Goal: Task Accomplishment & Management: Manage account settings

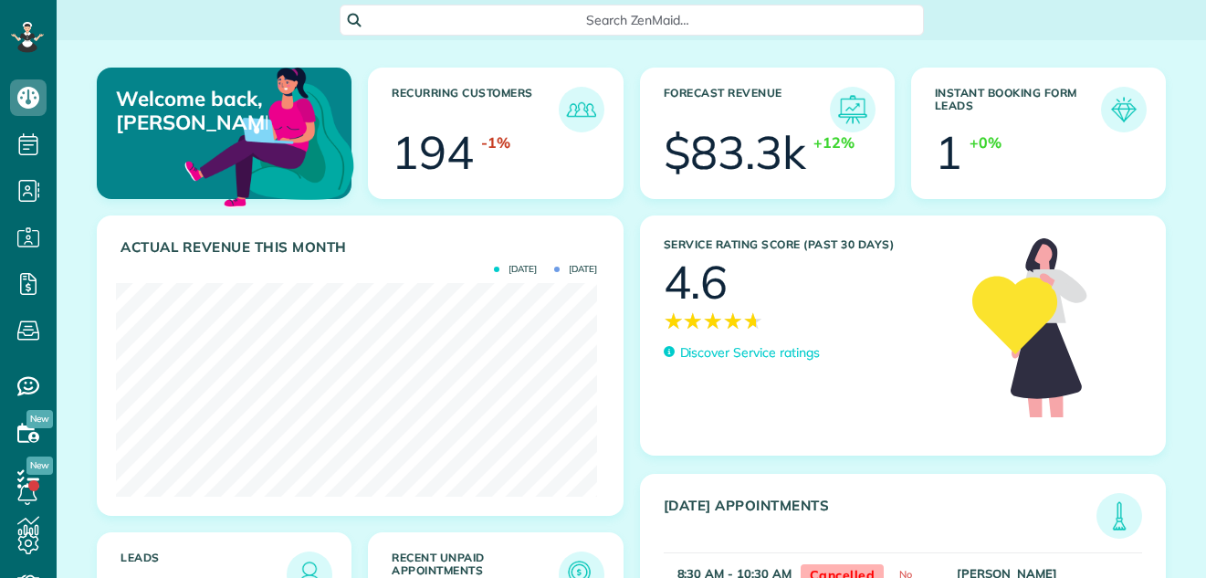
click at [571, 556] on img at bounding box center [581, 574] width 37 height 37
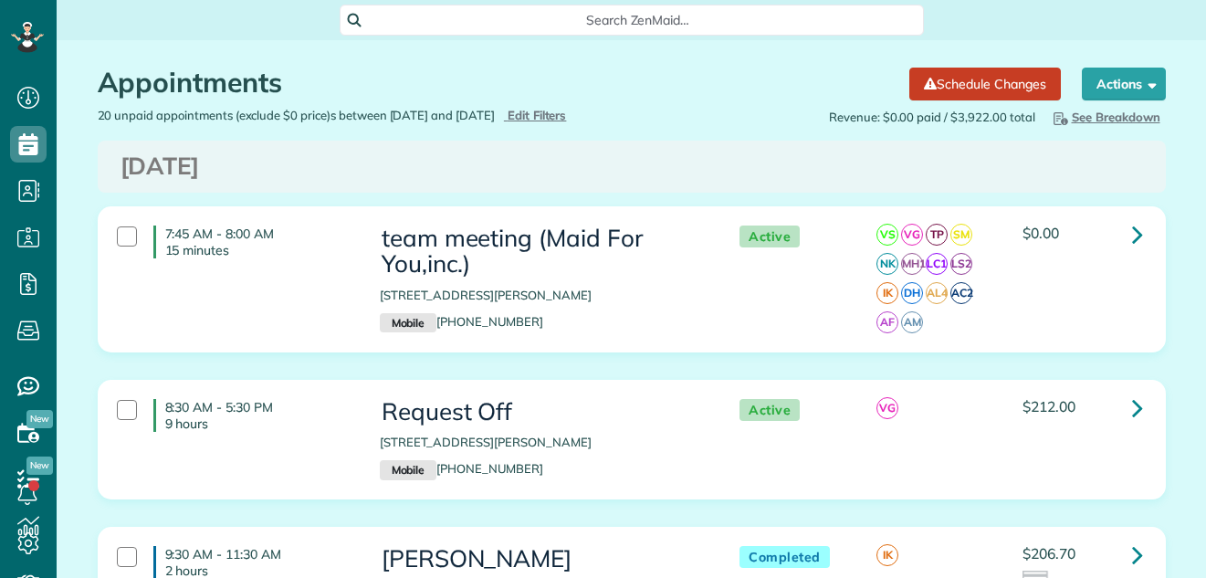
scroll to position [8, 8]
click at [567, 114] on span "Edit Filters" at bounding box center [536, 115] width 59 height 15
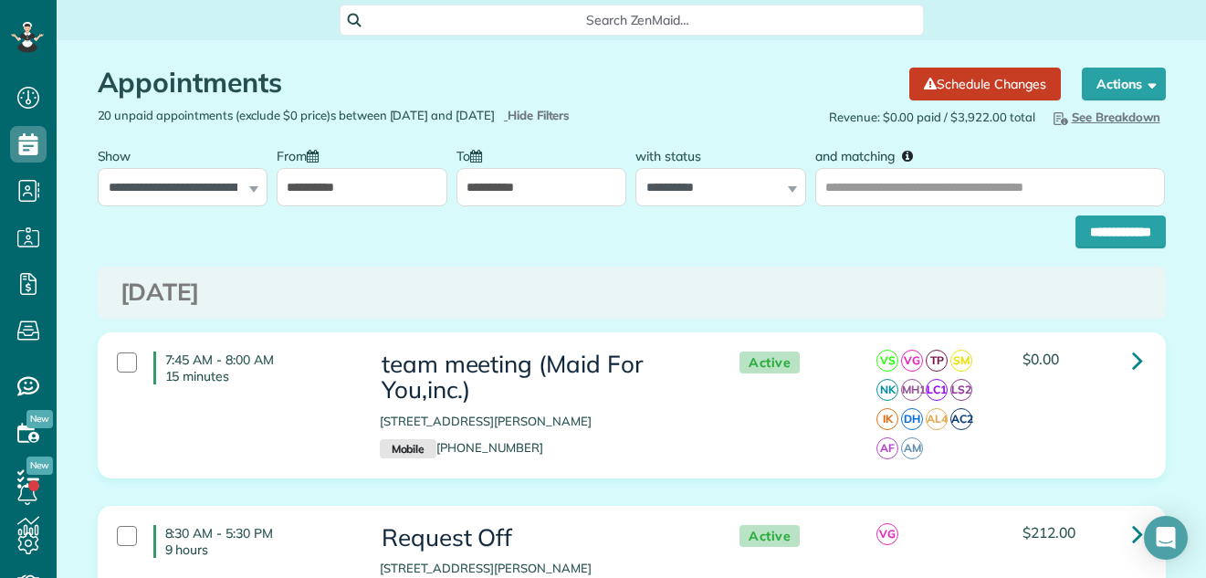
click at [399, 200] on input "**********" at bounding box center [362, 187] width 171 height 38
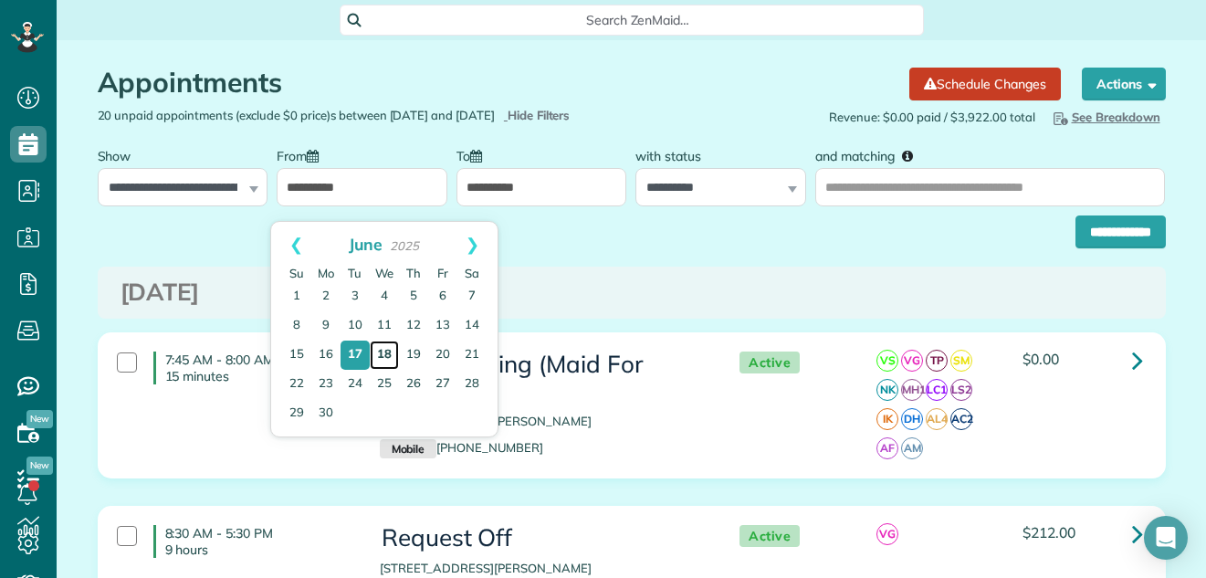
click at [383, 349] on link "18" at bounding box center [384, 354] width 29 height 29
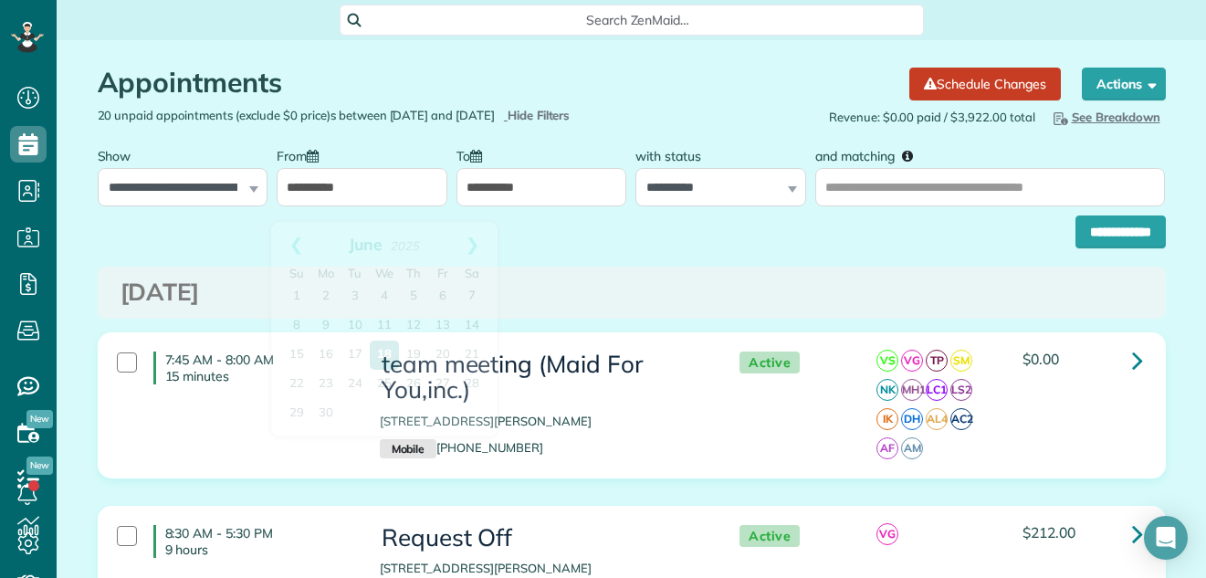
click at [423, 202] on input "**********" at bounding box center [362, 187] width 171 height 38
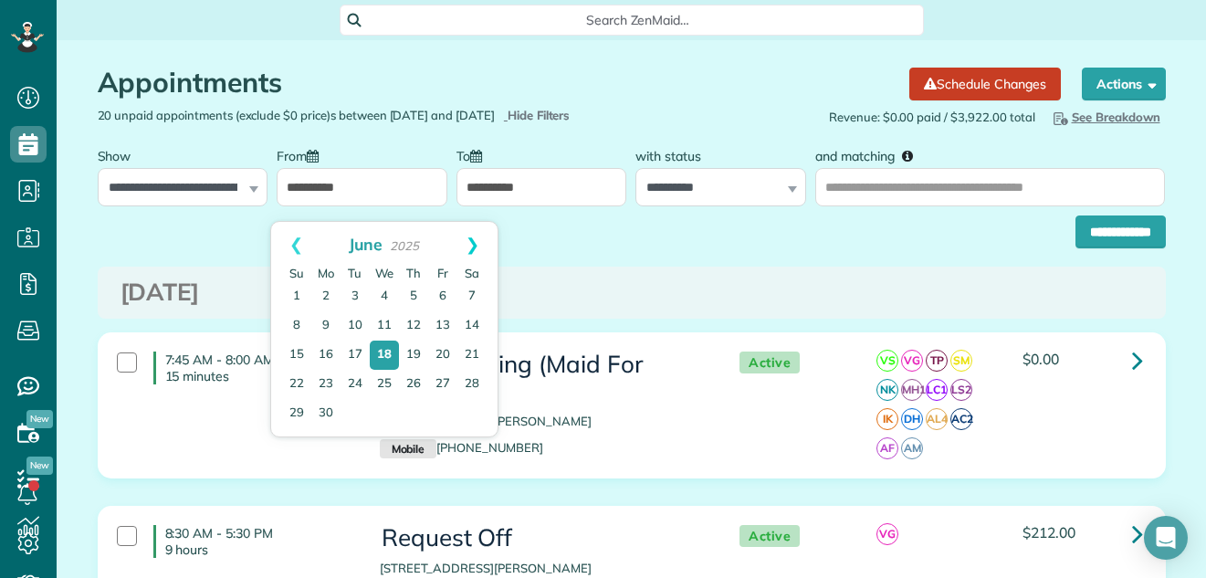
click at [476, 242] on link "Next" at bounding box center [472, 245] width 50 height 46
click at [382, 351] on link "17" at bounding box center [384, 355] width 26 height 26
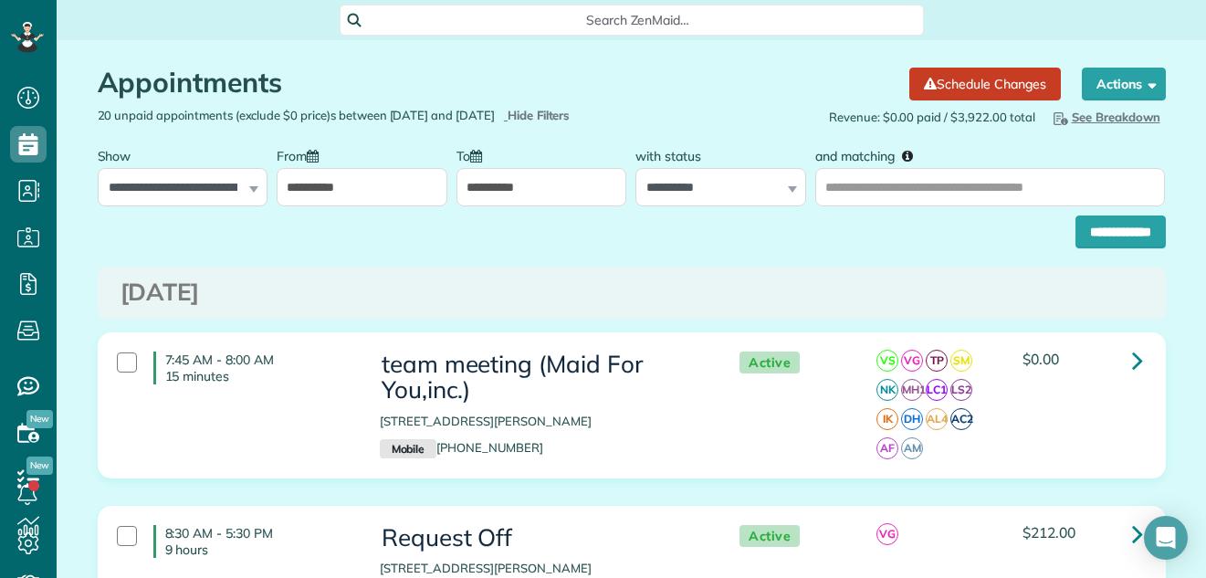
click at [551, 204] on input "**********" at bounding box center [541, 187] width 171 height 38
click at [383, 206] on input "**********" at bounding box center [362, 187] width 171 height 38
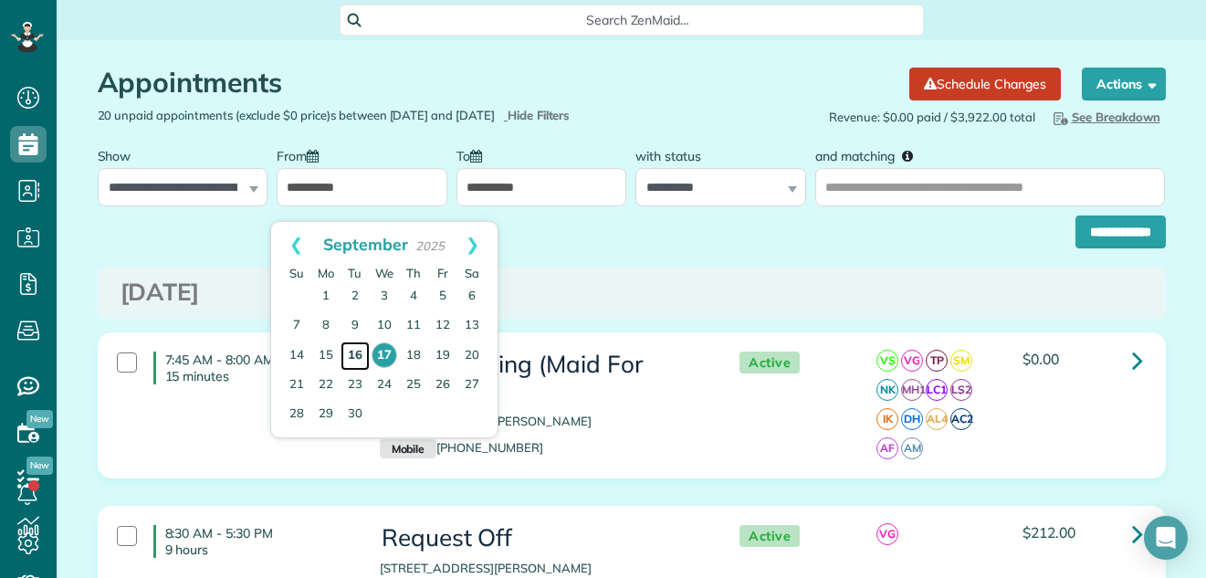
click at [349, 352] on link "16" at bounding box center [354, 355] width 29 height 29
type input "**********"
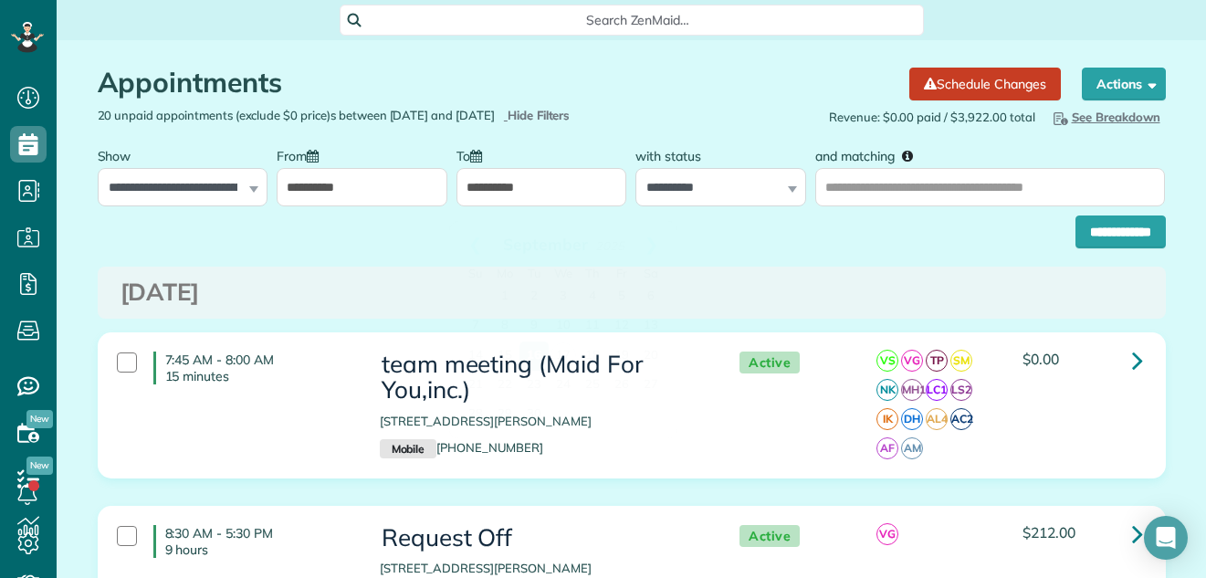
click at [547, 199] on input "**********" at bounding box center [541, 187] width 171 height 38
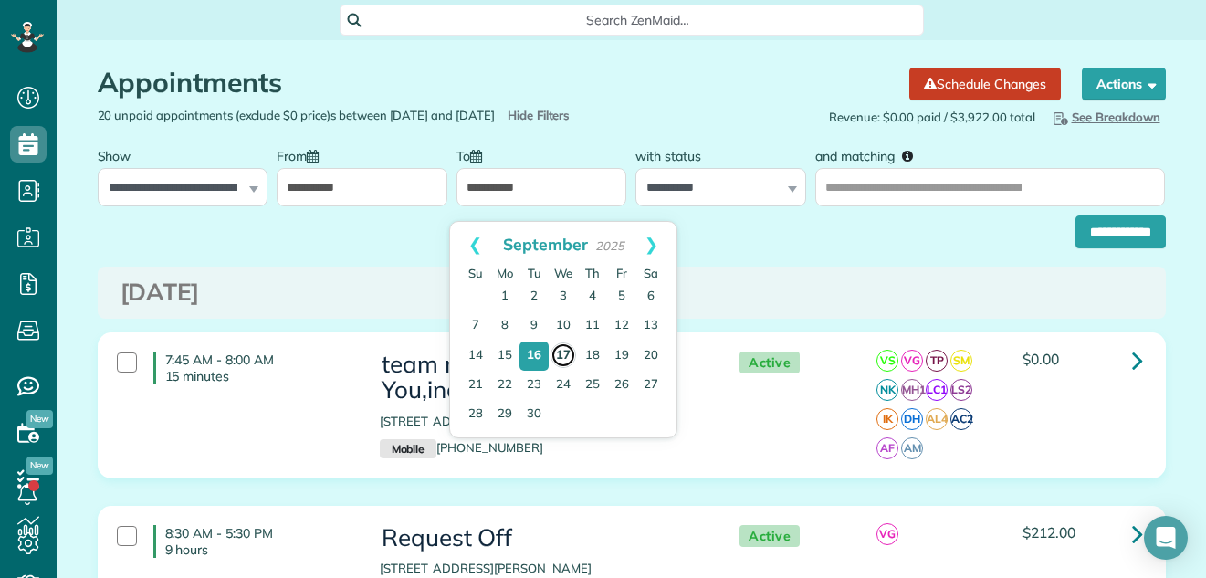
click at [561, 354] on link "17" at bounding box center [563, 355] width 26 height 26
type input "**********"
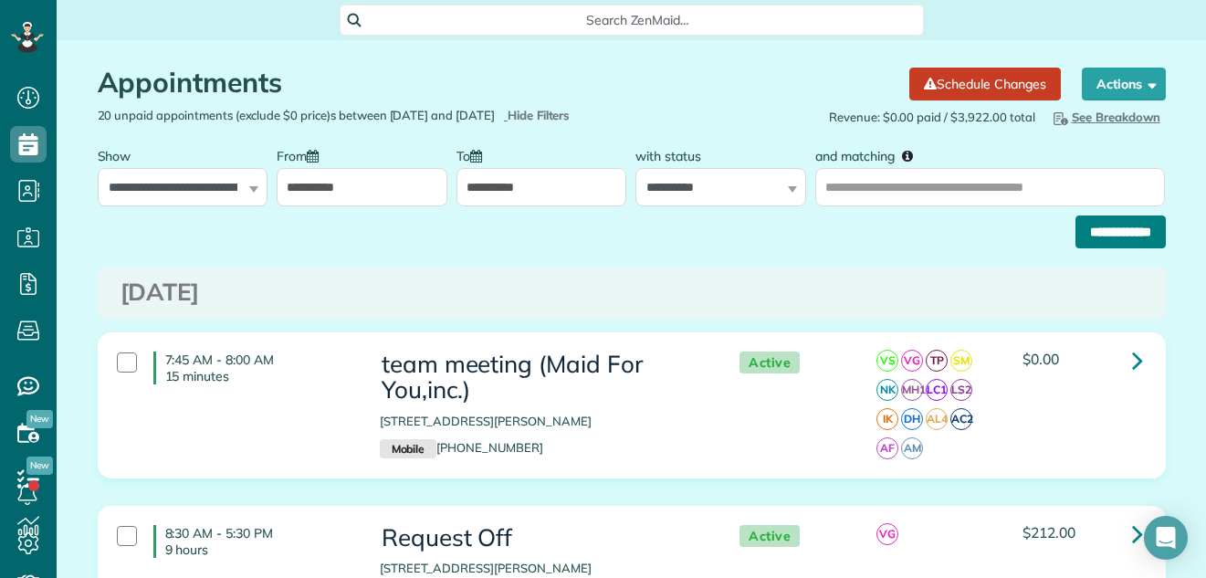
click at [1081, 248] on input "**********" at bounding box center [1120, 231] width 90 height 33
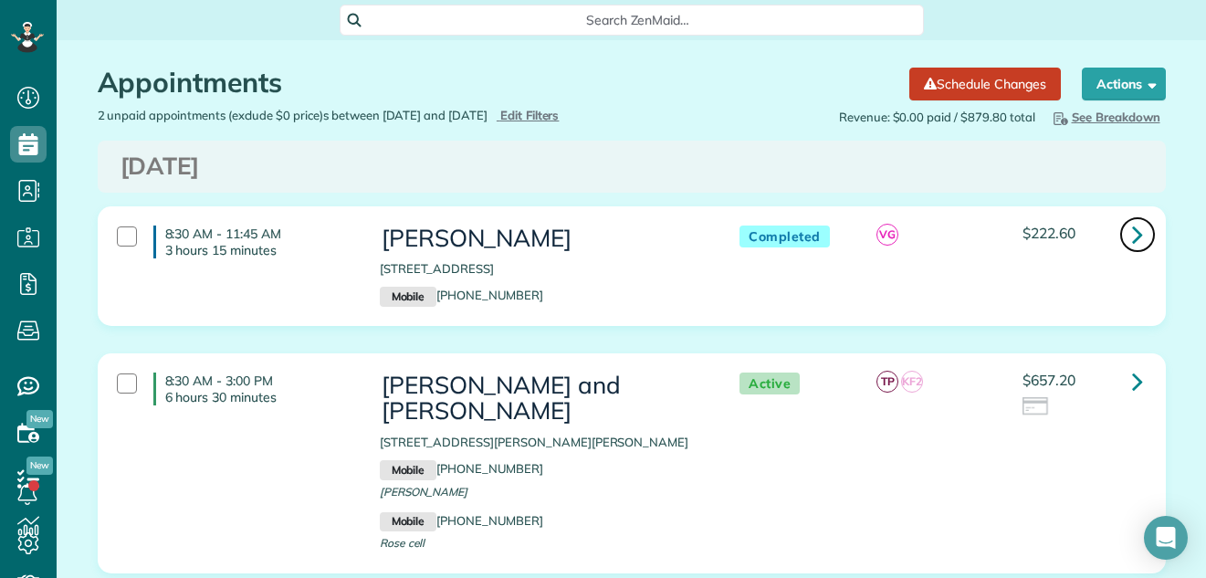
click at [1133, 232] on icon at bounding box center [1137, 234] width 11 height 32
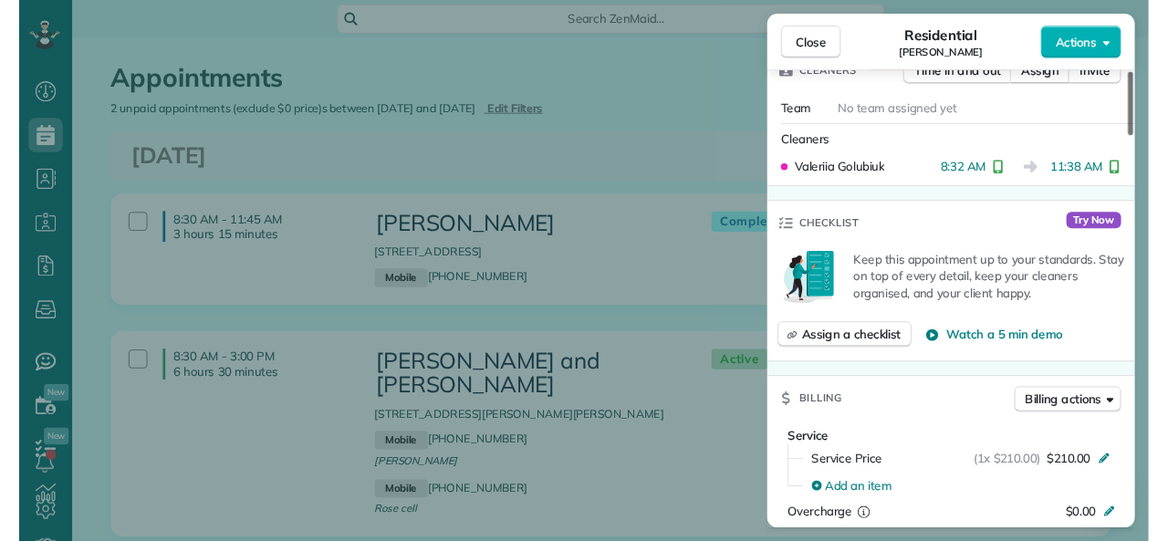
scroll to position [179, 0]
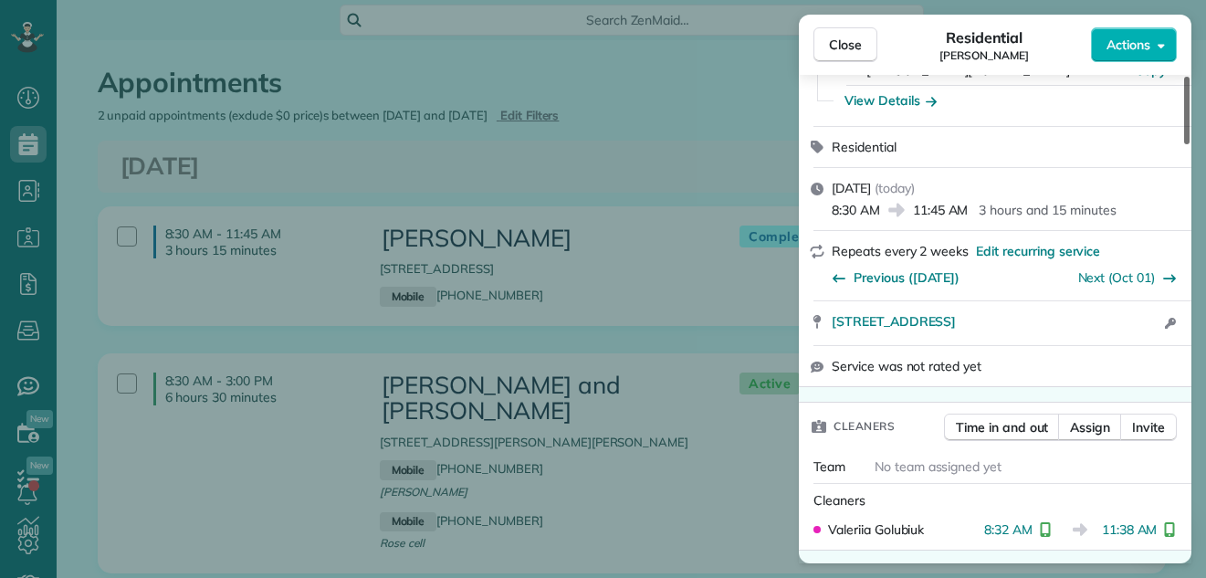
drag, startPoint x: 1188, startPoint y: 100, endPoint x: 1187, endPoint y: 125, distance: 24.7
click at [1187, 125] on div at bounding box center [1186, 111] width 5 height 68
click at [865, 47] on button "Close" at bounding box center [845, 44] width 64 height 35
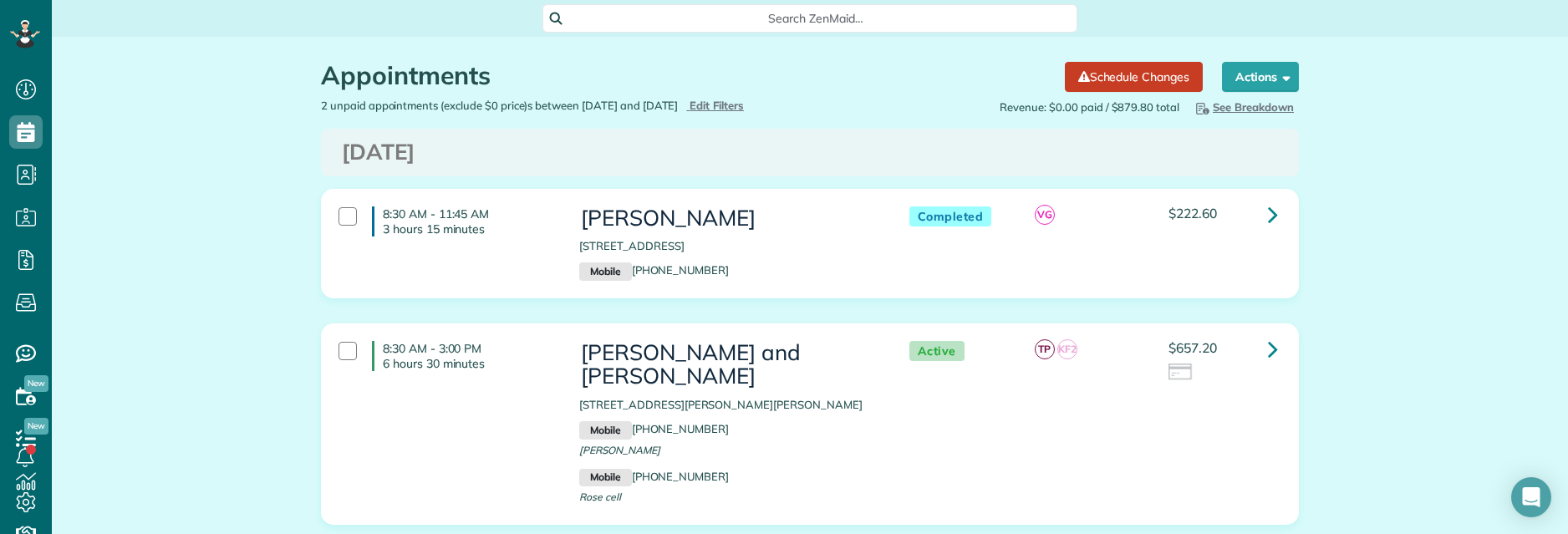
scroll to position [534, 52]
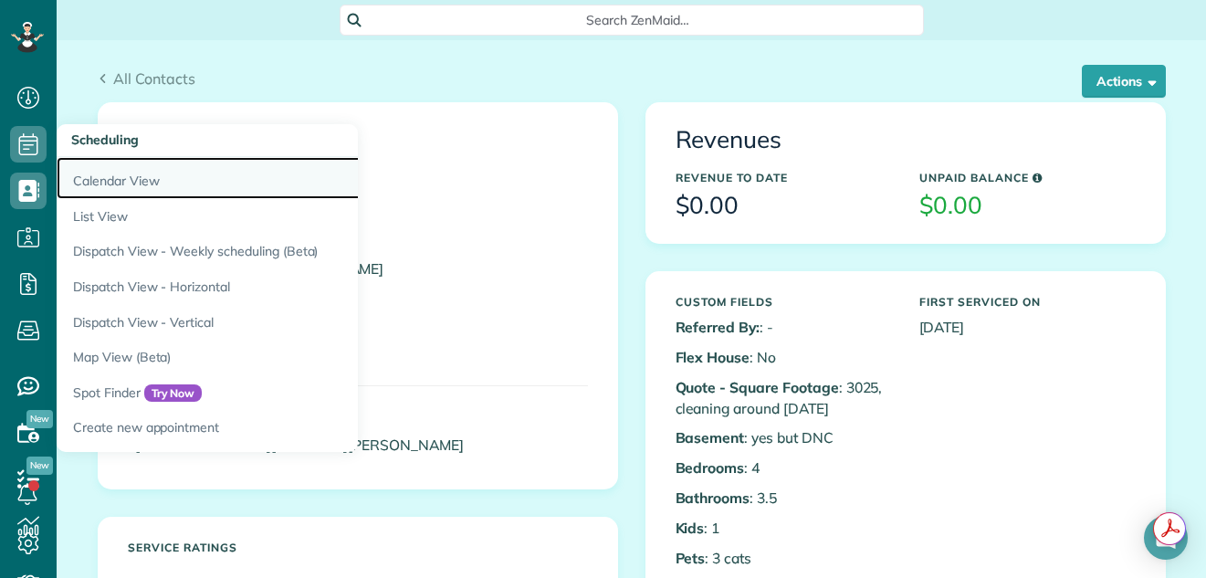
click at [98, 178] on link "Calendar View" at bounding box center [285, 178] width 456 height 42
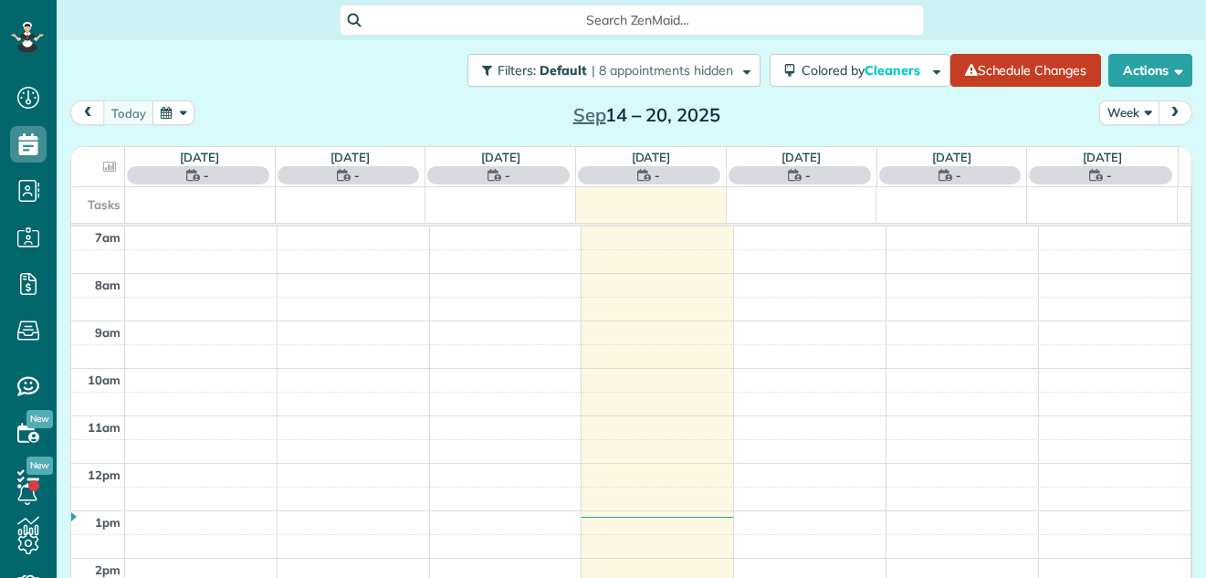
click at [1107, 109] on button "Week" at bounding box center [1129, 112] width 60 height 25
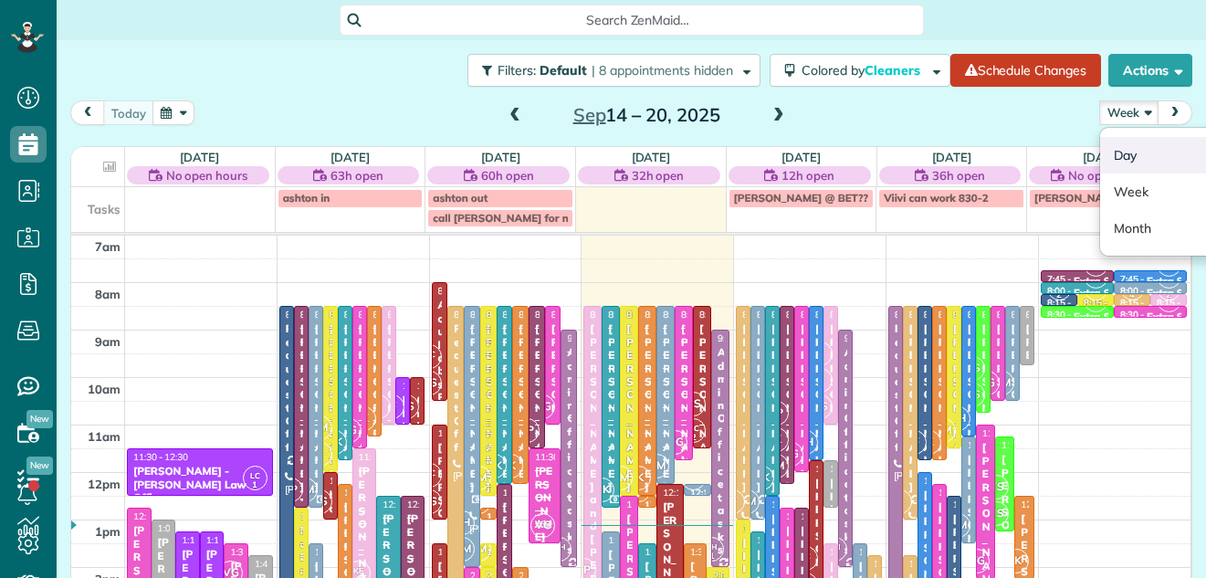
scroll to position [8, 8]
click at [1107, 156] on link "Day" at bounding box center [1172, 155] width 144 height 37
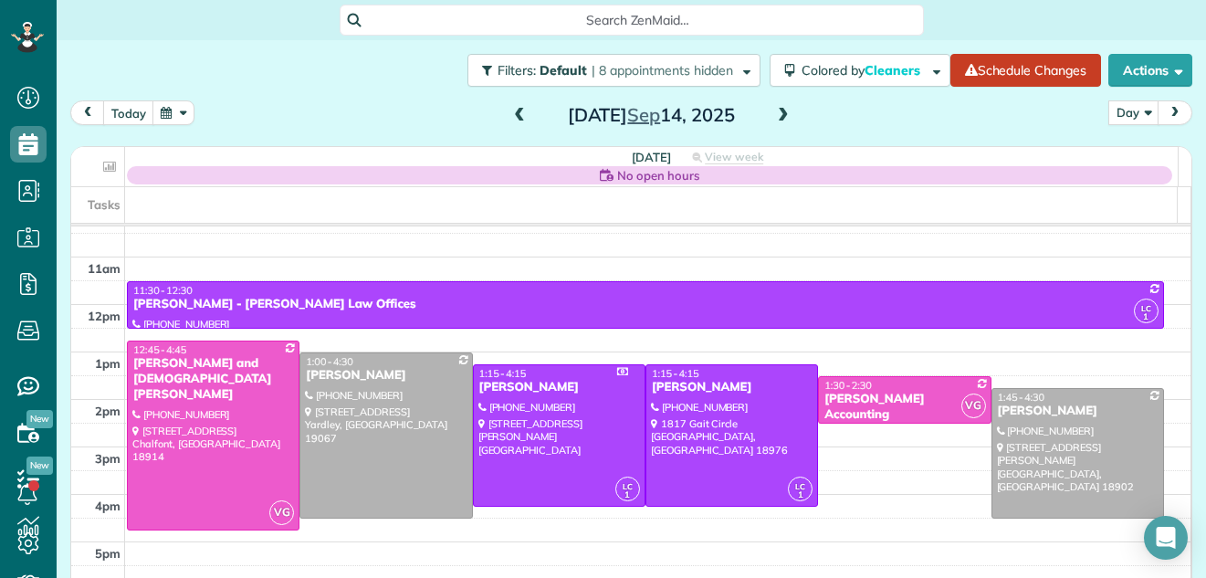
scroll to position [170, 0]
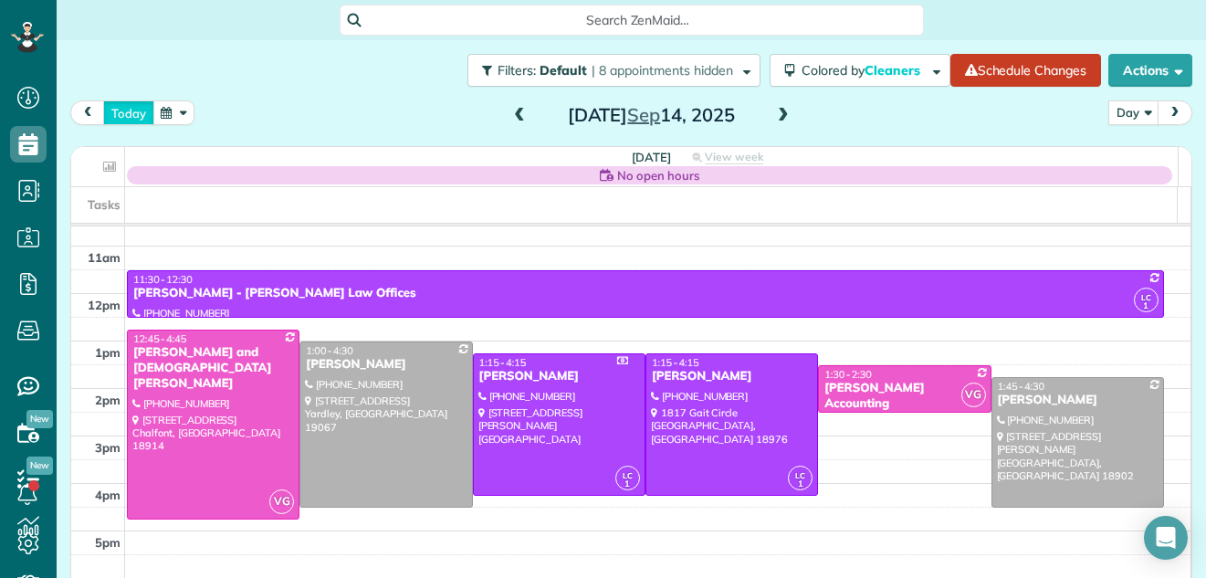
click at [120, 111] on button "today" at bounding box center [128, 112] width 51 height 25
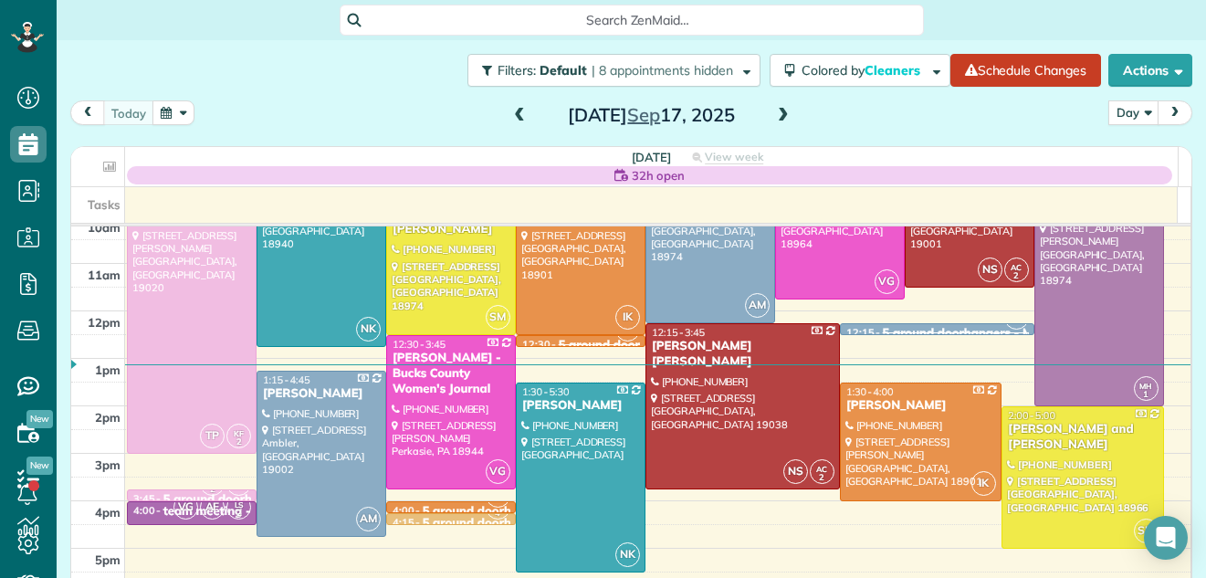
scroll to position [134, 0]
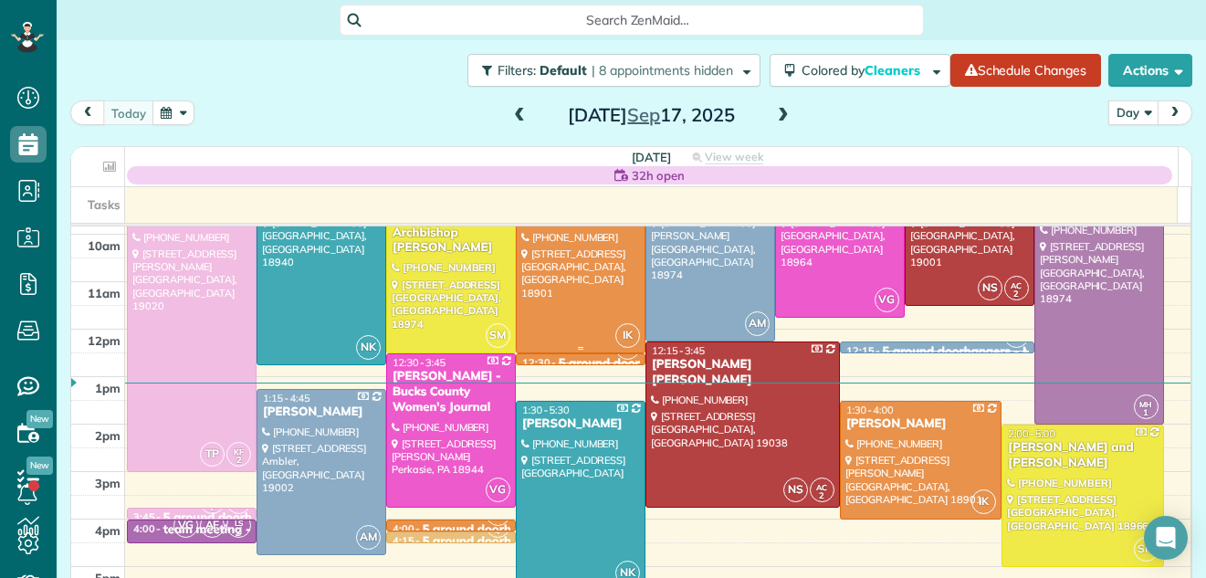
click at [556, 301] on div at bounding box center [581, 258] width 128 height 188
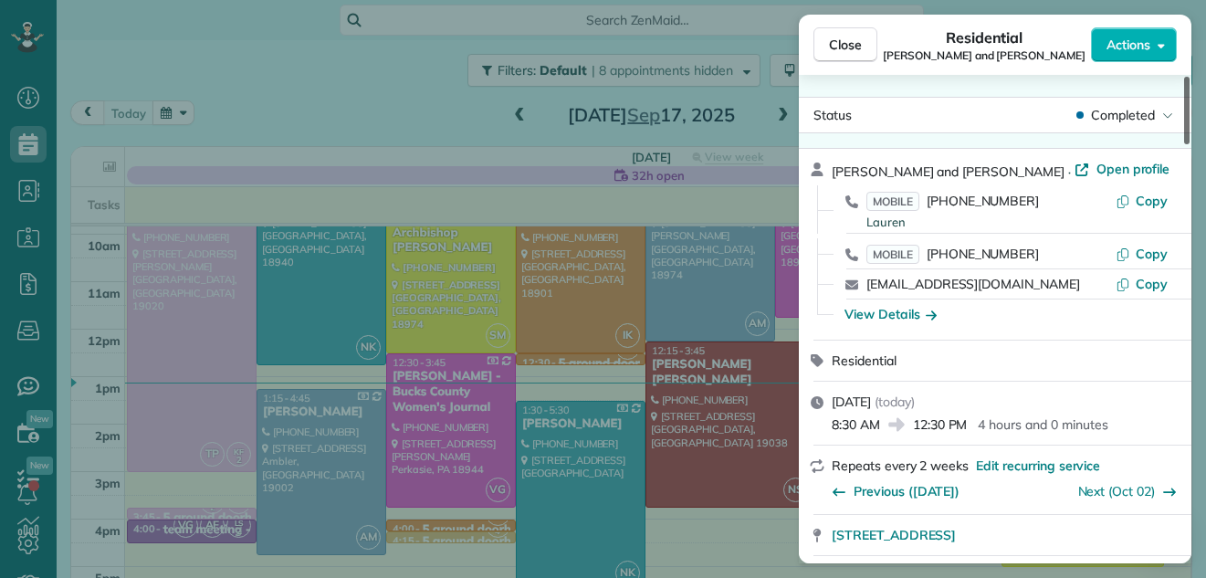
drag, startPoint x: 1184, startPoint y: 128, endPoint x: 1180, endPoint y: 118, distance: 10.7
click at [1184, 118] on div at bounding box center [1186, 111] width 5 height 68
click at [855, 39] on span "Close" at bounding box center [845, 45] width 33 height 18
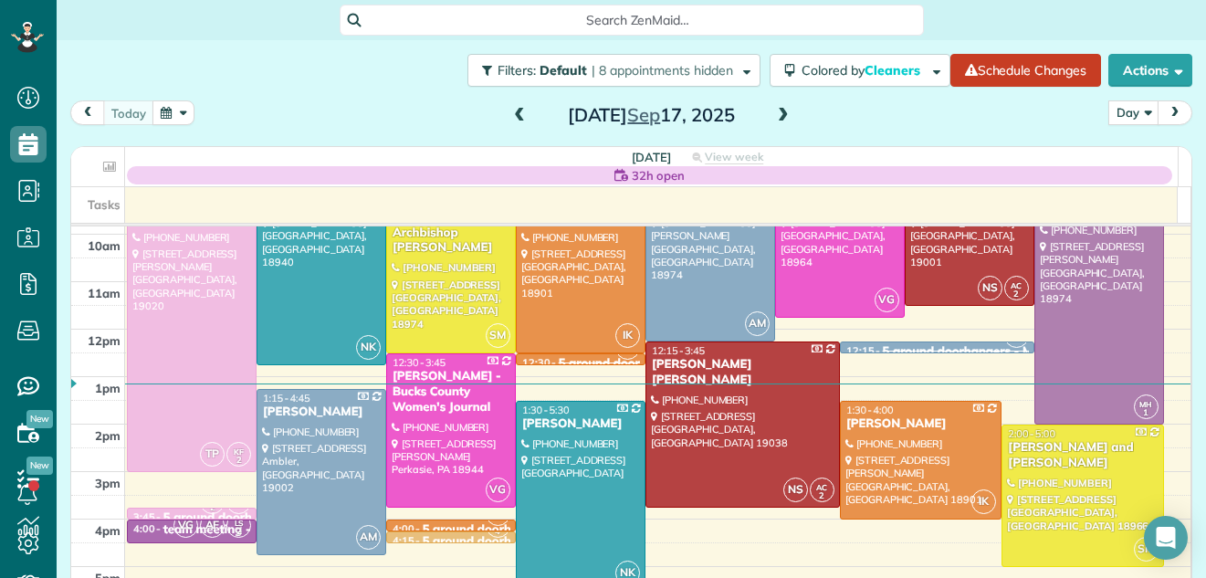
click at [774, 112] on span at bounding box center [783, 116] width 20 height 16
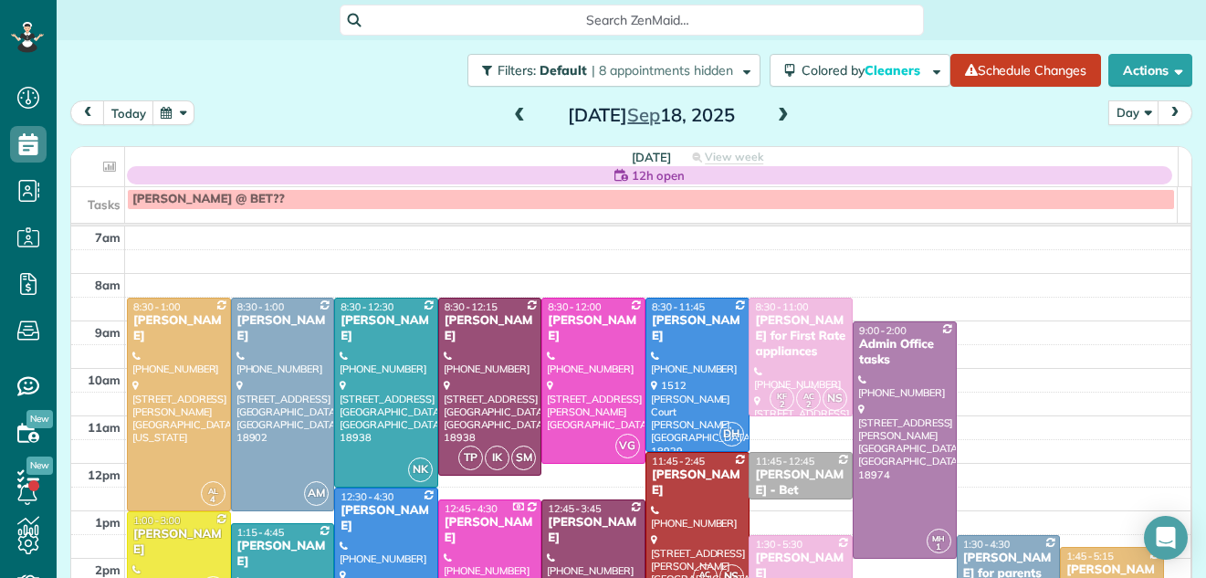
click at [514, 115] on span at bounding box center [519, 116] width 20 height 16
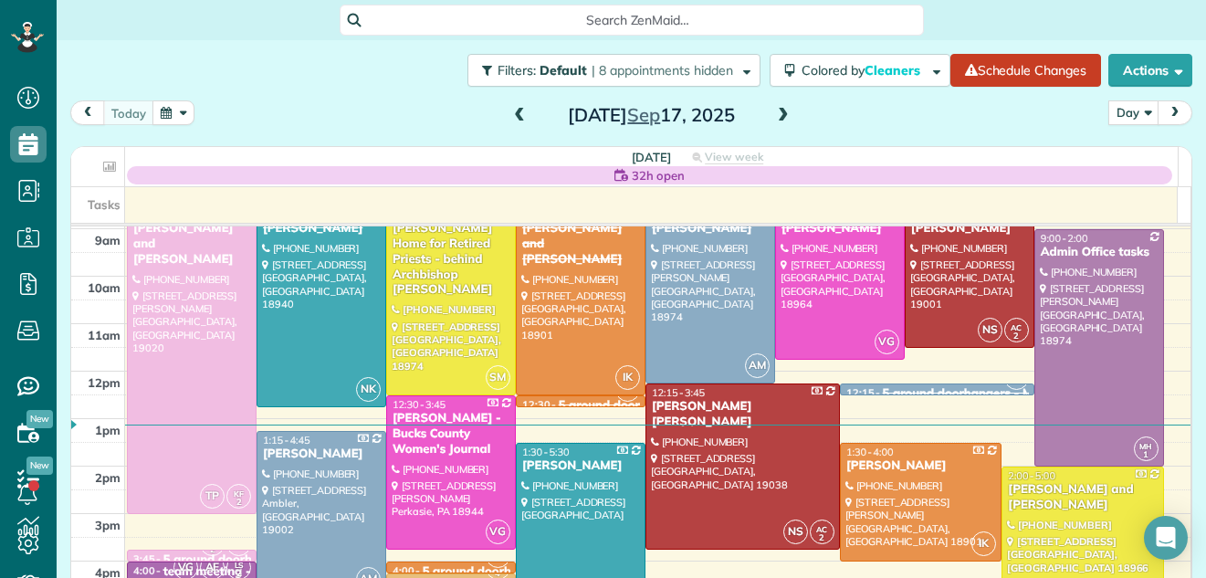
scroll to position [110, 0]
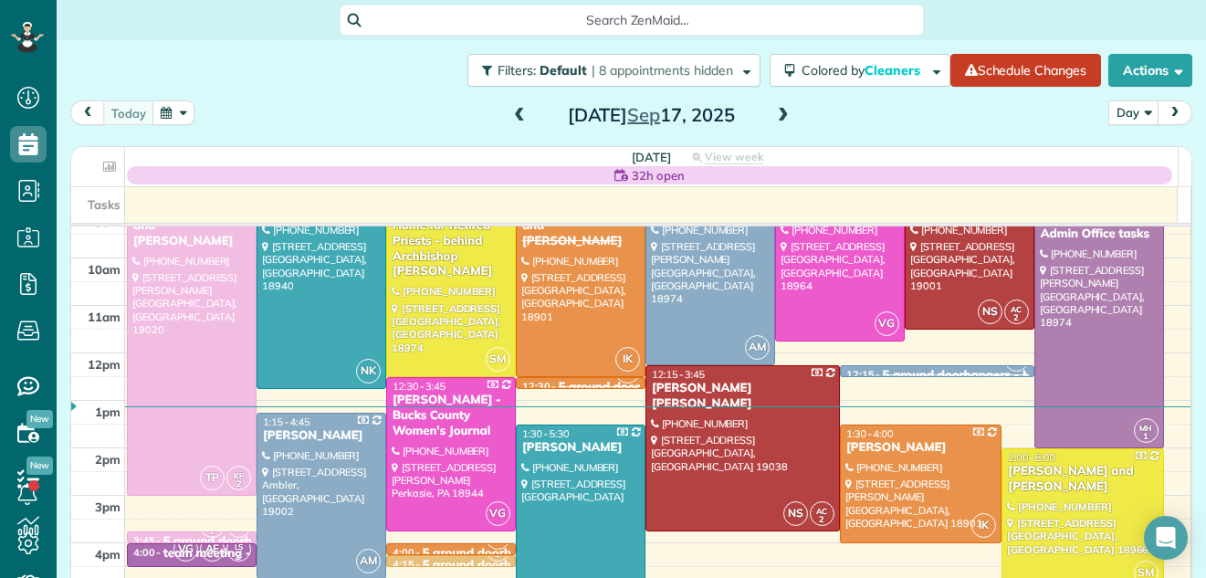
click at [777, 109] on span at bounding box center [783, 116] width 20 height 16
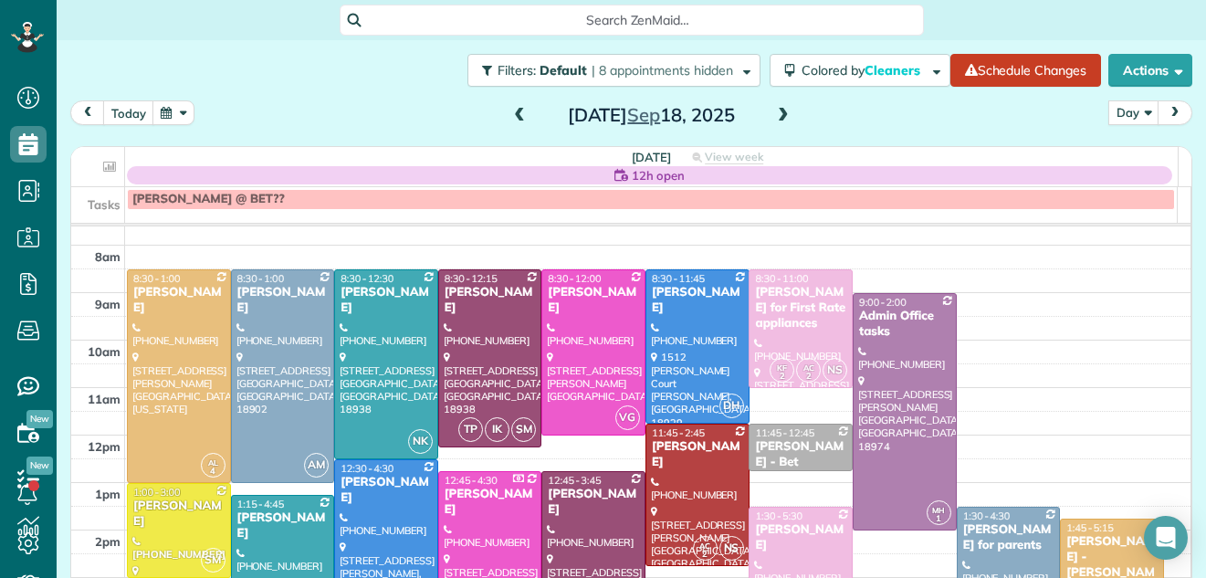
scroll to position [0, 0]
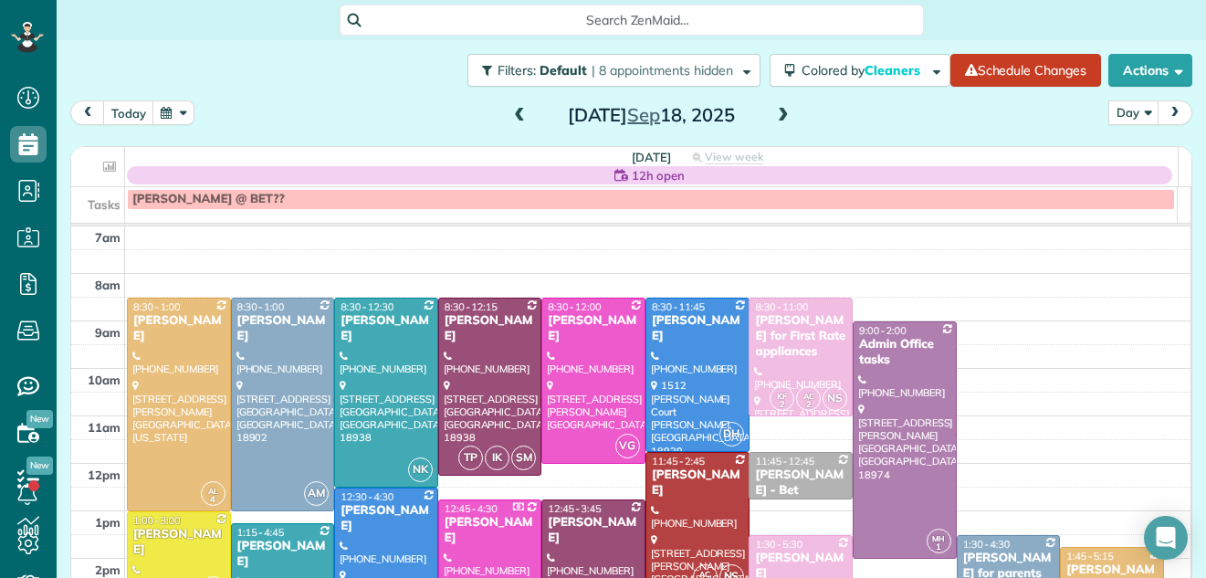
click at [773, 115] on span at bounding box center [783, 116] width 20 height 16
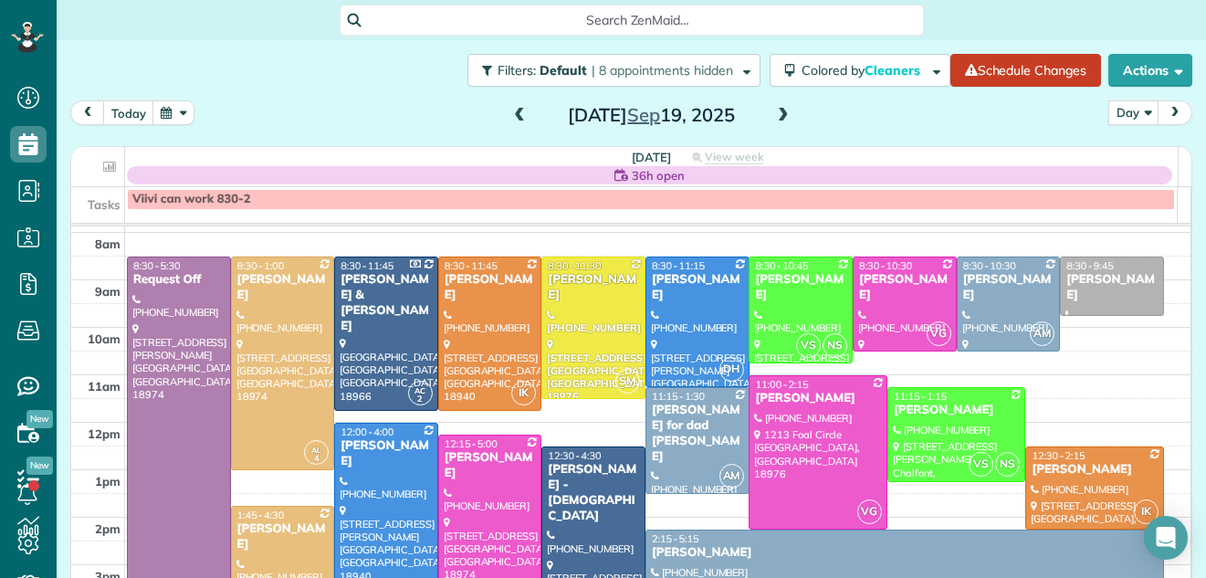
scroll to position [5, 0]
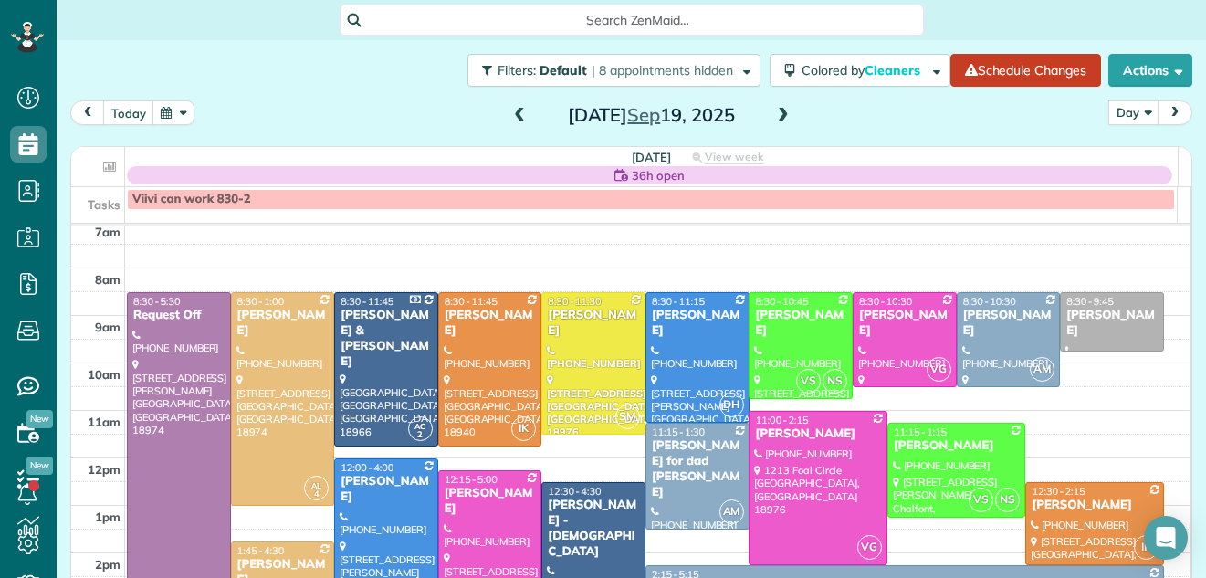
click at [773, 123] on span at bounding box center [783, 116] width 20 height 16
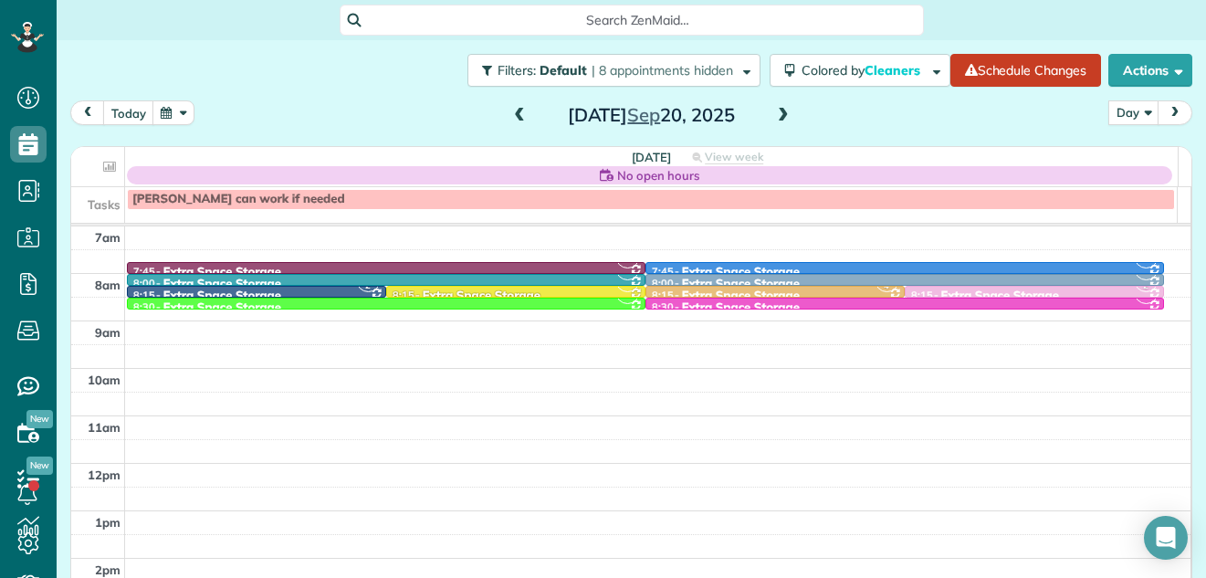
click at [773, 113] on span at bounding box center [783, 116] width 20 height 16
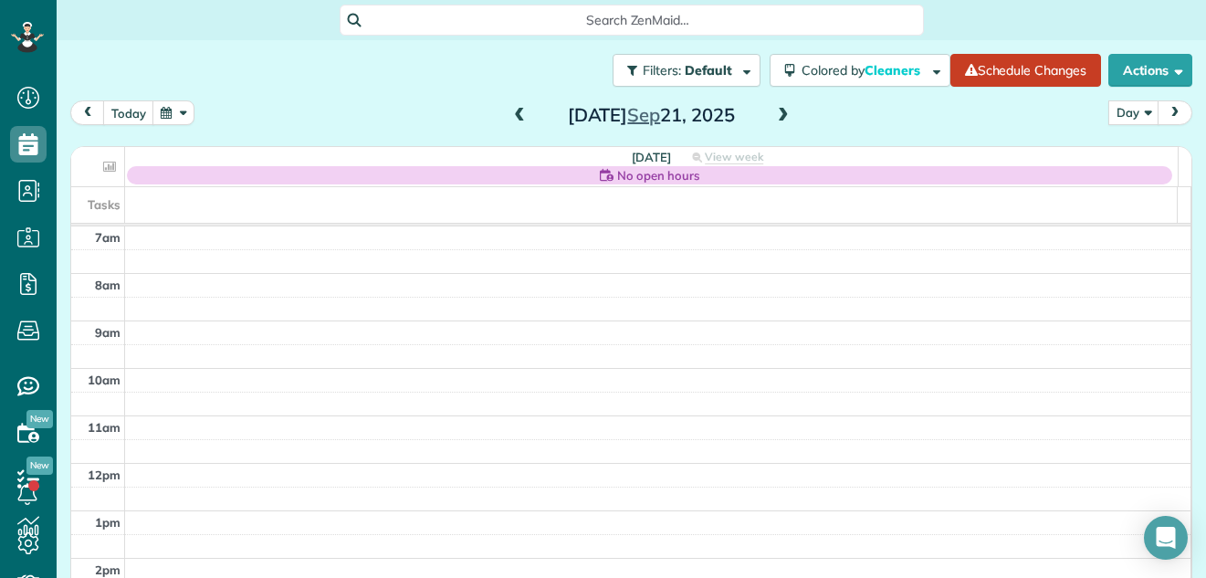
click at [773, 113] on span at bounding box center [783, 116] width 20 height 16
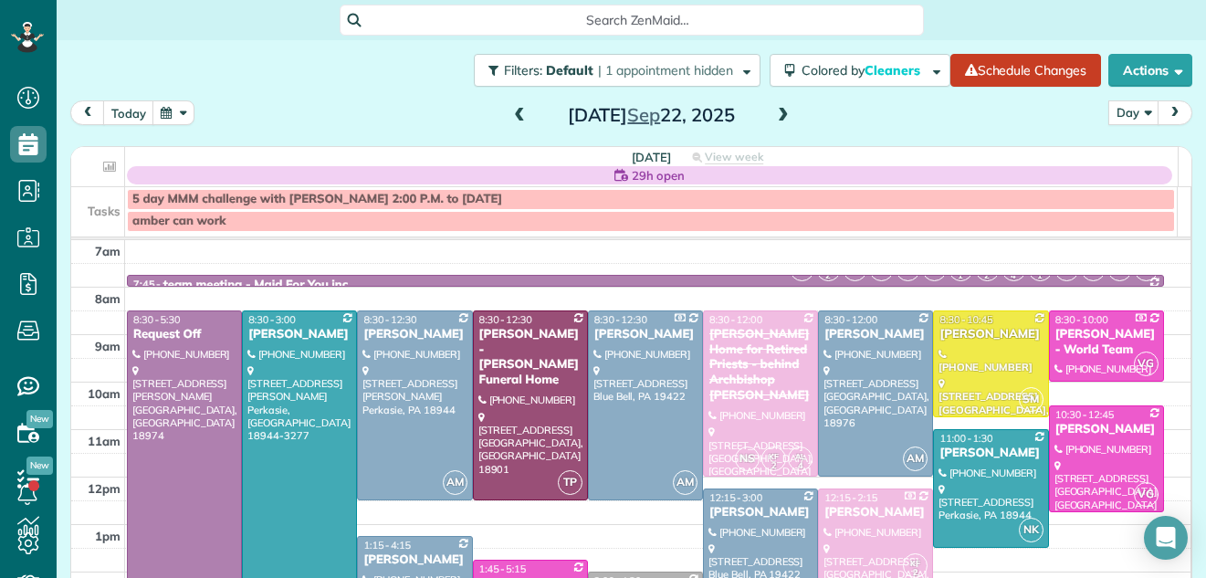
click at [510, 115] on span at bounding box center [519, 116] width 20 height 16
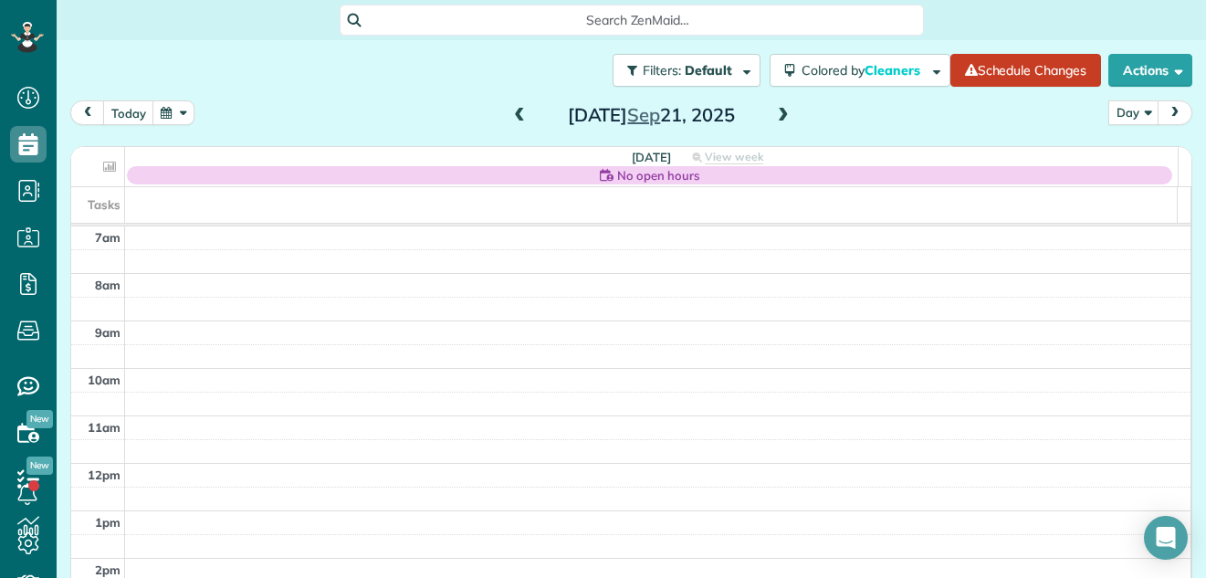
click at [510, 115] on span at bounding box center [519, 116] width 20 height 16
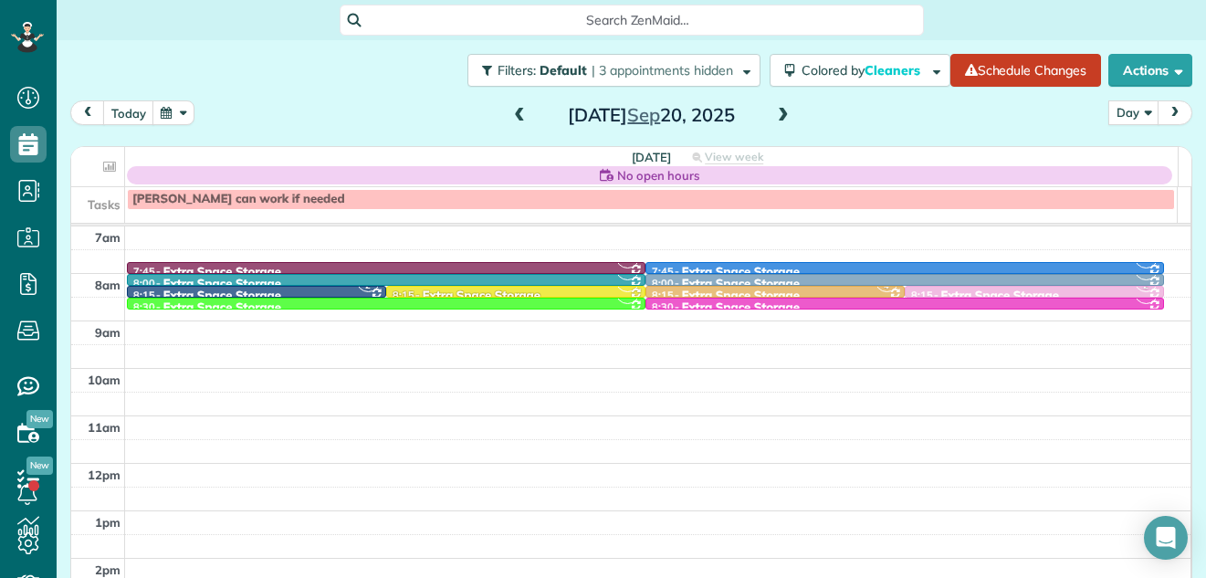
click at [510, 115] on span at bounding box center [519, 116] width 20 height 16
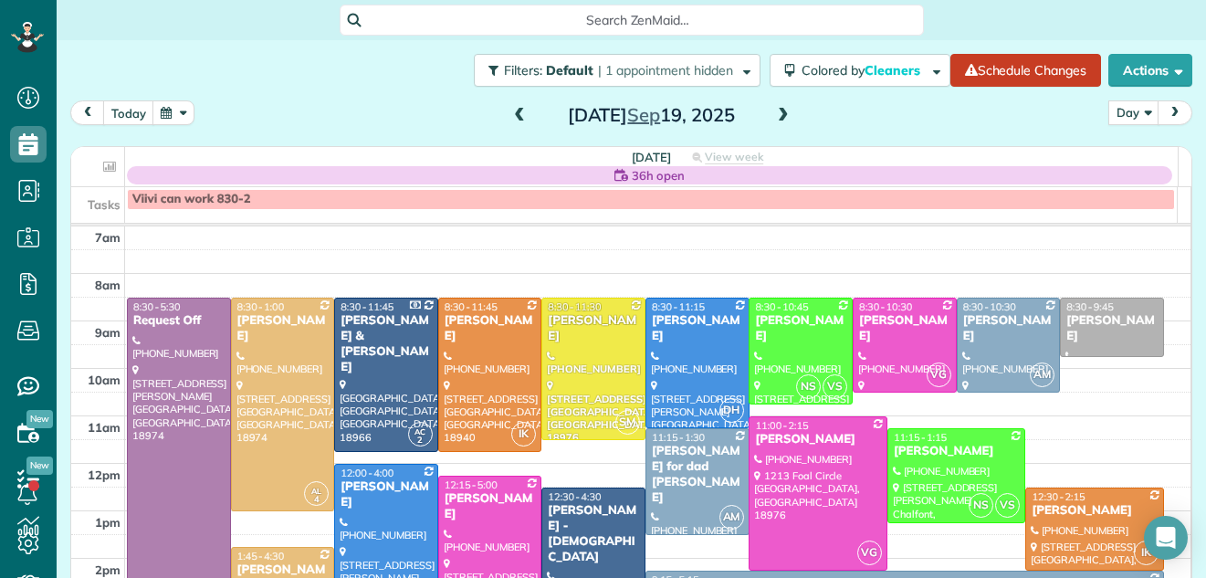
click at [510, 115] on span at bounding box center [519, 116] width 20 height 16
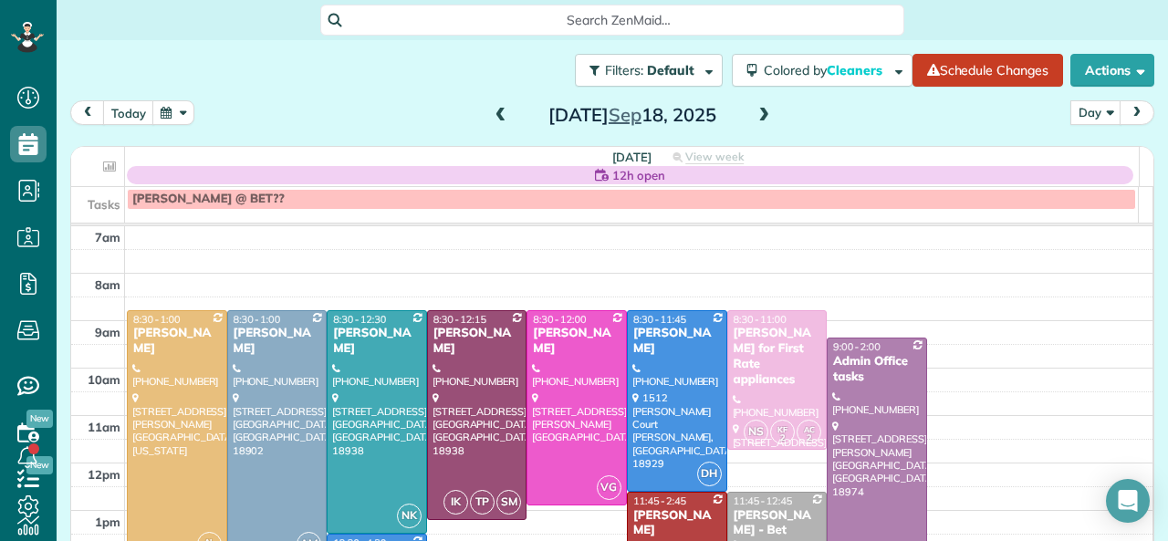
scroll to position [541, 57]
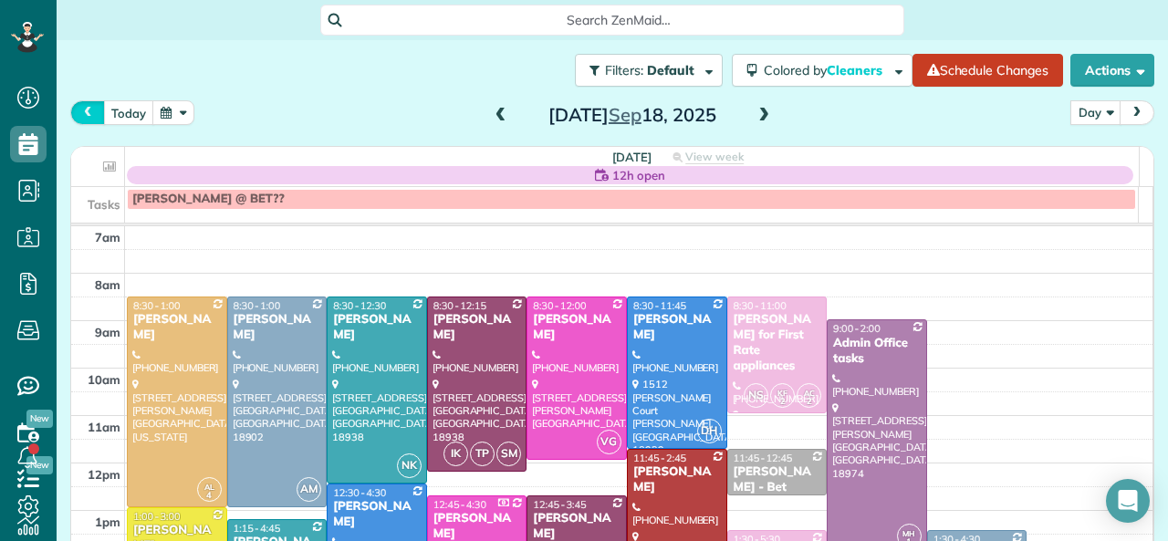
click at [88, 109] on span "prev" at bounding box center [87, 113] width 15 height 12
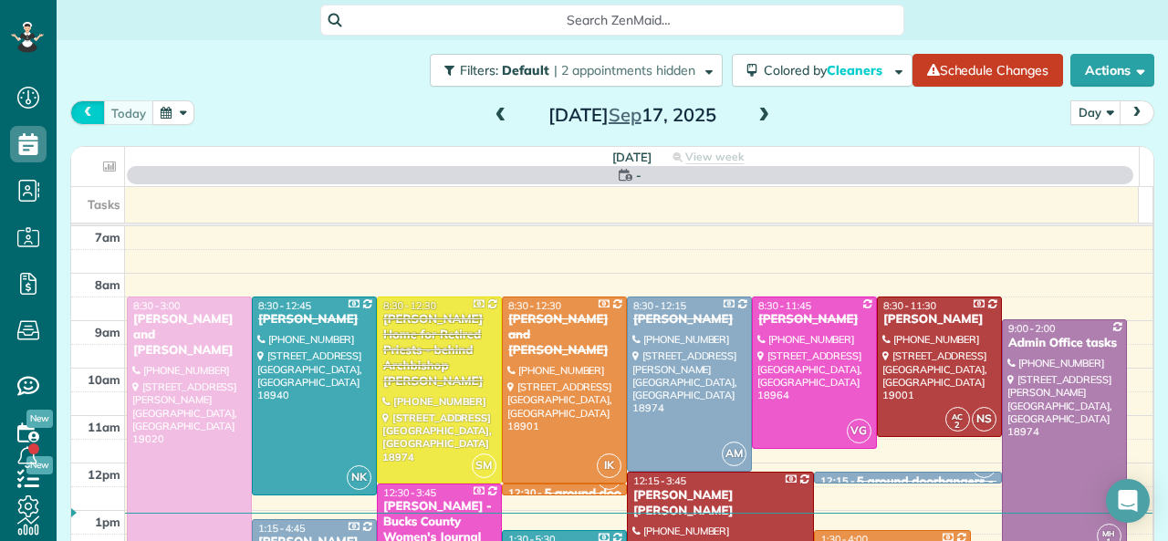
click at [88, 109] on span "prev" at bounding box center [87, 113] width 15 height 12
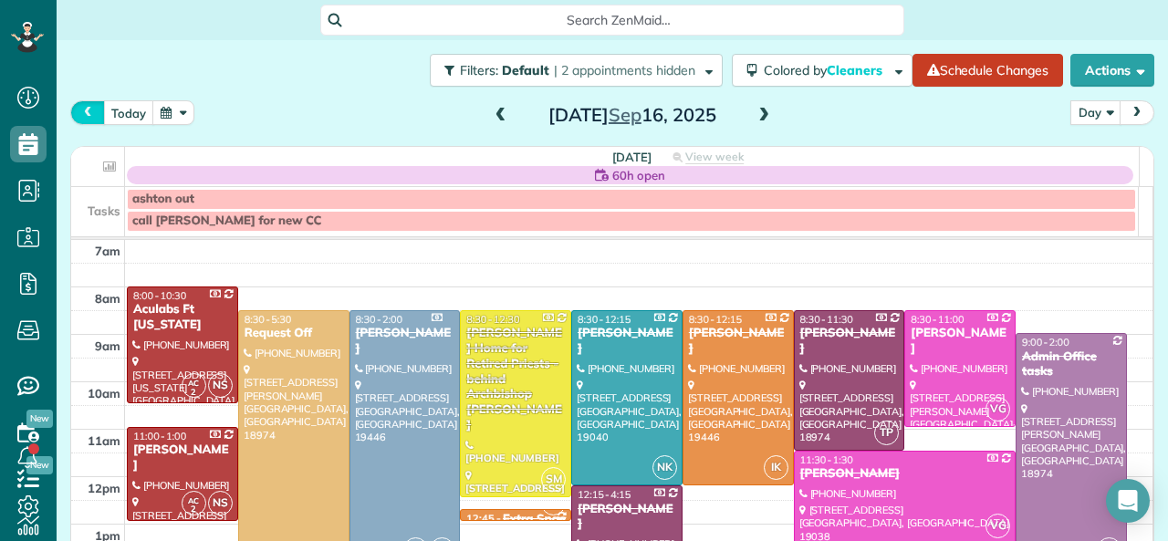
click at [88, 109] on span "prev" at bounding box center [87, 113] width 15 height 12
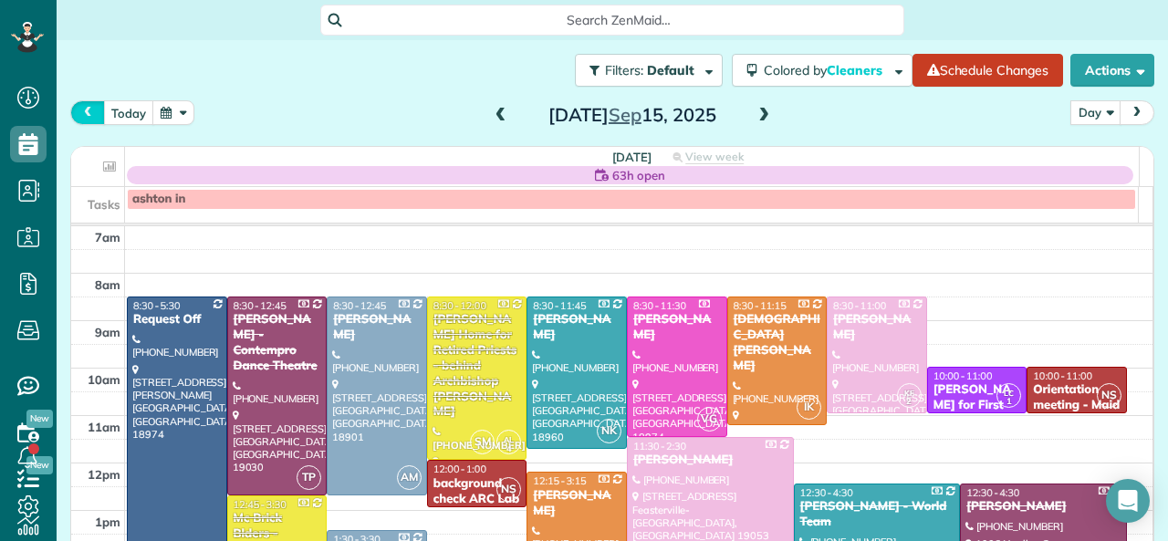
click at [88, 109] on span "prev" at bounding box center [87, 113] width 15 height 12
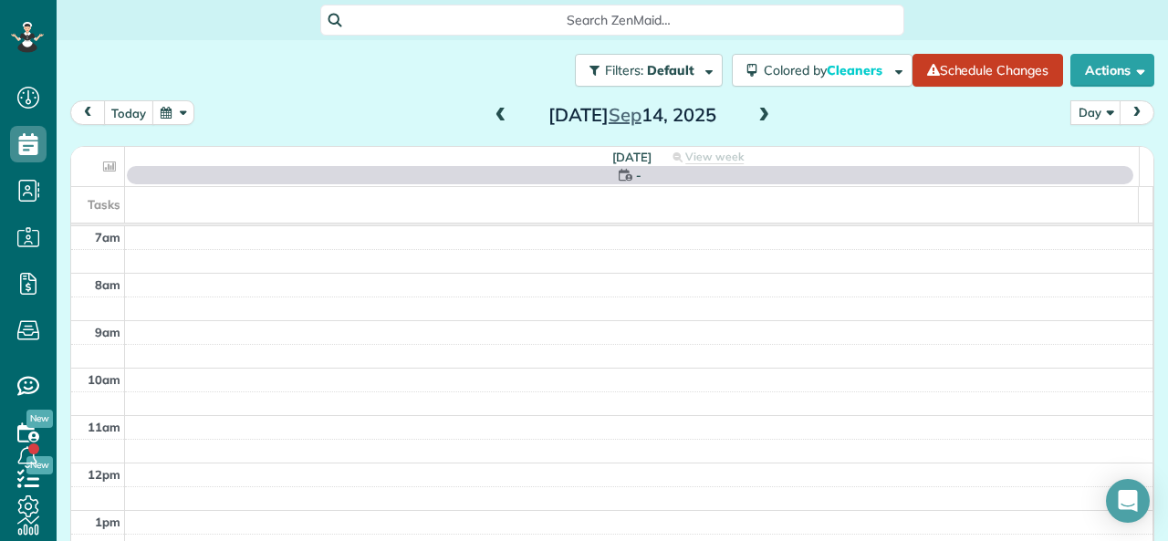
click at [88, 109] on span "prev" at bounding box center [87, 113] width 15 height 12
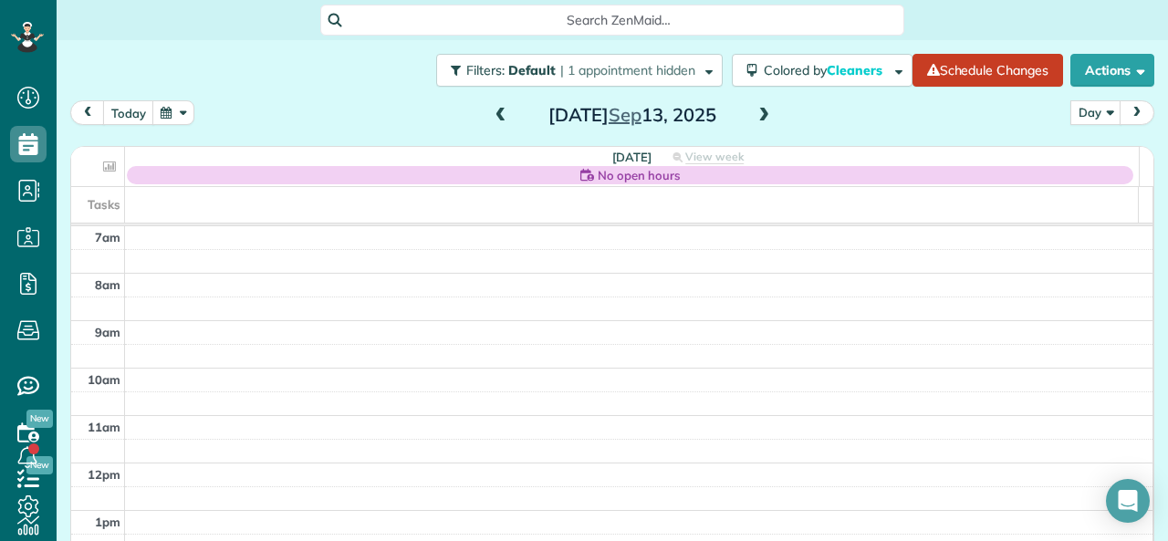
click at [754, 114] on span at bounding box center [764, 116] width 20 height 16
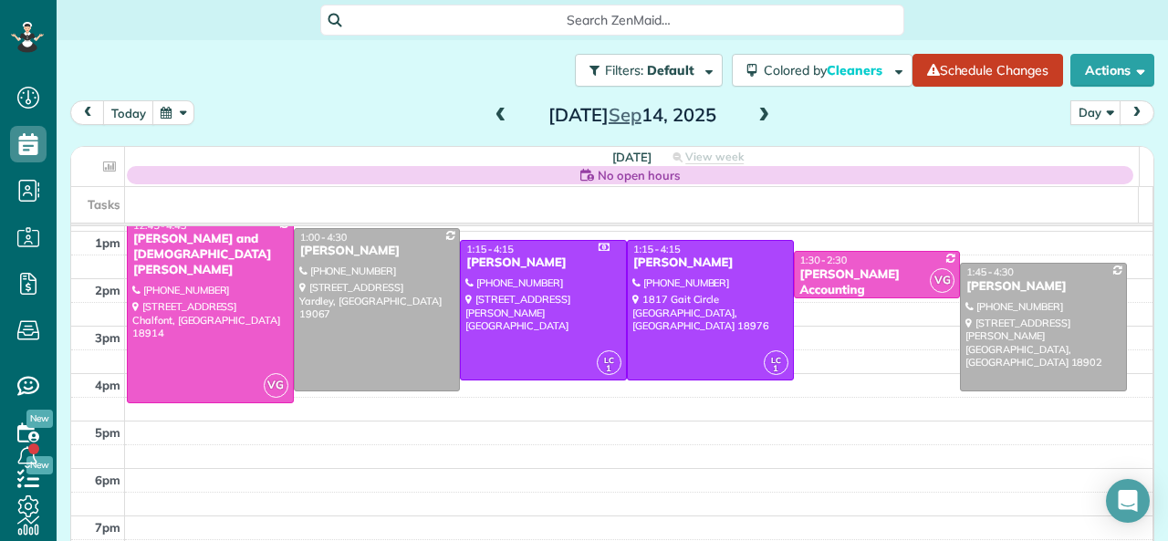
scroll to position [315, 0]
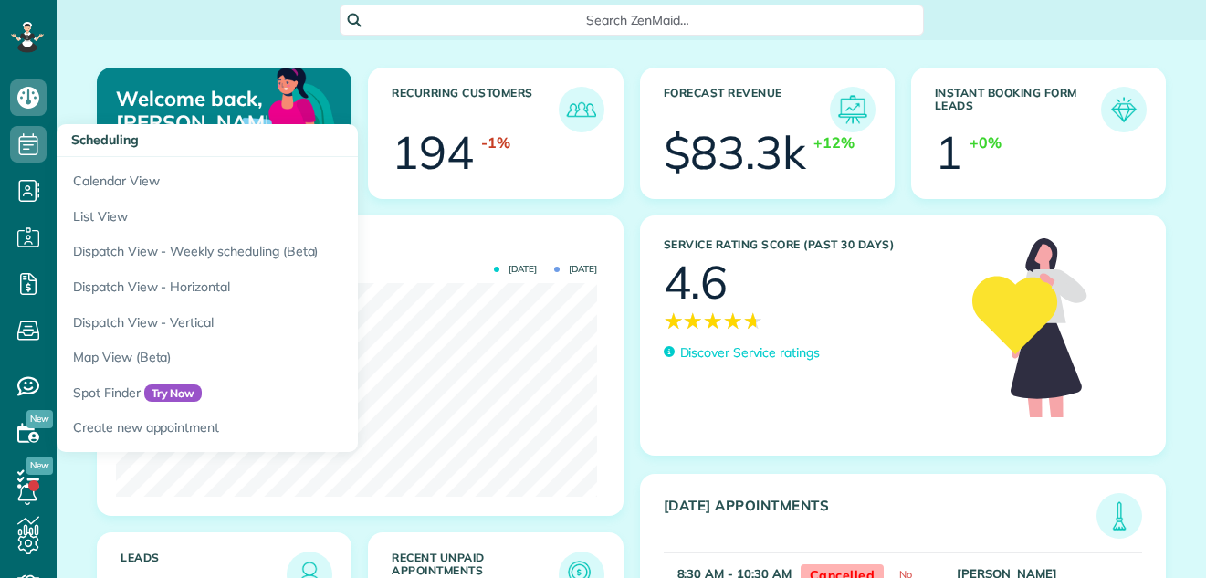
scroll to position [214, 481]
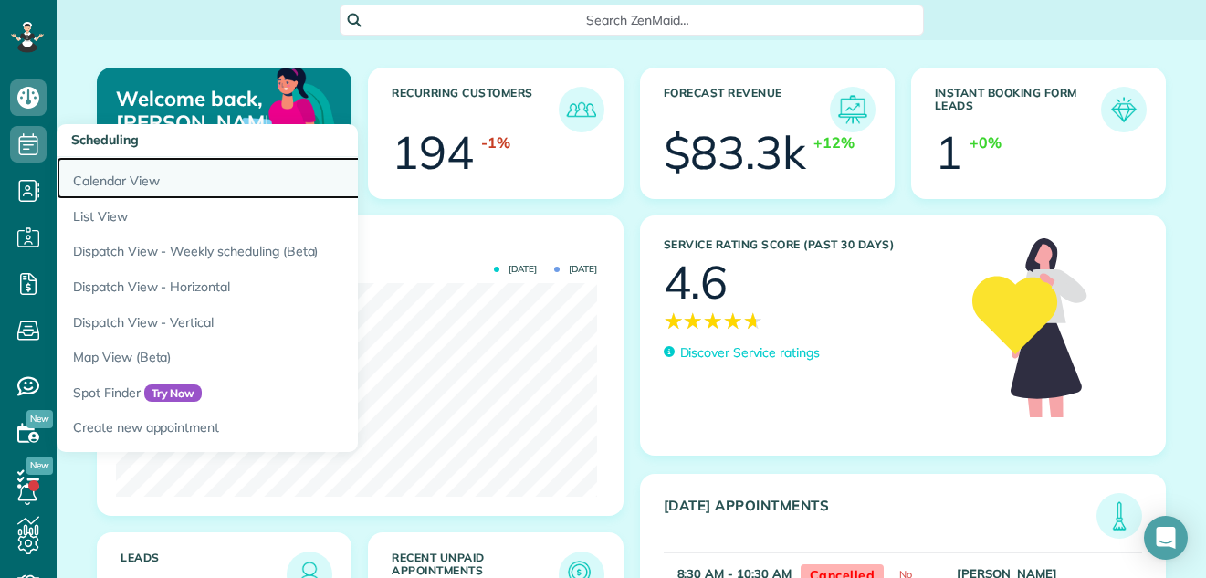
click at [89, 173] on link "Calendar View" at bounding box center [285, 178] width 456 height 42
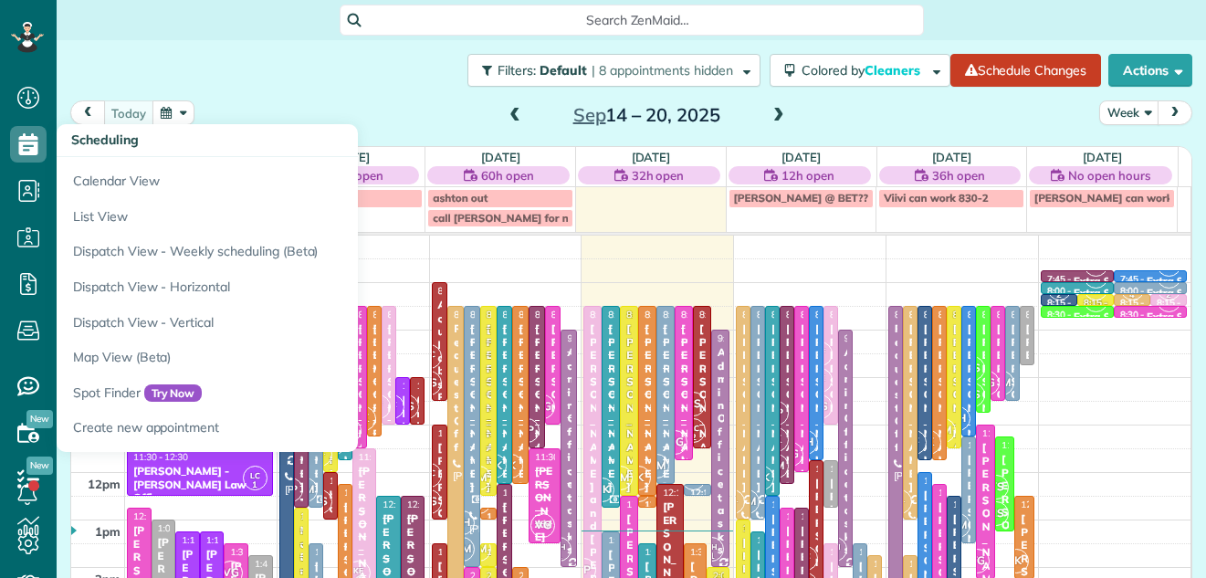
scroll to position [8, 8]
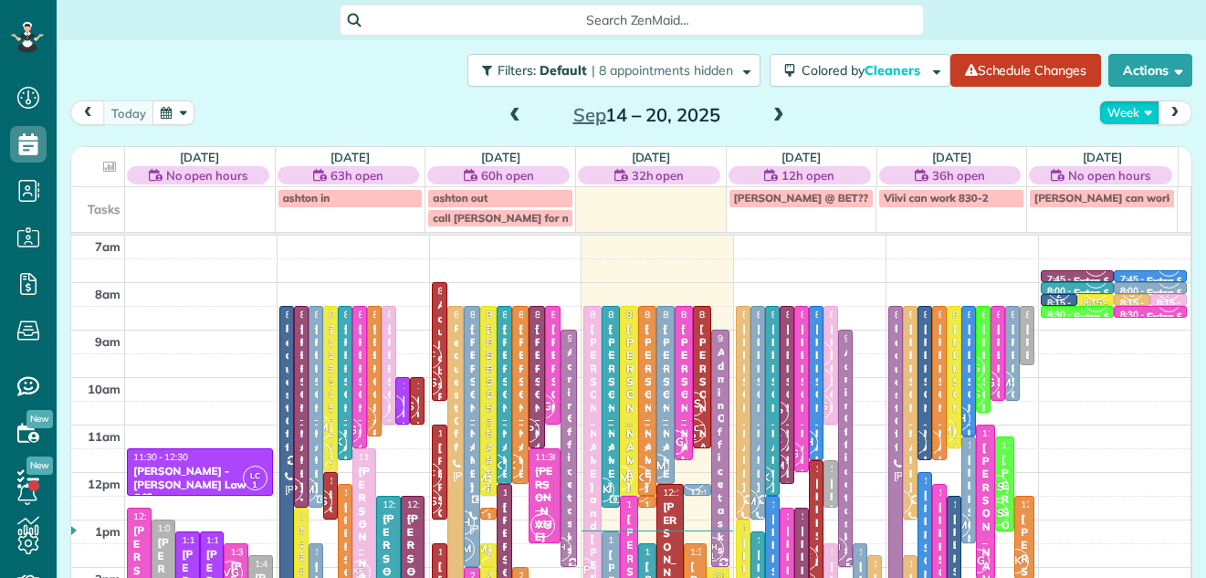
click at [1112, 109] on button "Week" at bounding box center [1129, 112] width 60 height 25
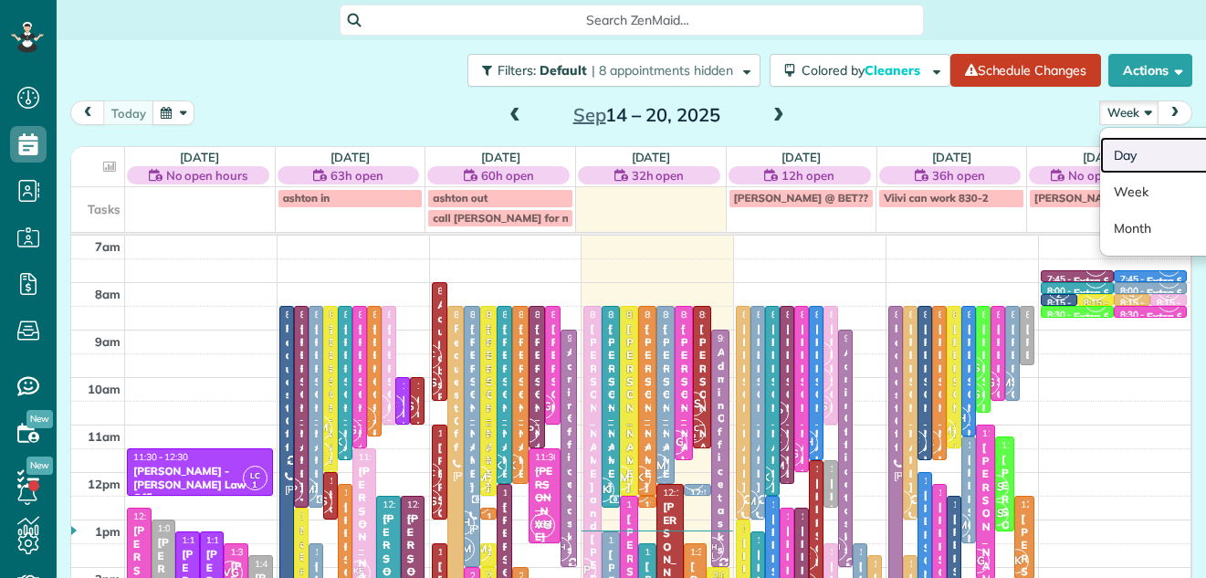
click at [1115, 143] on link "Day" at bounding box center [1172, 155] width 144 height 37
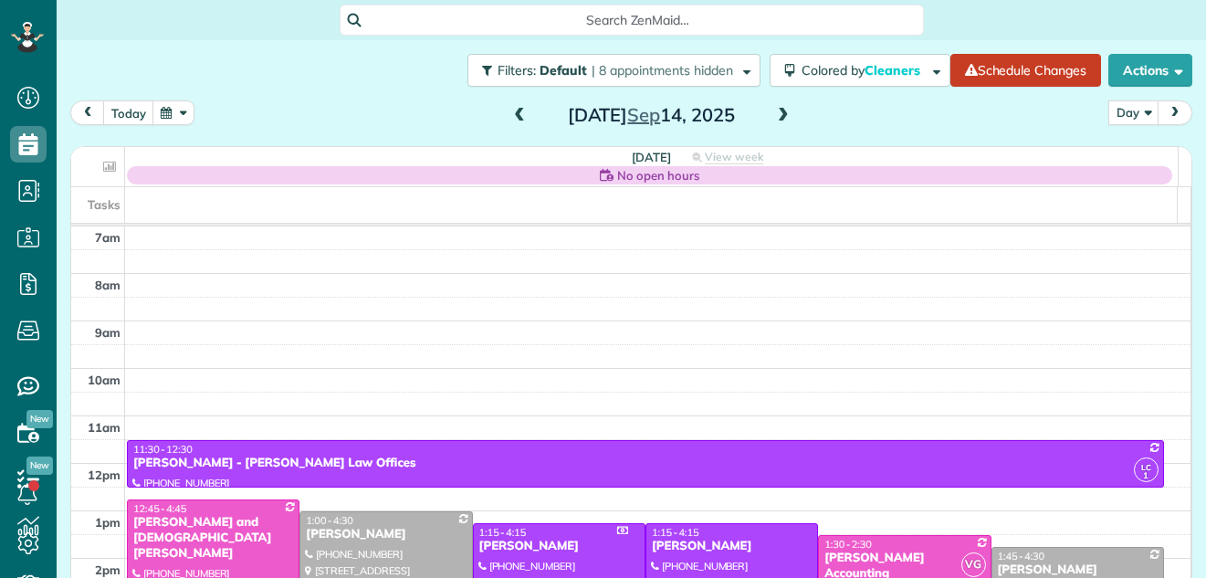
click at [776, 115] on span at bounding box center [783, 116] width 20 height 16
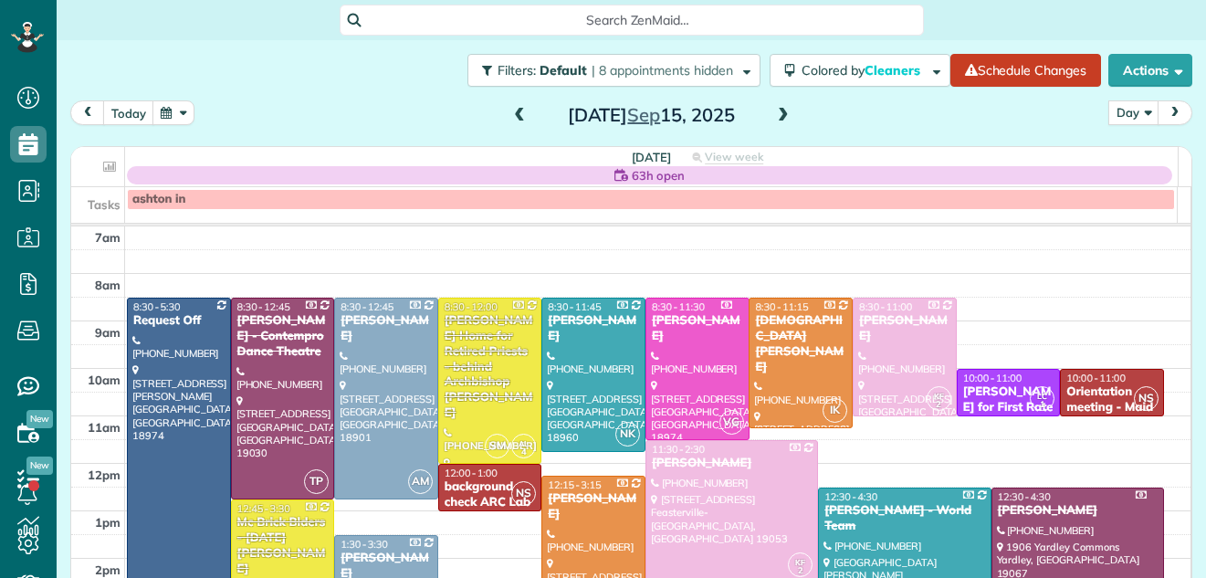
click at [509, 112] on span at bounding box center [519, 116] width 20 height 16
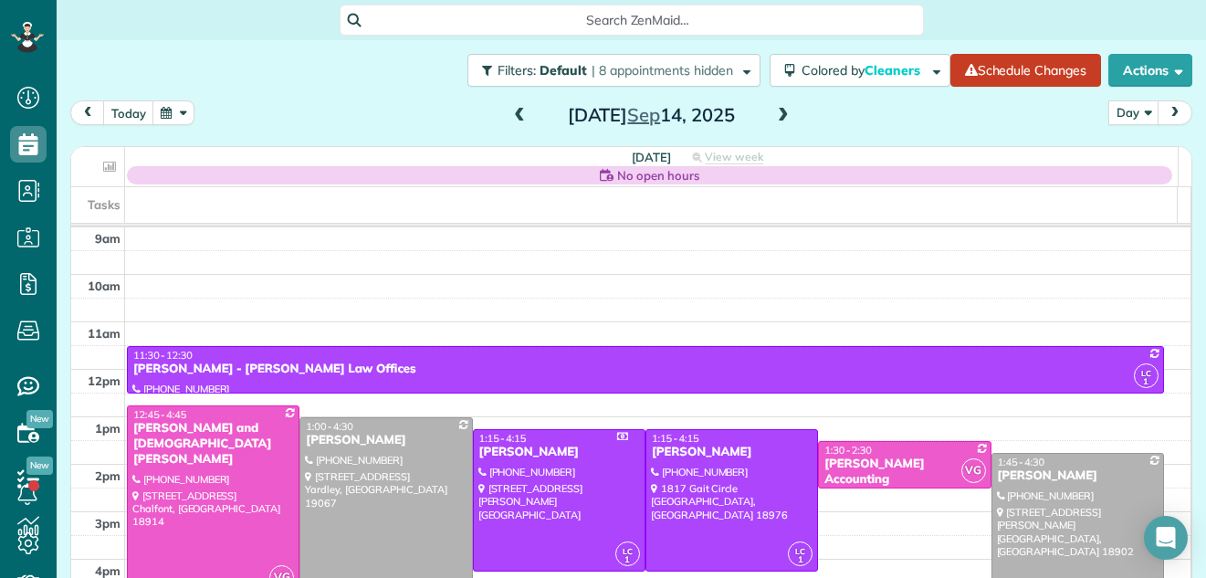
scroll to position [164, 0]
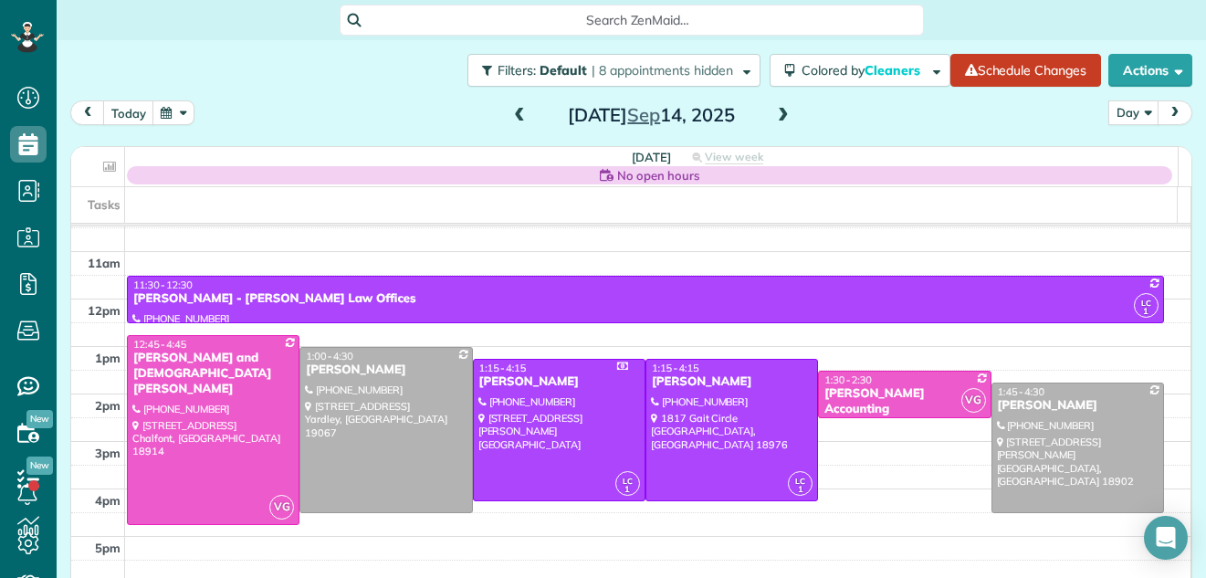
click at [776, 114] on span at bounding box center [783, 116] width 20 height 16
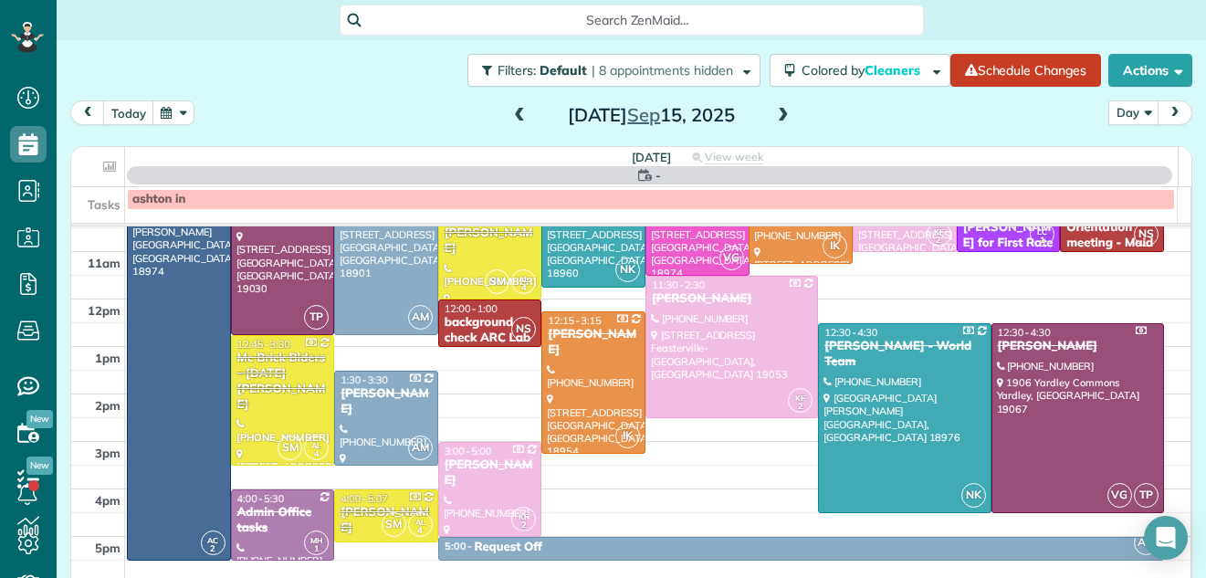
scroll to position [0, 0]
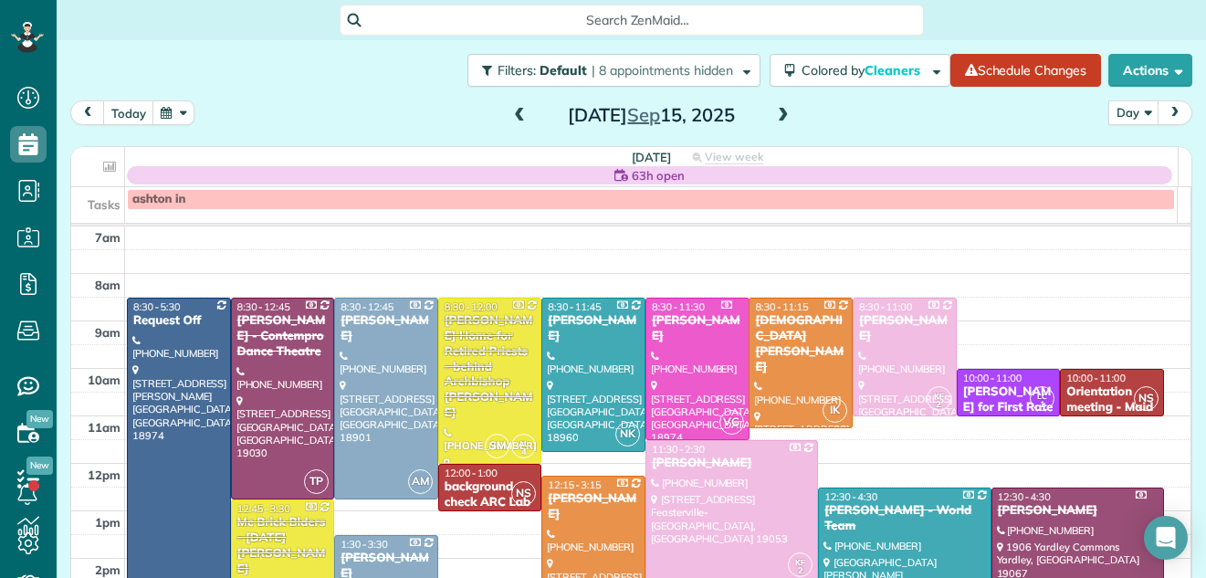
click at [776, 114] on span at bounding box center [783, 116] width 20 height 16
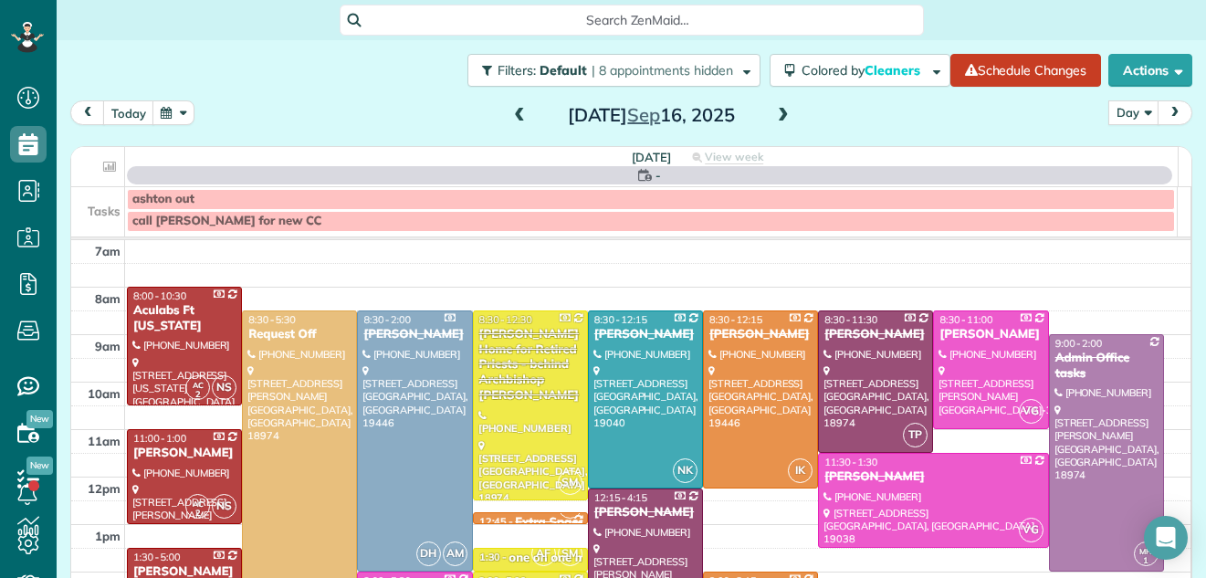
click at [776, 114] on span at bounding box center [783, 116] width 20 height 16
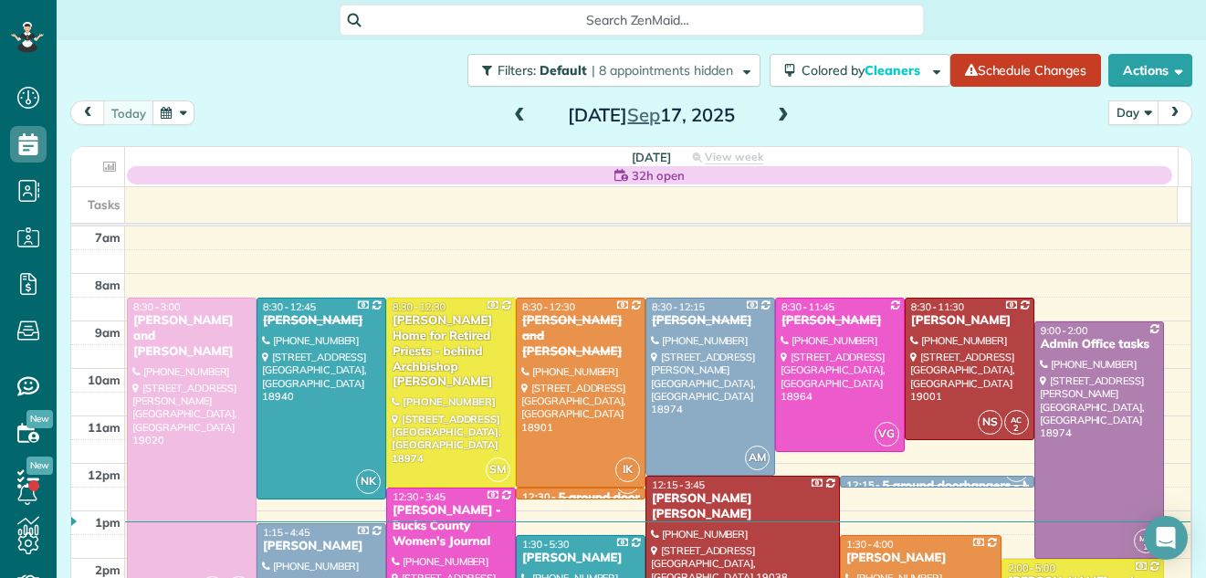
click at [776, 114] on span at bounding box center [783, 116] width 20 height 16
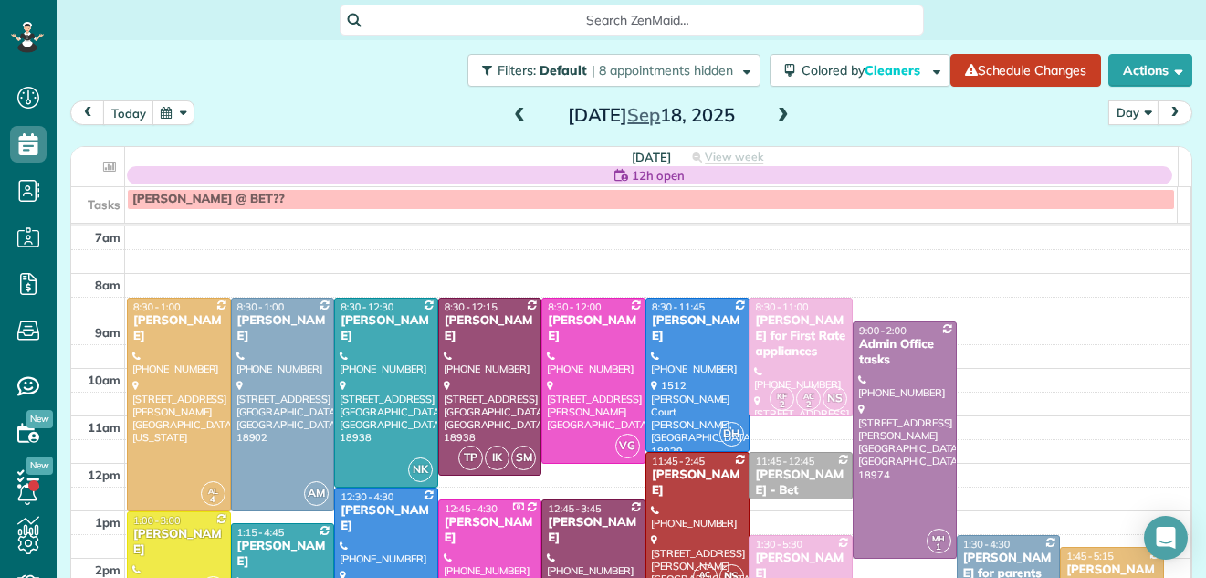
click at [776, 114] on span at bounding box center [783, 116] width 20 height 16
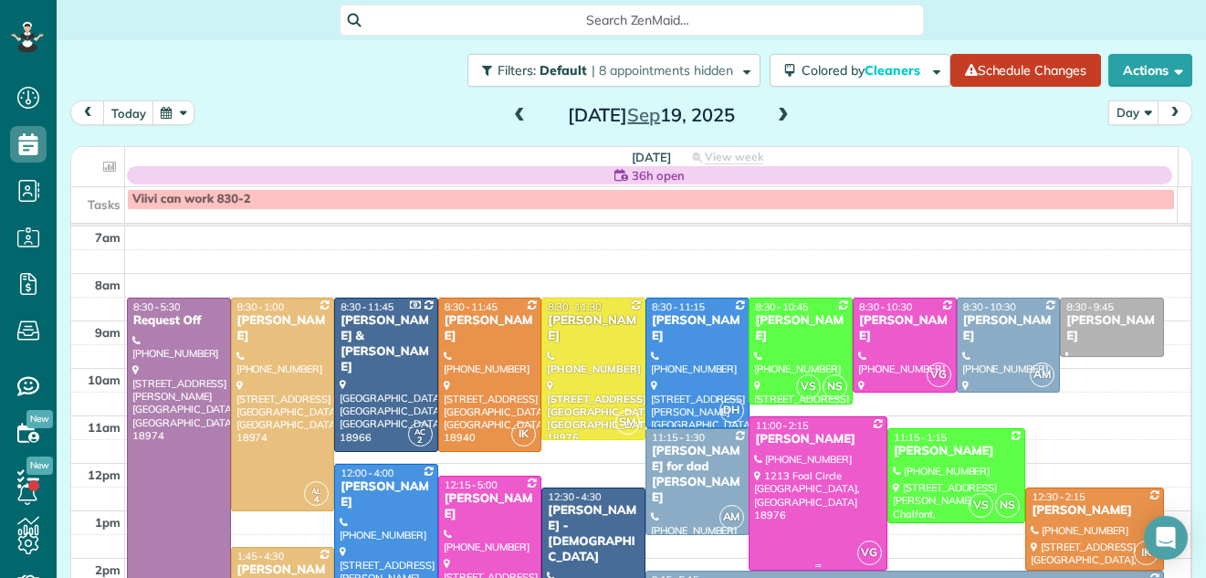
click at [827, 476] on div at bounding box center [817, 493] width 136 height 152
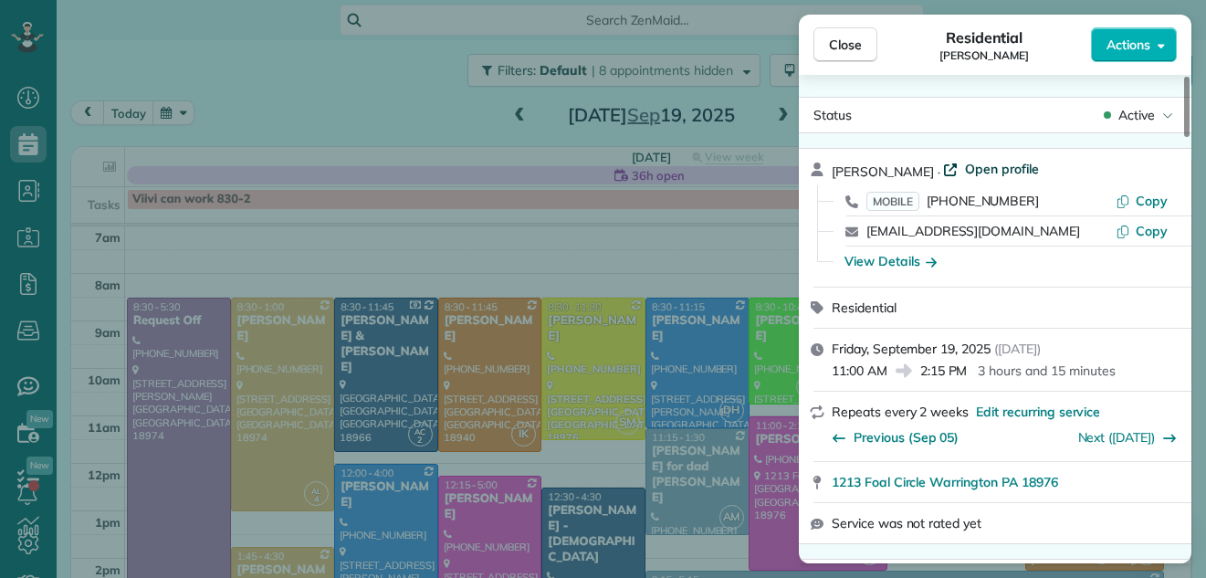
click at [992, 167] on span "Open profile" at bounding box center [1002, 169] width 74 height 18
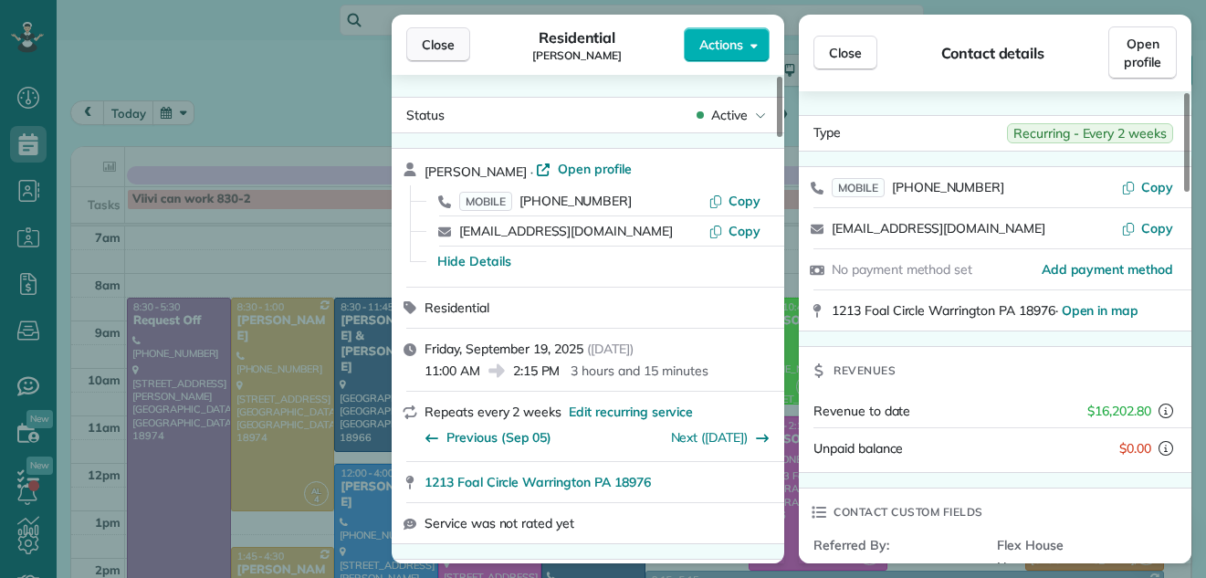
click at [422, 41] on span "Close" at bounding box center [438, 45] width 33 height 18
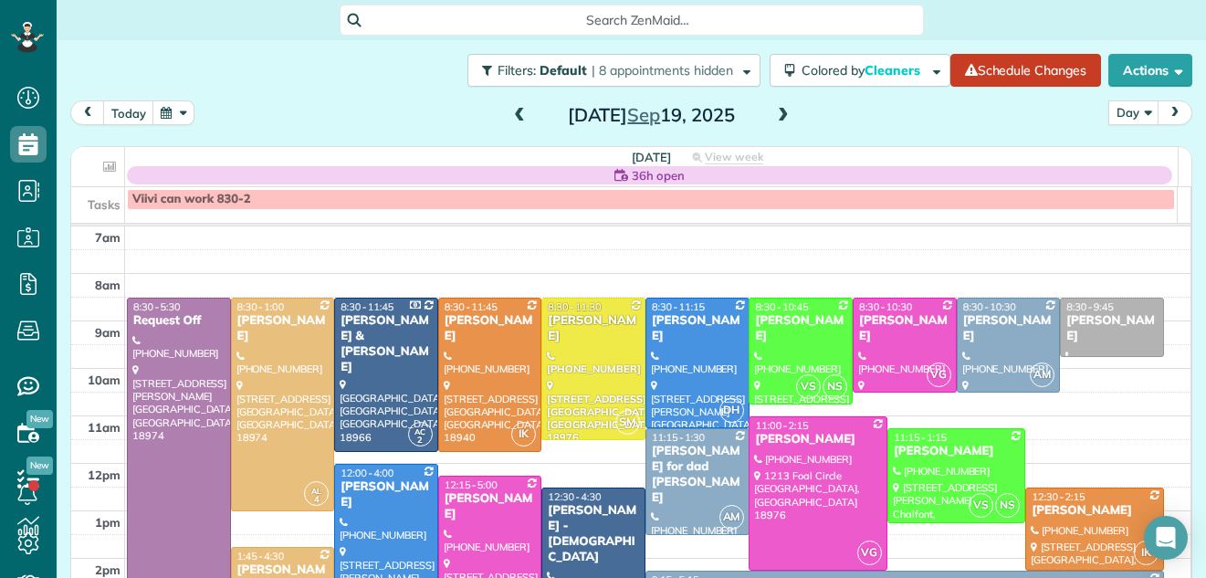
click at [773, 117] on span at bounding box center [783, 116] width 20 height 16
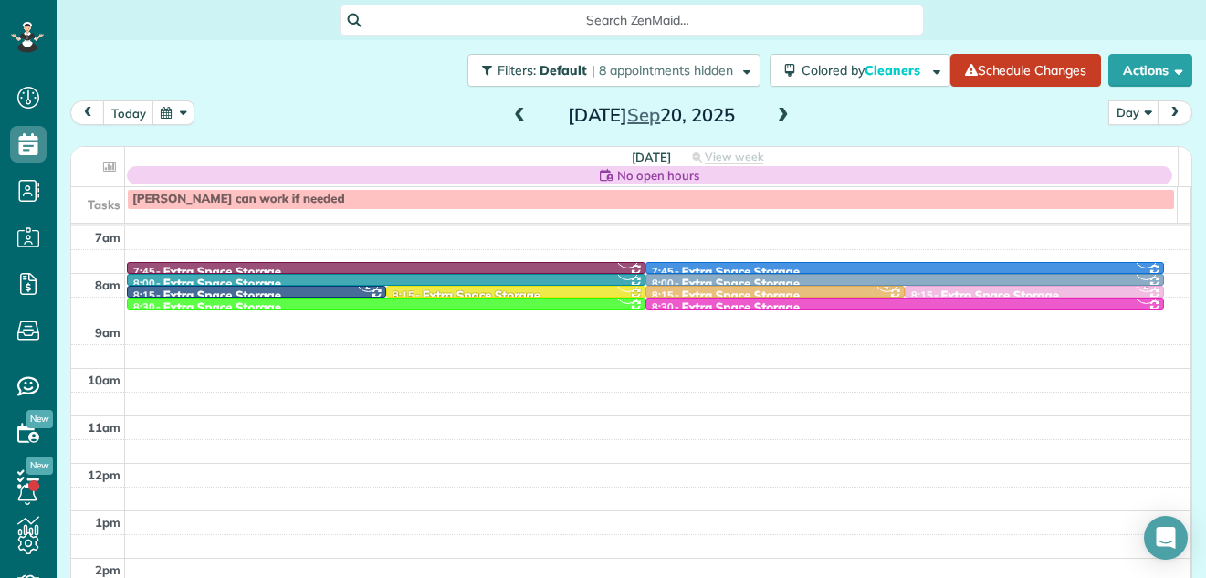
click at [773, 117] on span at bounding box center [783, 116] width 20 height 16
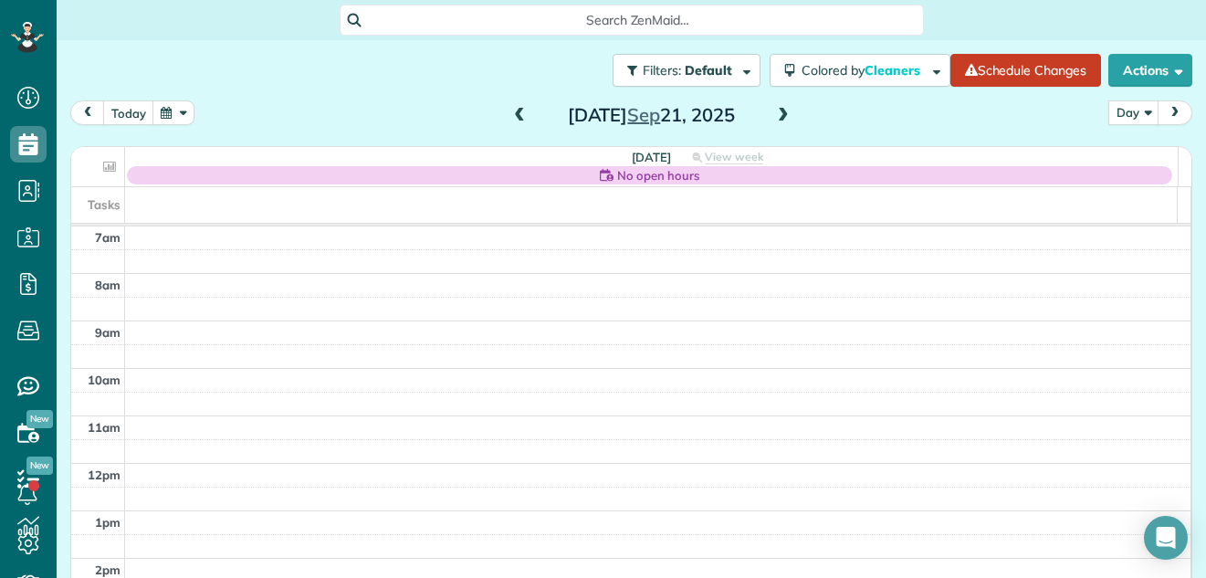
click at [773, 117] on span at bounding box center [783, 116] width 20 height 16
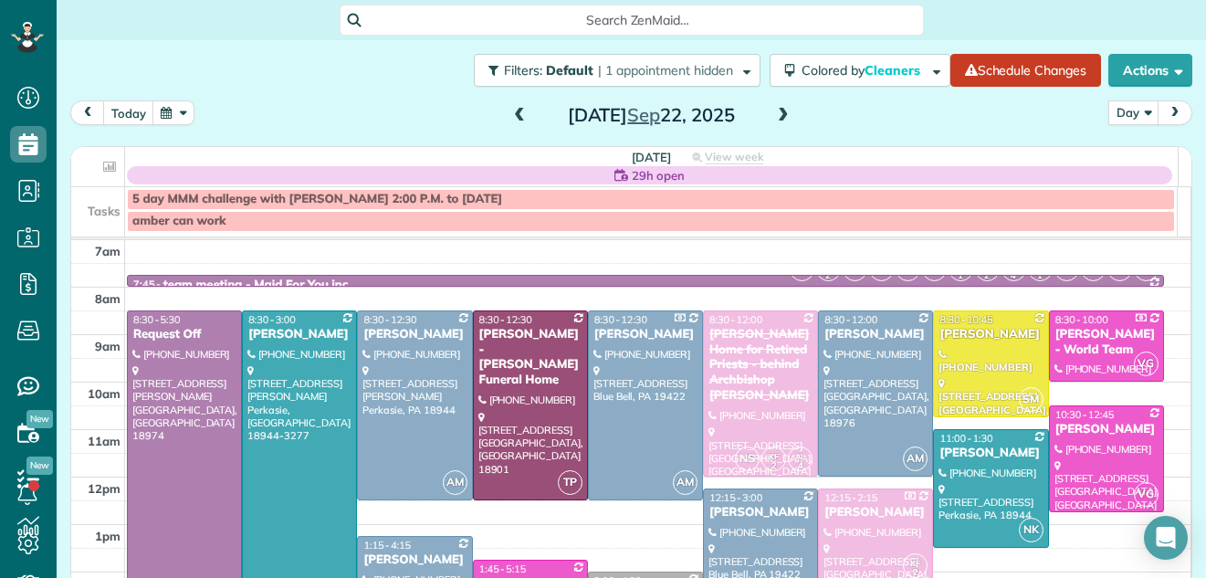
click at [773, 117] on span at bounding box center [783, 116] width 20 height 16
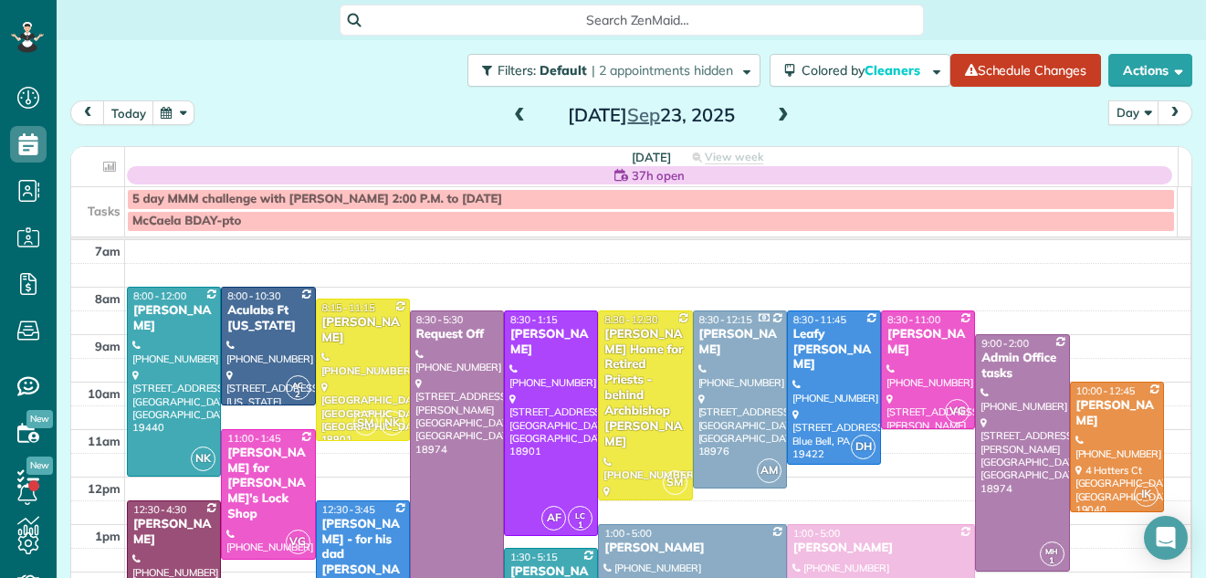
click at [773, 121] on span at bounding box center [783, 116] width 20 height 16
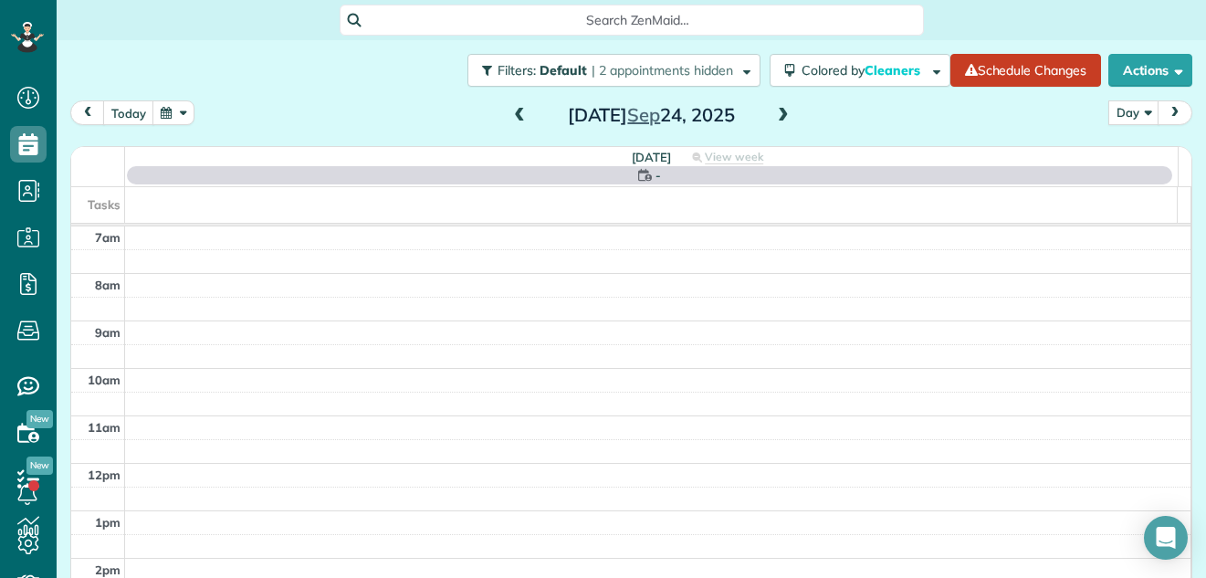
click at [773, 121] on span at bounding box center [783, 116] width 20 height 16
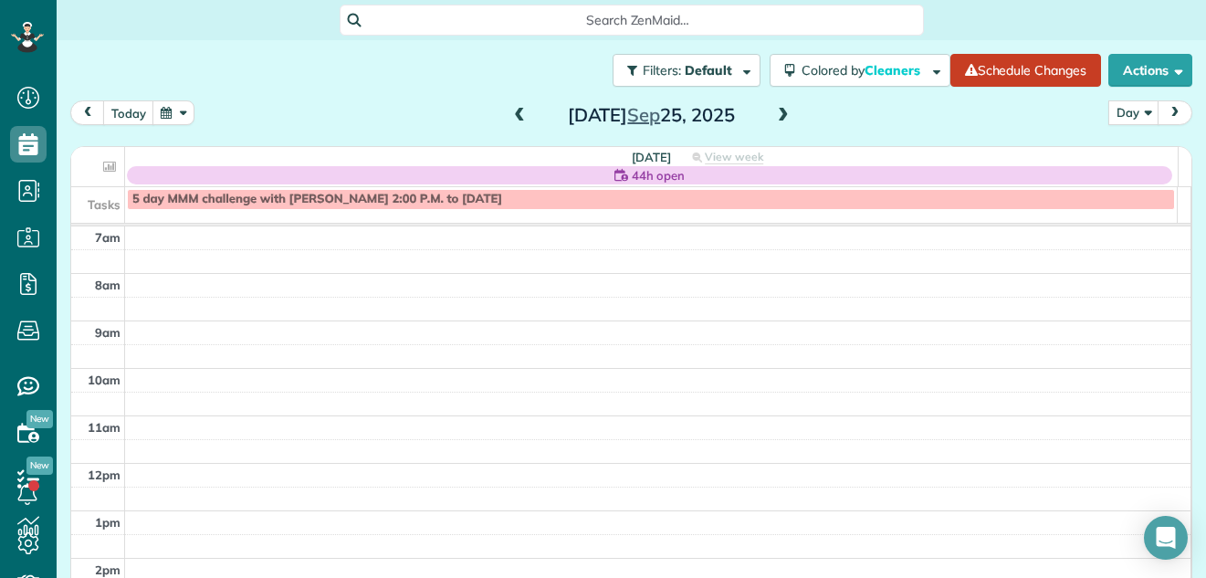
click at [773, 118] on span at bounding box center [783, 116] width 20 height 16
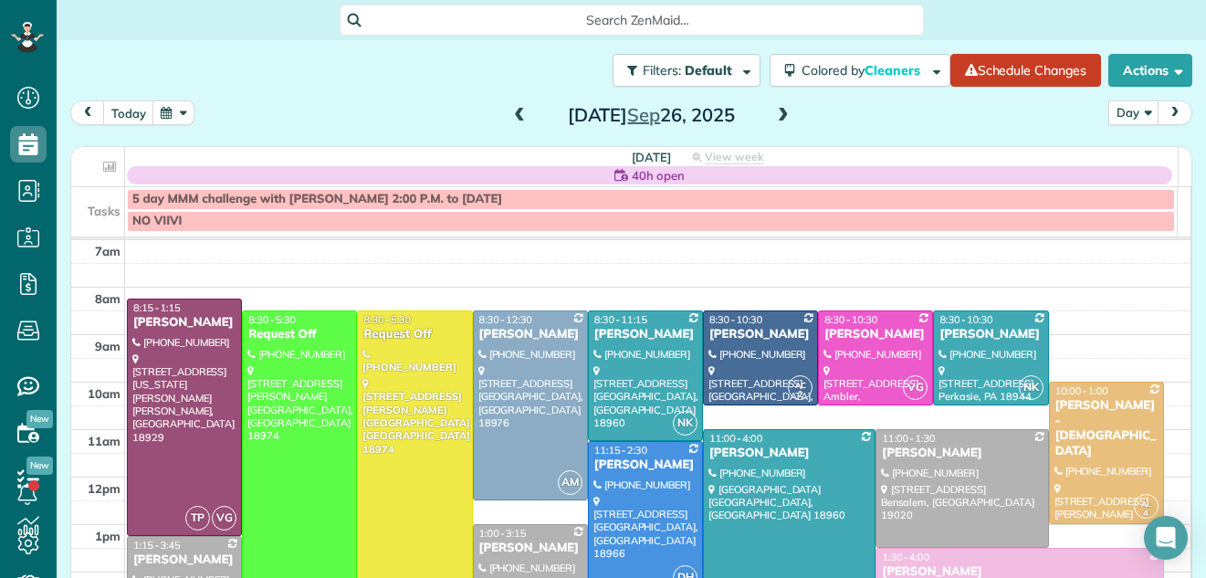
click at [776, 111] on span at bounding box center [783, 116] width 20 height 16
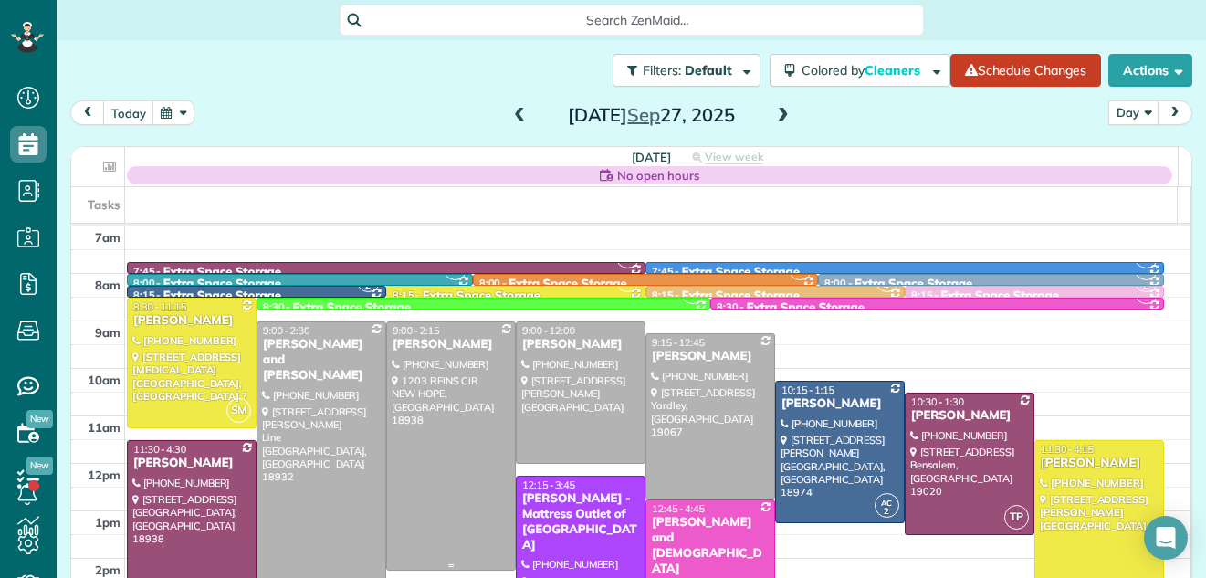
click at [457, 369] on div at bounding box center [451, 445] width 128 height 247
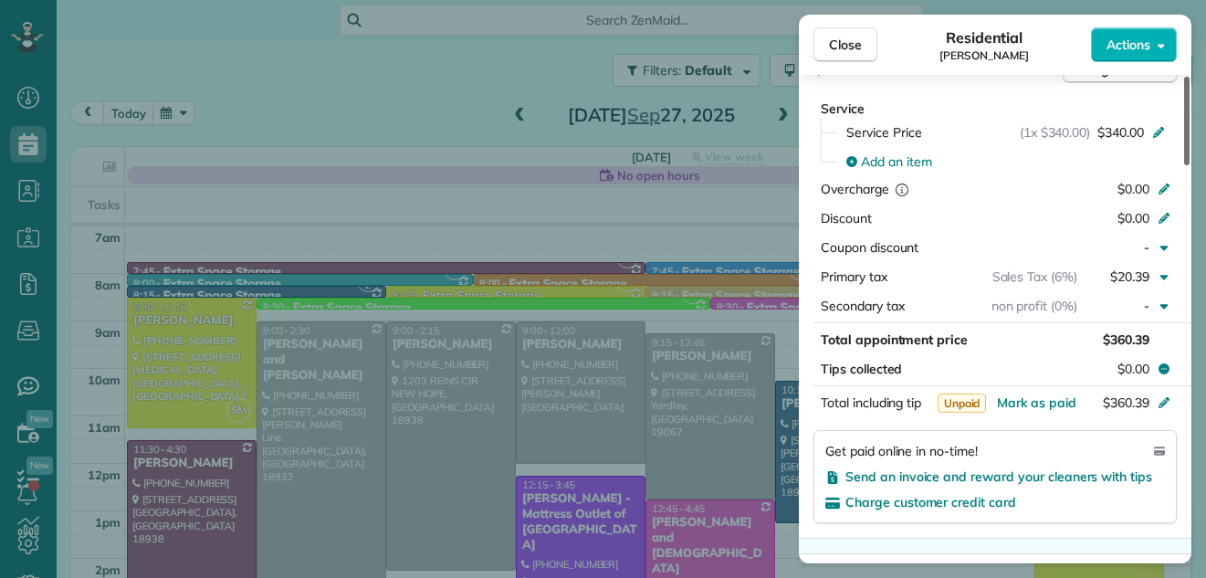
scroll to position [872, 0]
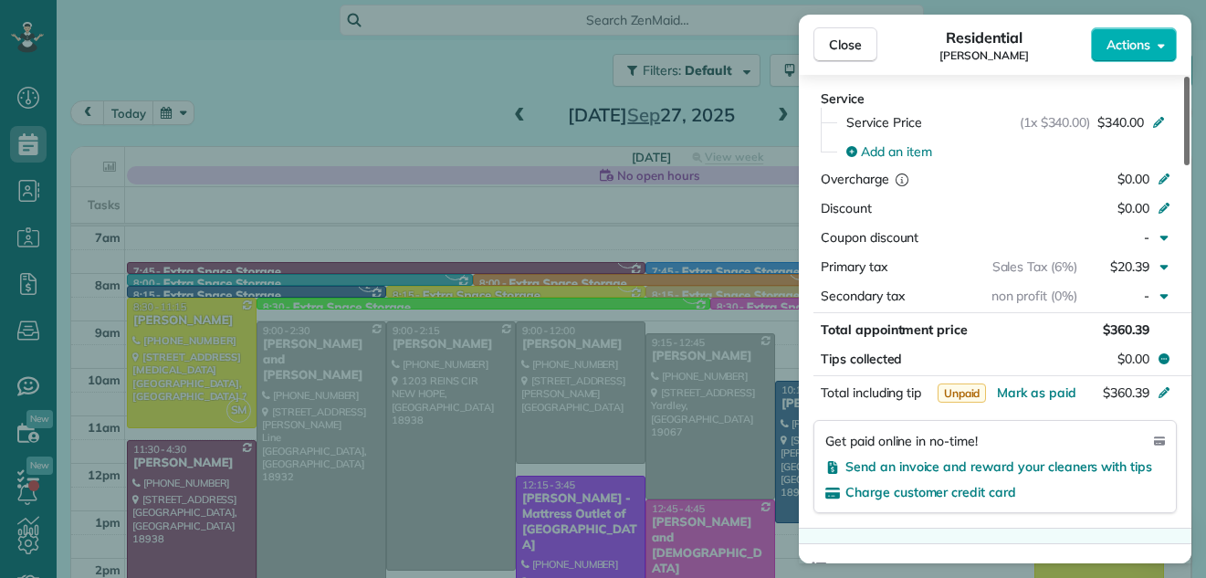
drag, startPoint x: 1186, startPoint y: 86, endPoint x: 1163, endPoint y: 244, distance: 159.5
click at [1184, 165] on div at bounding box center [1186, 121] width 5 height 89
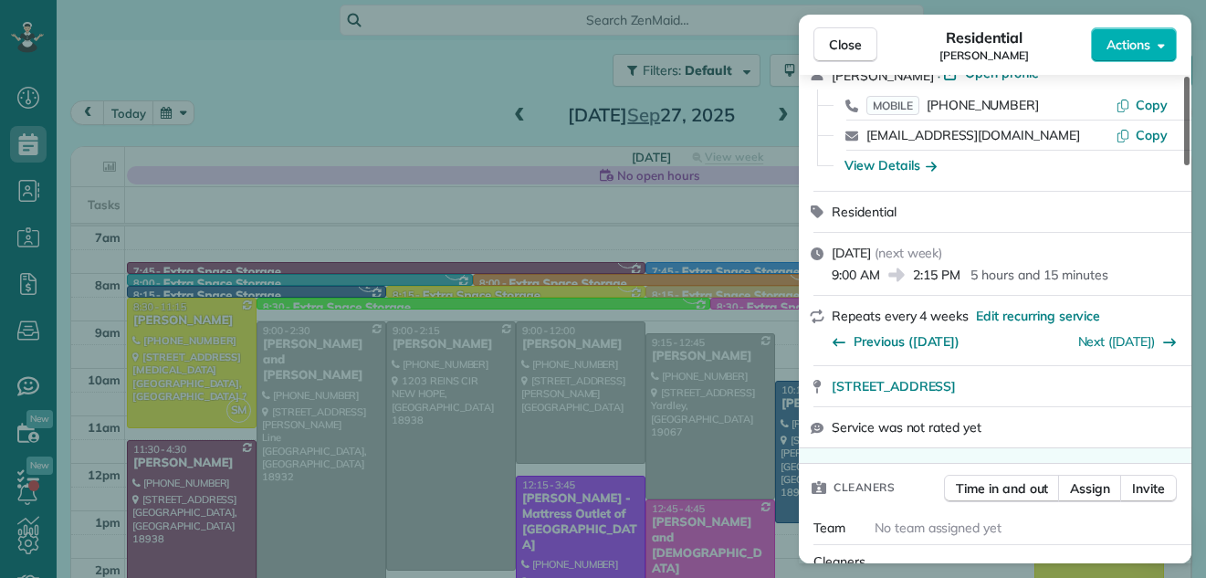
scroll to position [0, 0]
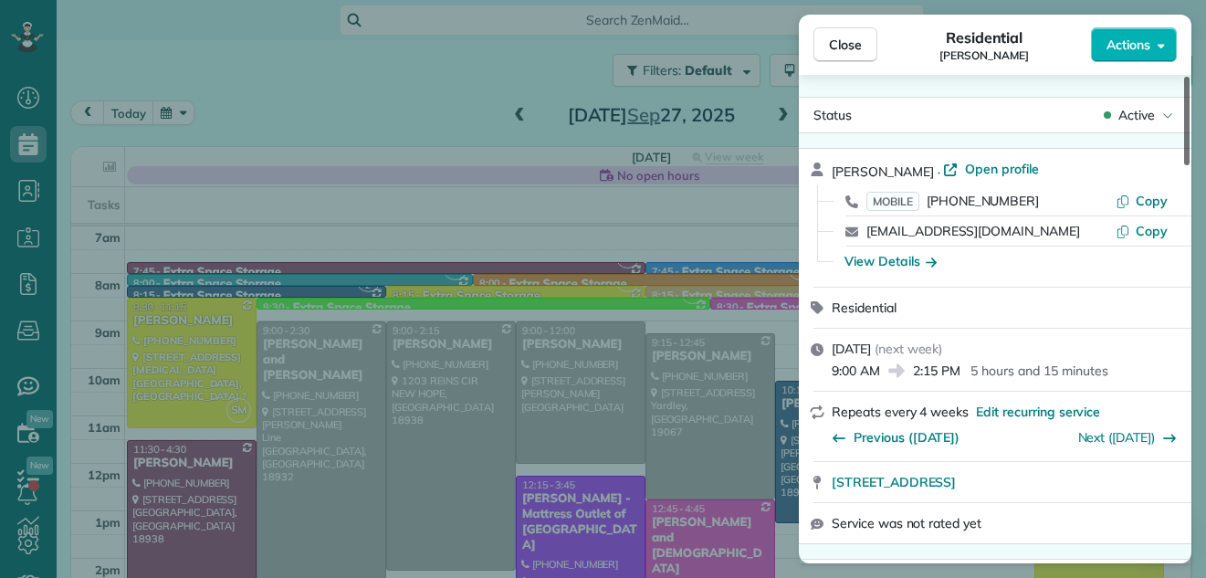
drag, startPoint x: 1185, startPoint y: 250, endPoint x: 1197, endPoint y: 77, distance: 173.8
click at [1189, 77] on div at bounding box center [1186, 121] width 5 height 89
click at [991, 169] on span "Open profile" at bounding box center [1002, 169] width 74 height 18
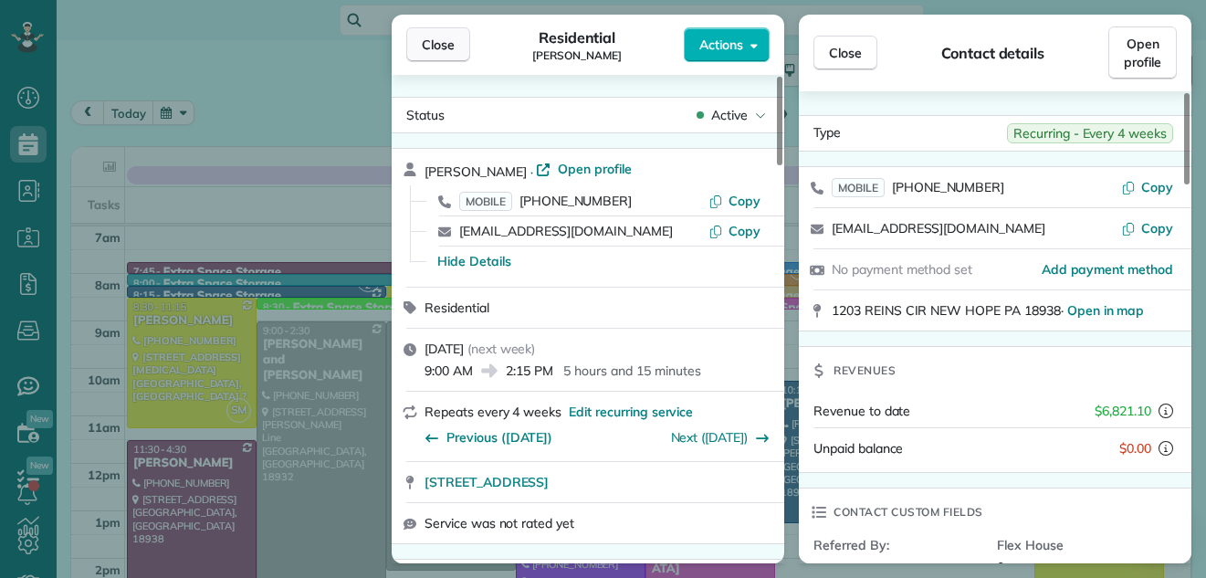
click at [448, 49] on span "Close" at bounding box center [438, 45] width 33 height 18
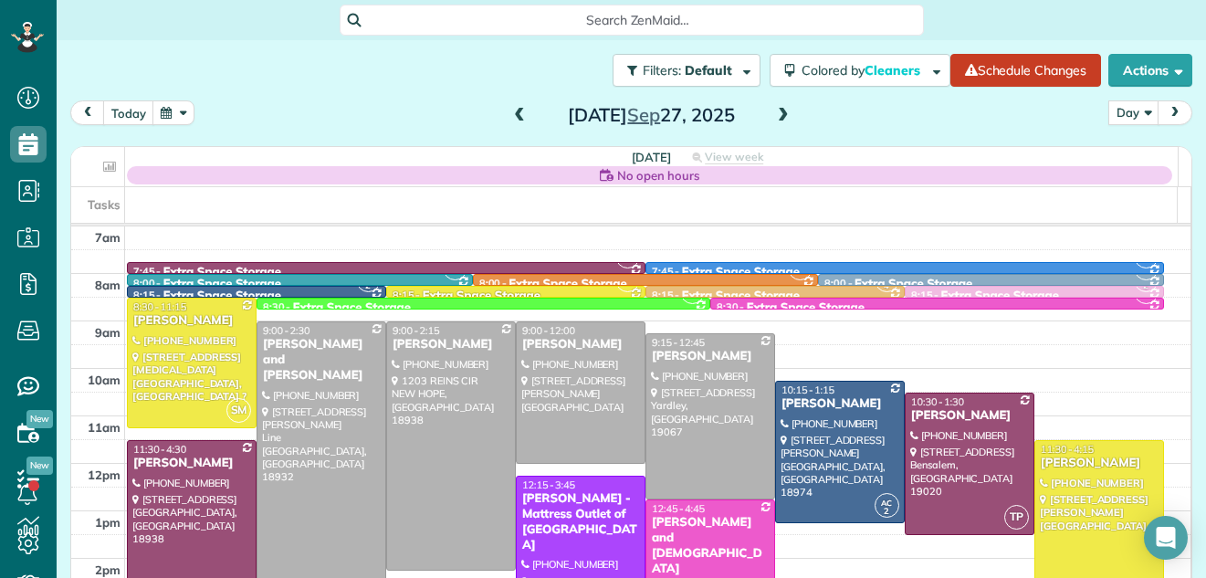
click at [775, 109] on span at bounding box center [783, 116] width 20 height 16
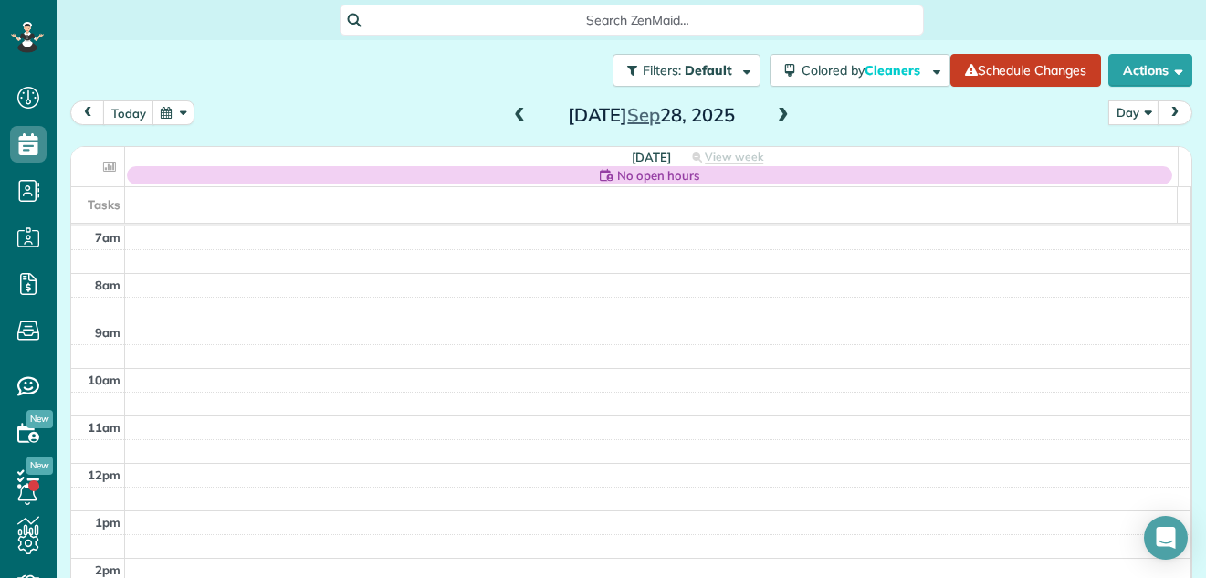
click at [509, 117] on span at bounding box center [519, 116] width 20 height 16
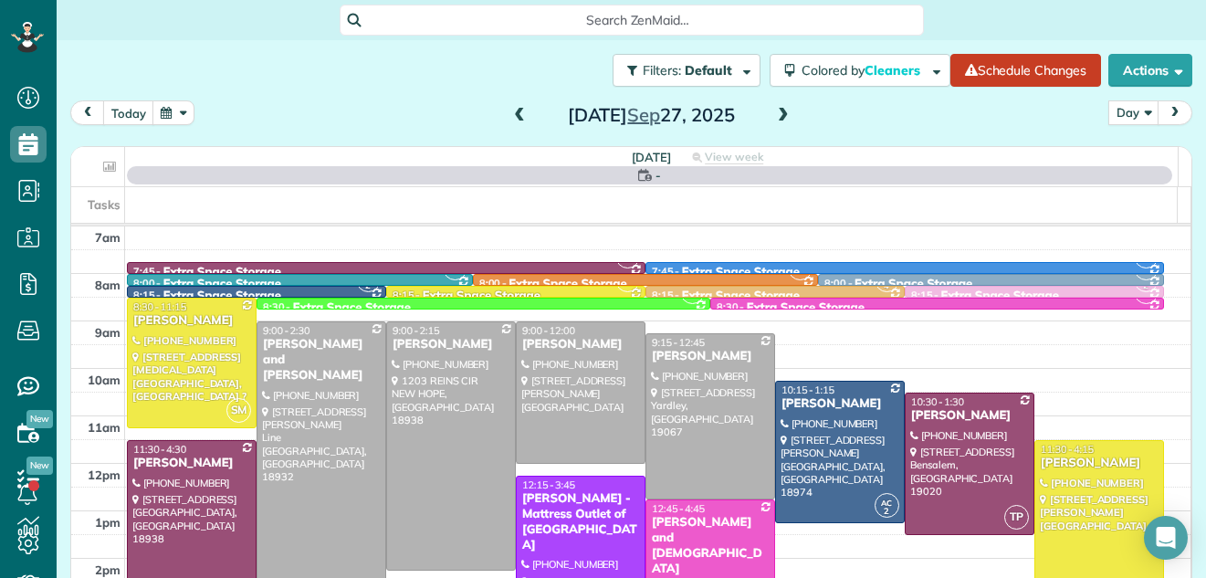
click at [509, 117] on span at bounding box center [519, 116] width 20 height 16
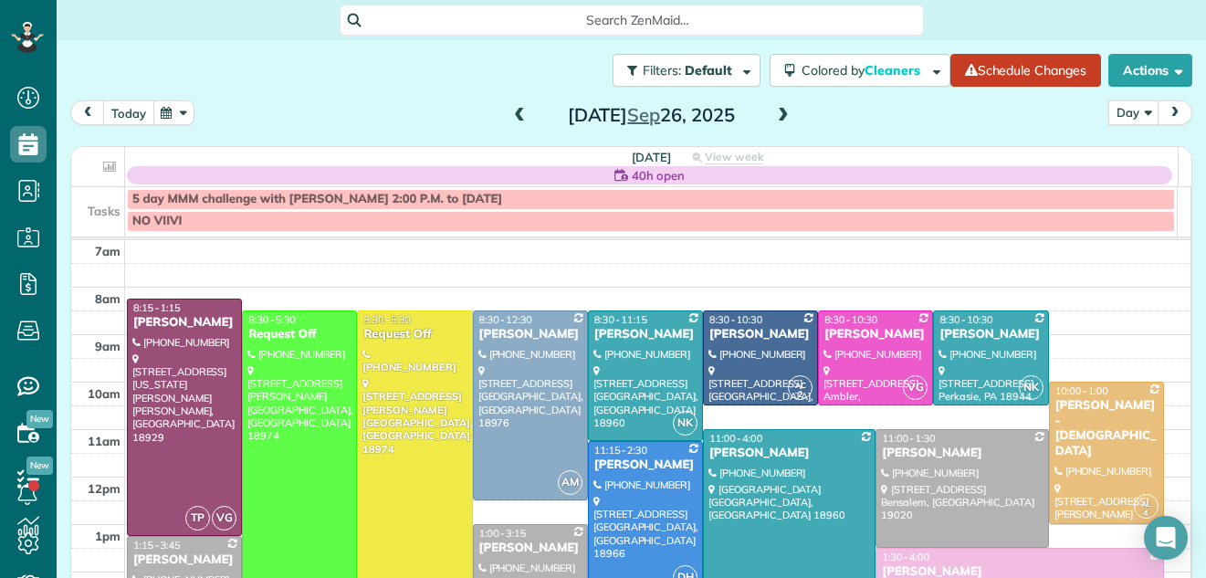
click at [122, 110] on button "today" at bounding box center [128, 112] width 51 height 25
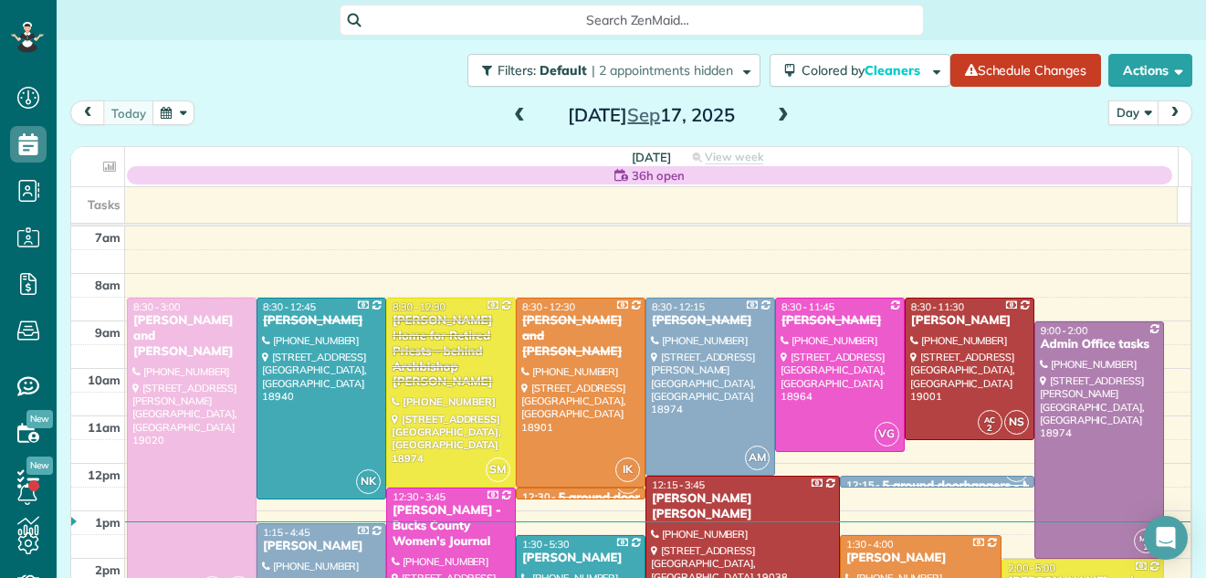
click at [773, 114] on span at bounding box center [783, 116] width 20 height 16
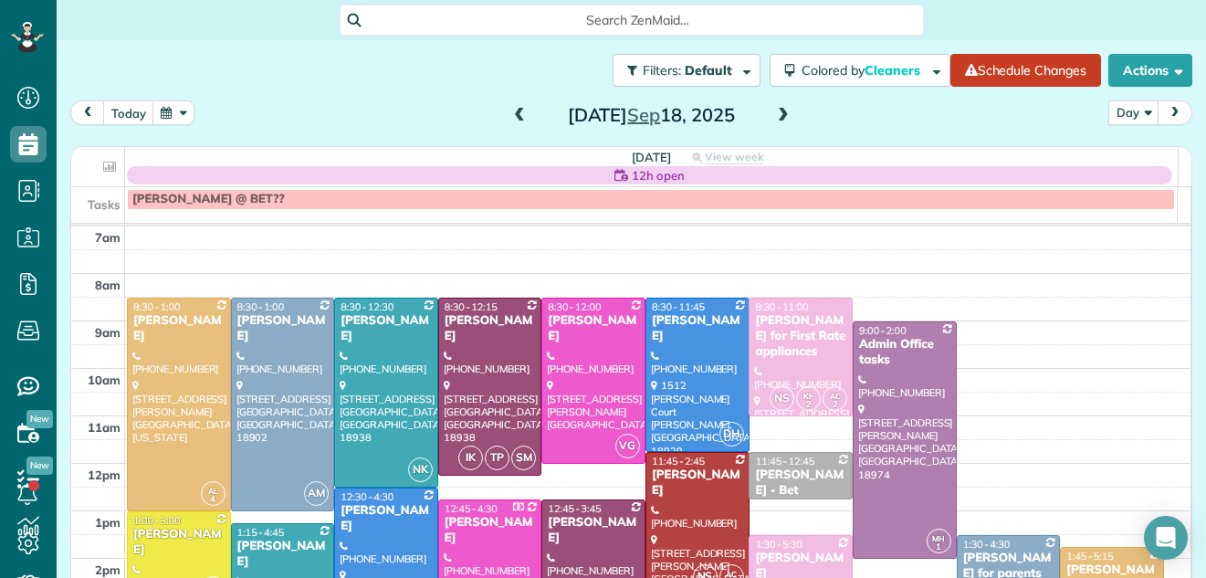
click at [778, 115] on span at bounding box center [783, 116] width 20 height 16
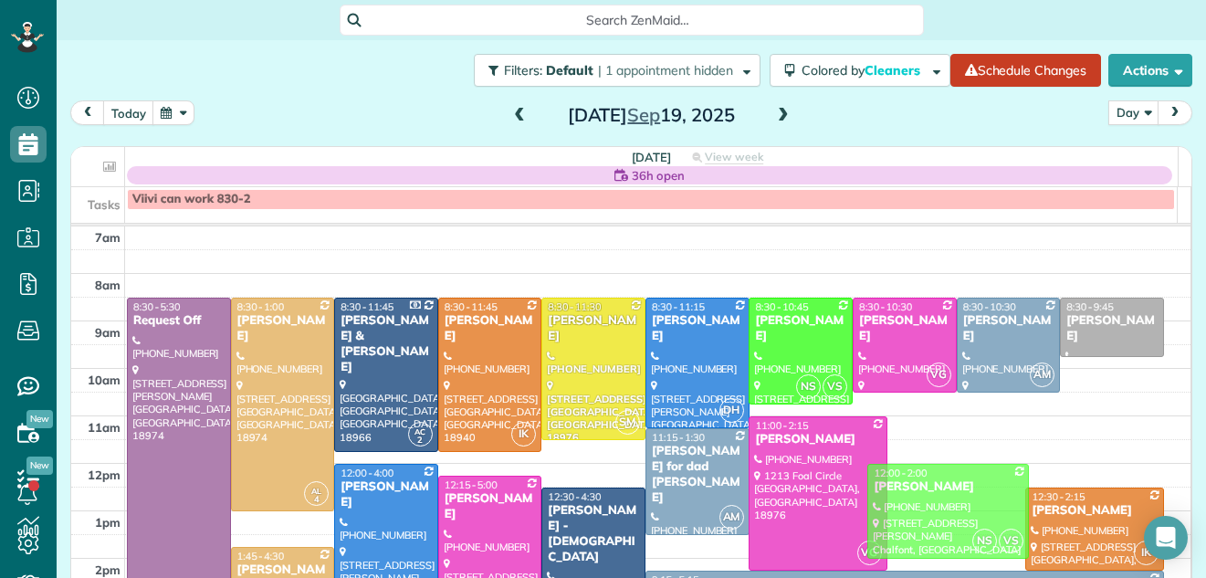
drag, startPoint x: 910, startPoint y: 479, endPoint x: 914, endPoint y: 514, distance: 34.9
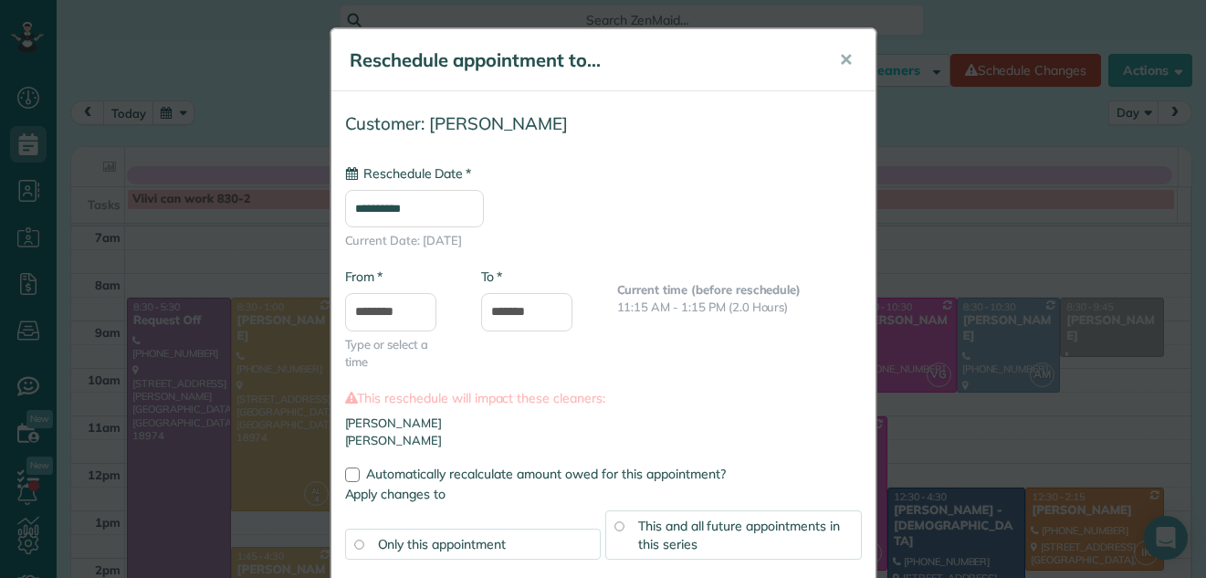
type input "**********"
click at [840, 58] on span "✕" at bounding box center [846, 59] width 14 height 21
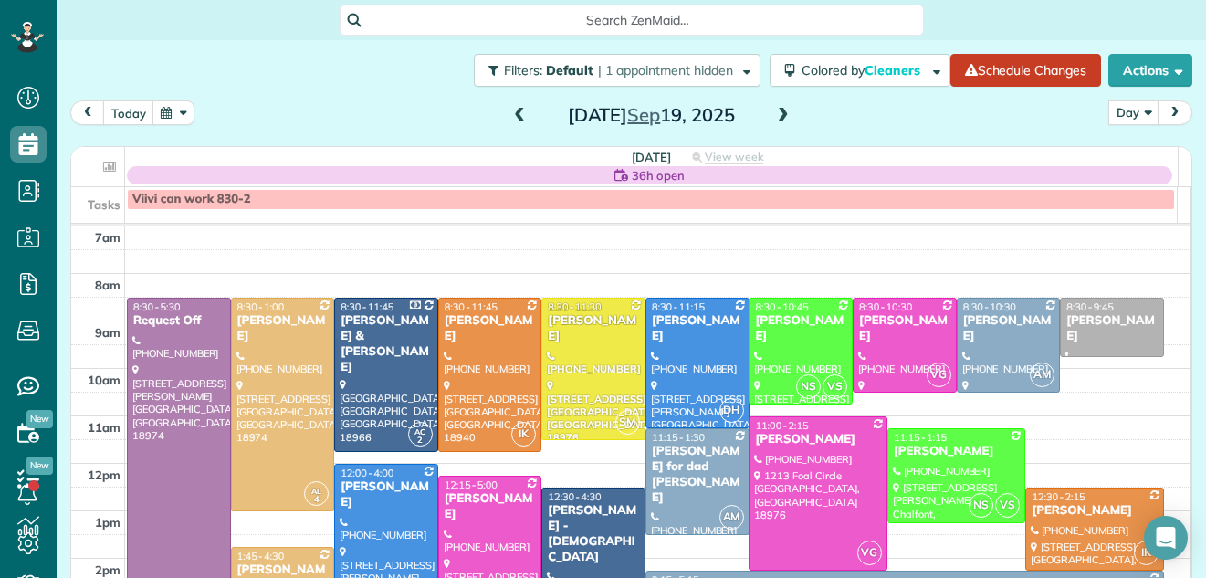
click at [658, 171] on span "36h open" at bounding box center [658, 175] width 53 height 18
click at [645, 176] on span "36h open" at bounding box center [658, 175] width 53 height 18
click at [643, 175] on span "36h open" at bounding box center [658, 175] width 53 height 18
click at [639, 173] on span "36h open" at bounding box center [658, 175] width 53 height 18
click at [667, 174] on span "36h open" at bounding box center [658, 175] width 53 height 18
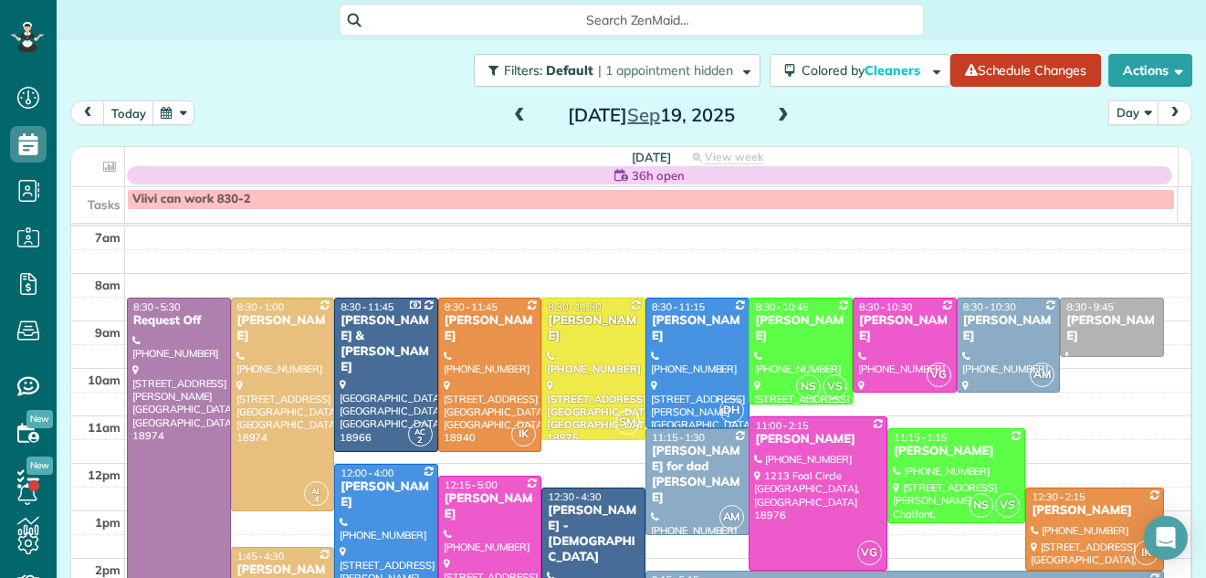
click at [658, 175] on span "36h open" at bounding box center [658, 175] width 53 height 18
click at [614, 176] on icon at bounding box center [621, 175] width 14 height 14
click at [640, 173] on span "36h open" at bounding box center [658, 175] width 53 height 18
click at [614, 171] on icon at bounding box center [621, 175] width 14 height 12
click at [611, 163] on th "Friday 36h open View week $2,825.00 68.75 Man Hours 19 Appointments 7% Paid 95%…" at bounding box center [651, 166] width 1052 height 39
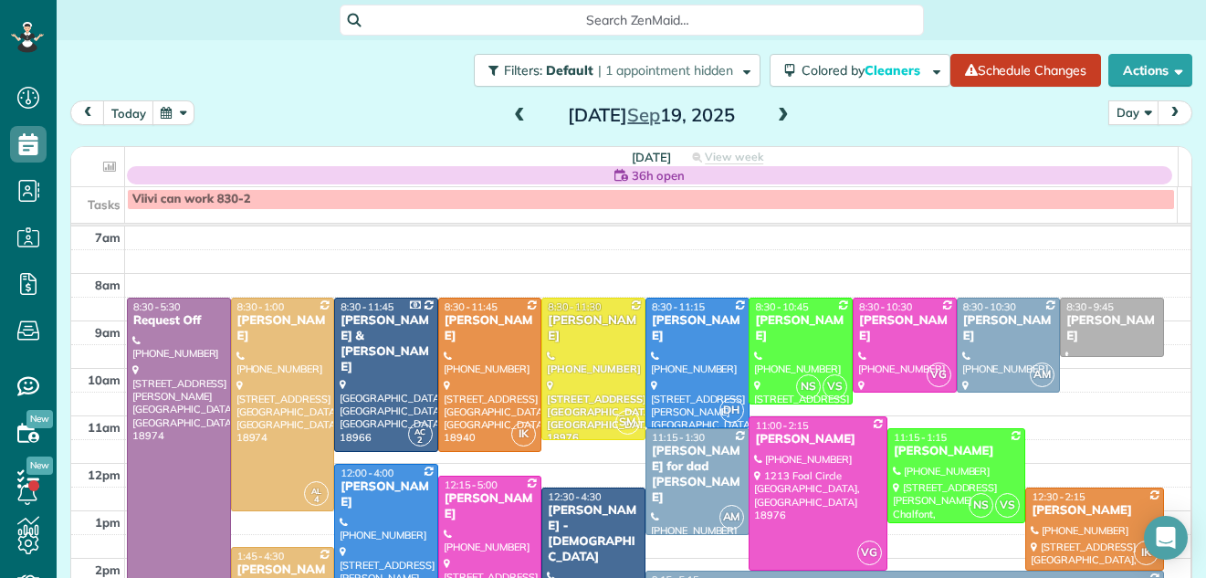
click at [632, 173] on span "36h open" at bounding box center [658, 175] width 53 height 18
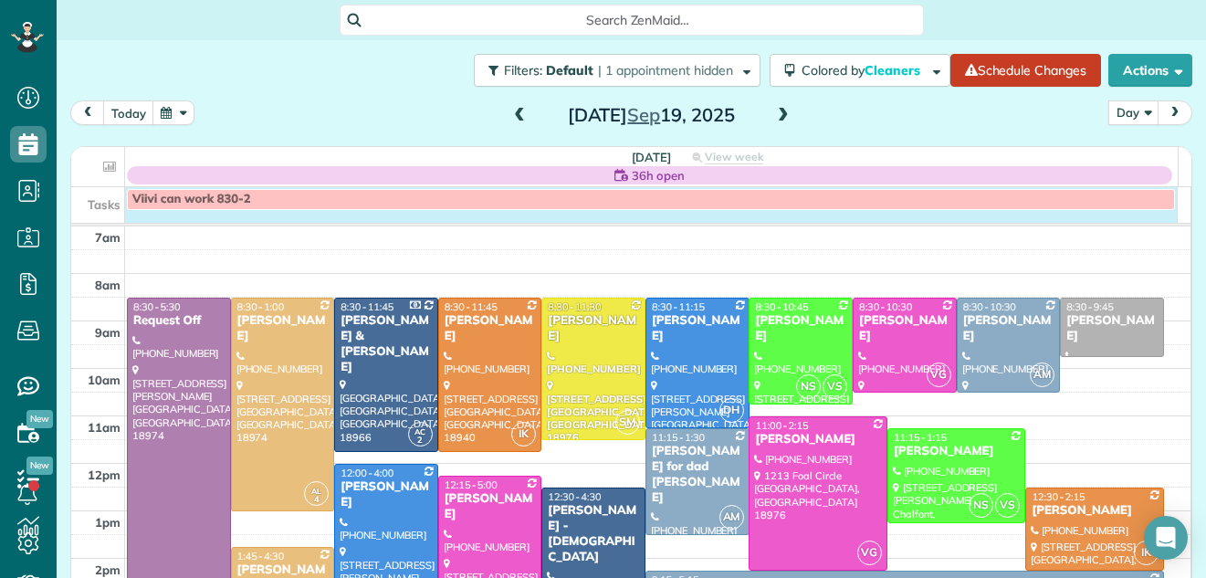
click at [717, 221] on div "Tasks Viivi can work 830-2" at bounding box center [624, 205] width 1106 height 36
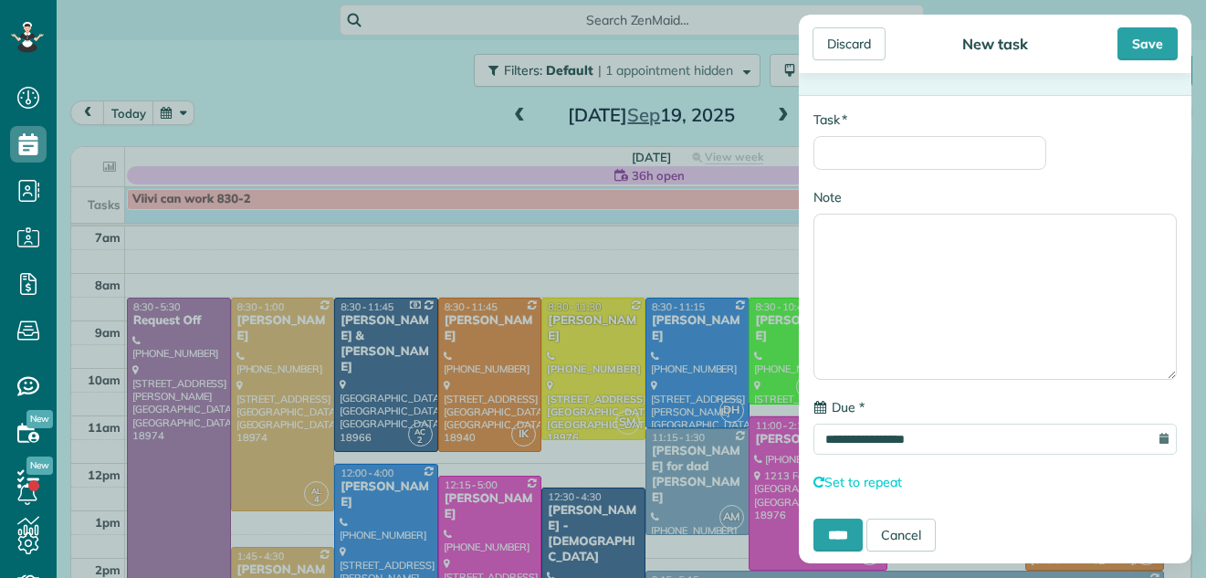
click at [883, 132] on div "* Task" at bounding box center [929, 139] width 233 height 59
click at [840, 37] on div "Discard" at bounding box center [848, 43] width 73 height 33
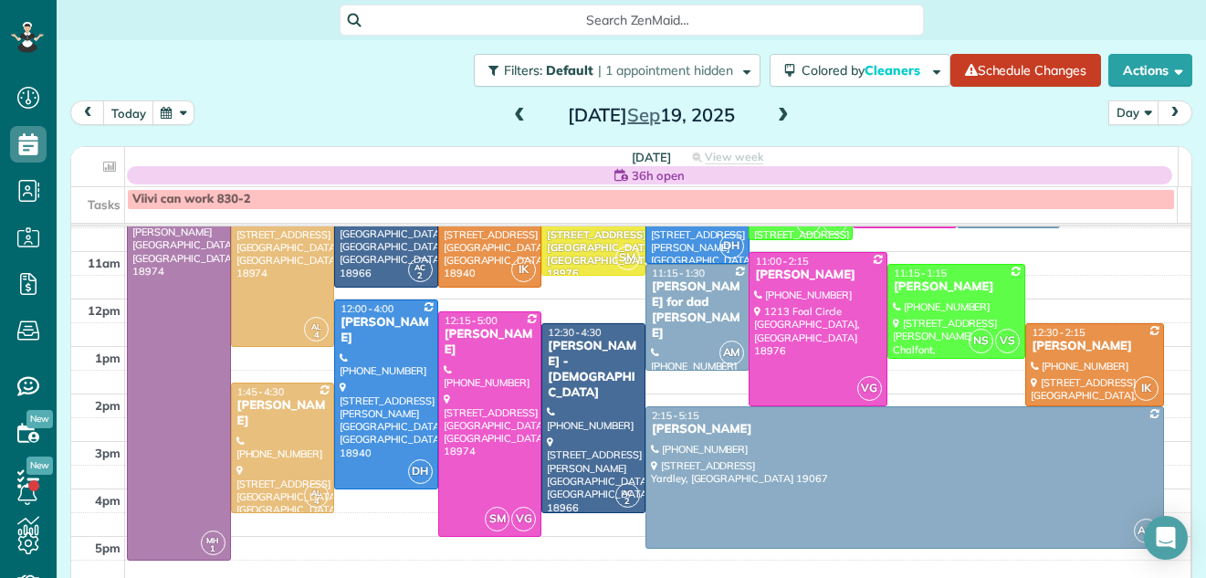
scroll to position [175, 0]
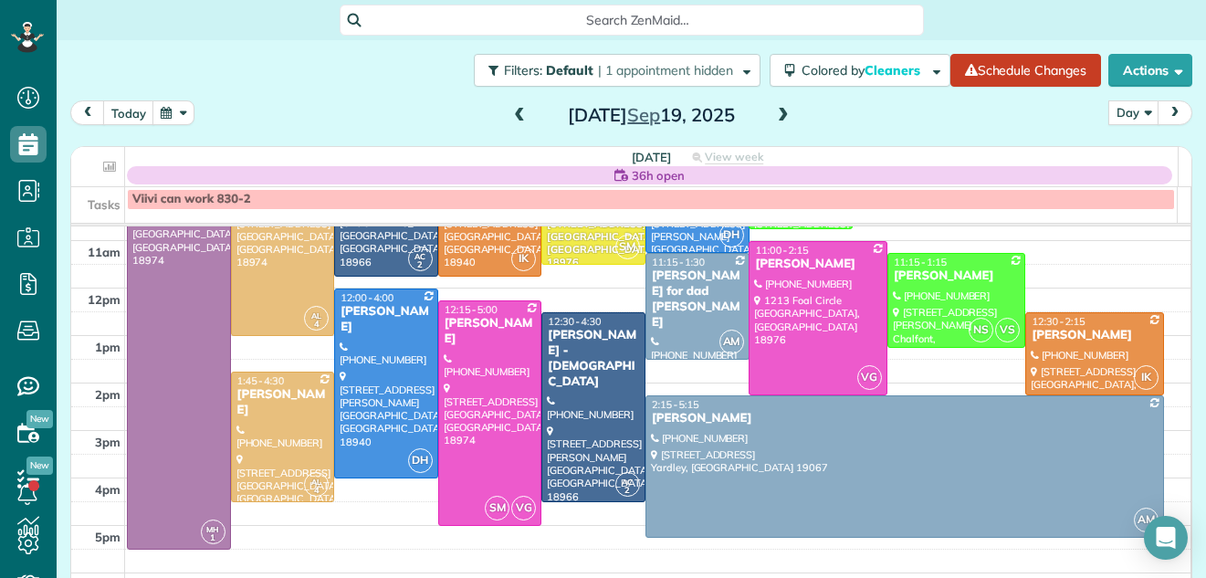
click at [511, 110] on span at bounding box center [519, 116] width 20 height 16
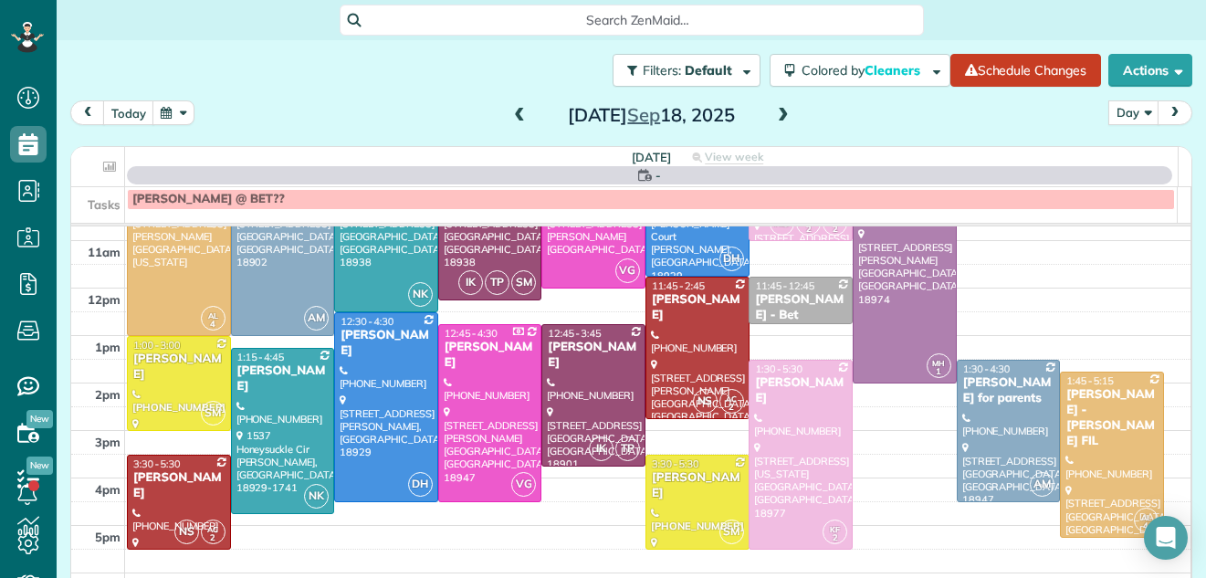
scroll to position [0, 0]
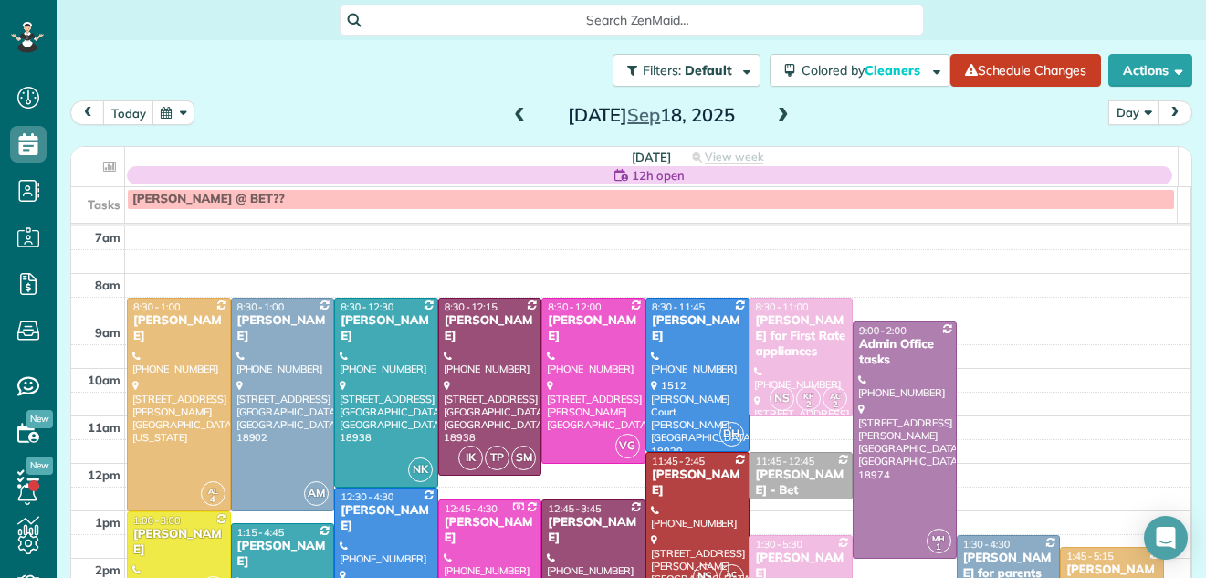
click at [773, 114] on span at bounding box center [783, 116] width 20 height 16
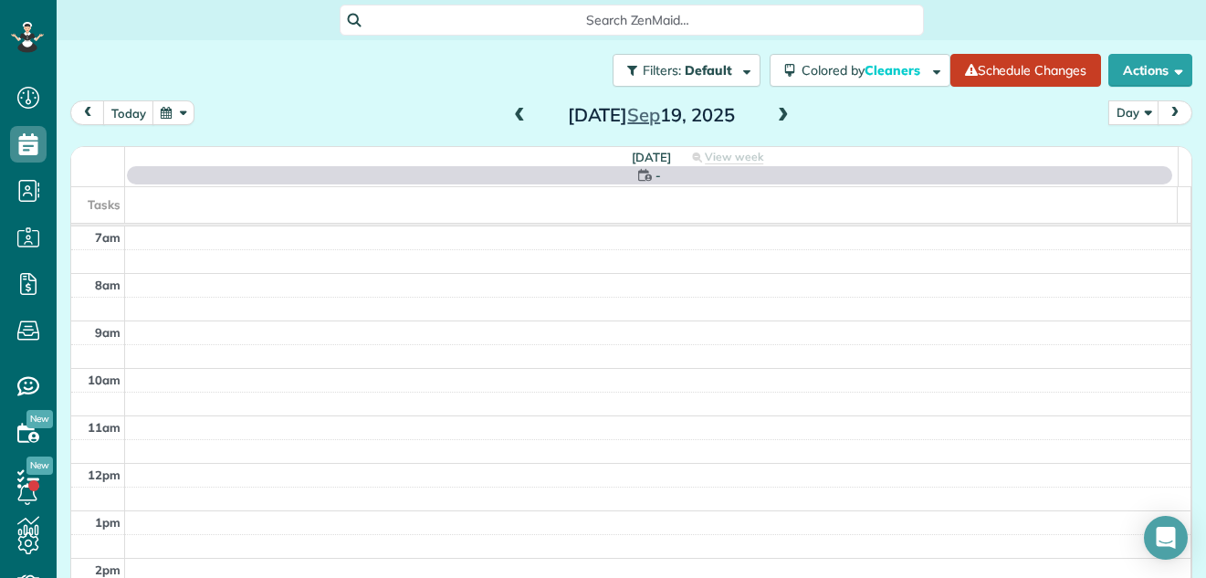
click at [773, 114] on span at bounding box center [783, 116] width 20 height 16
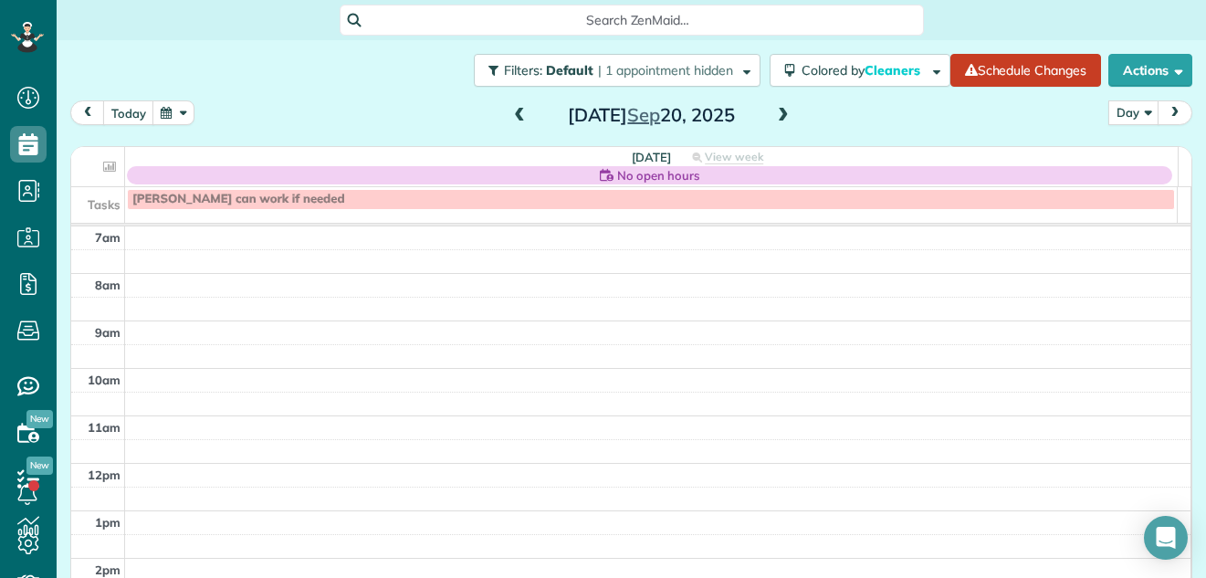
click at [509, 115] on span at bounding box center [519, 116] width 20 height 16
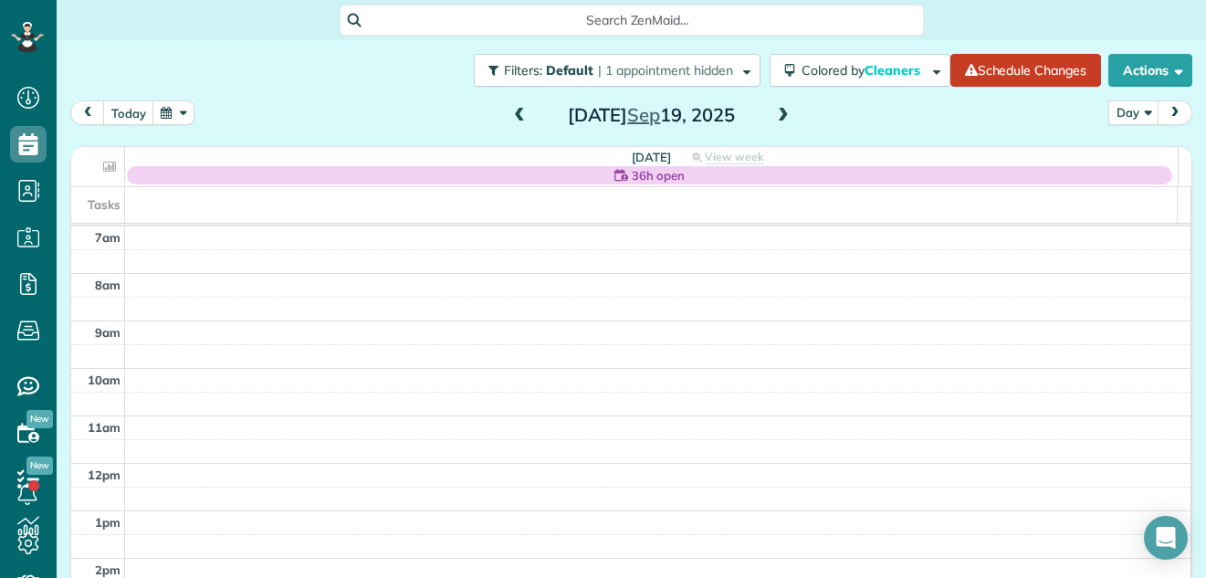
click at [516, 116] on span at bounding box center [519, 116] width 20 height 16
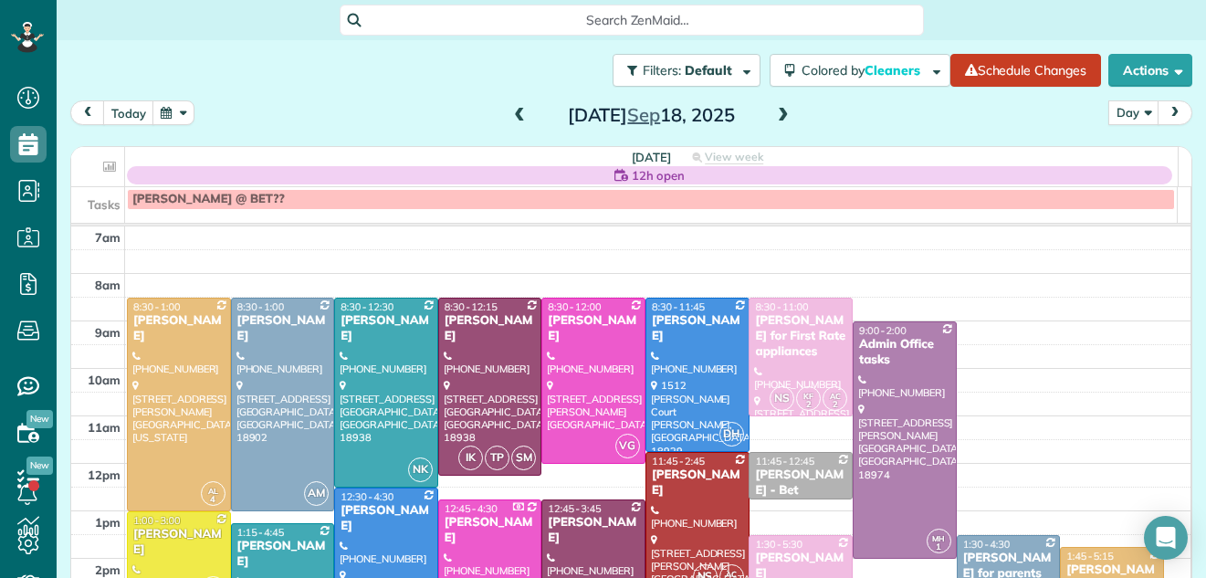
click at [780, 110] on span at bounding box center [783, 116] width 20 height 16
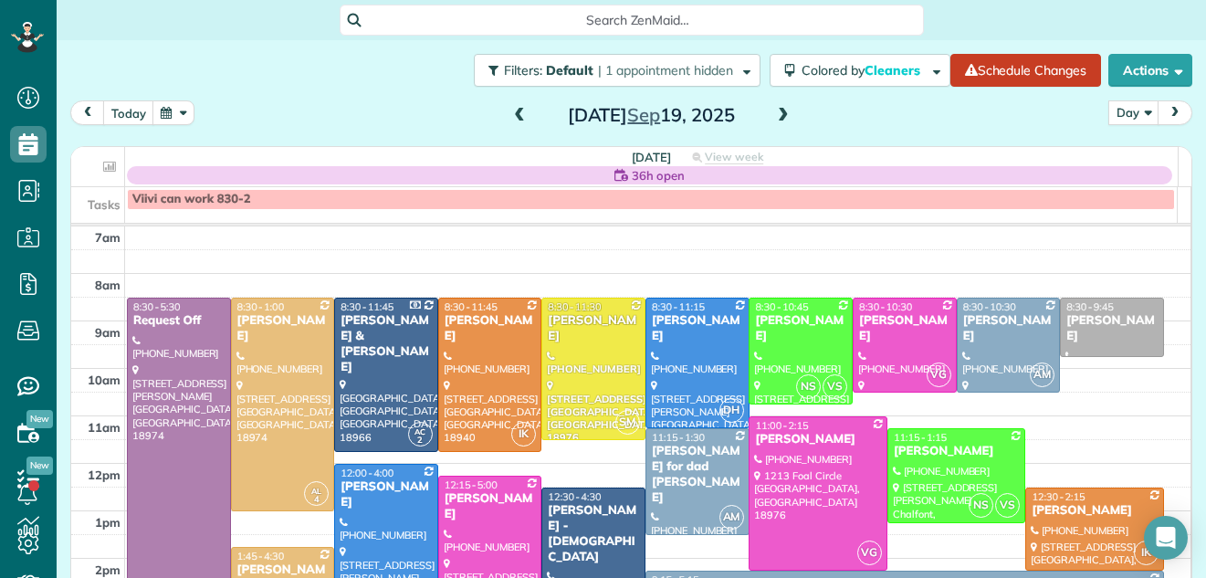
click at [652, 175] on span "36h open" at bounding box center [658, 175] width 53 height 18
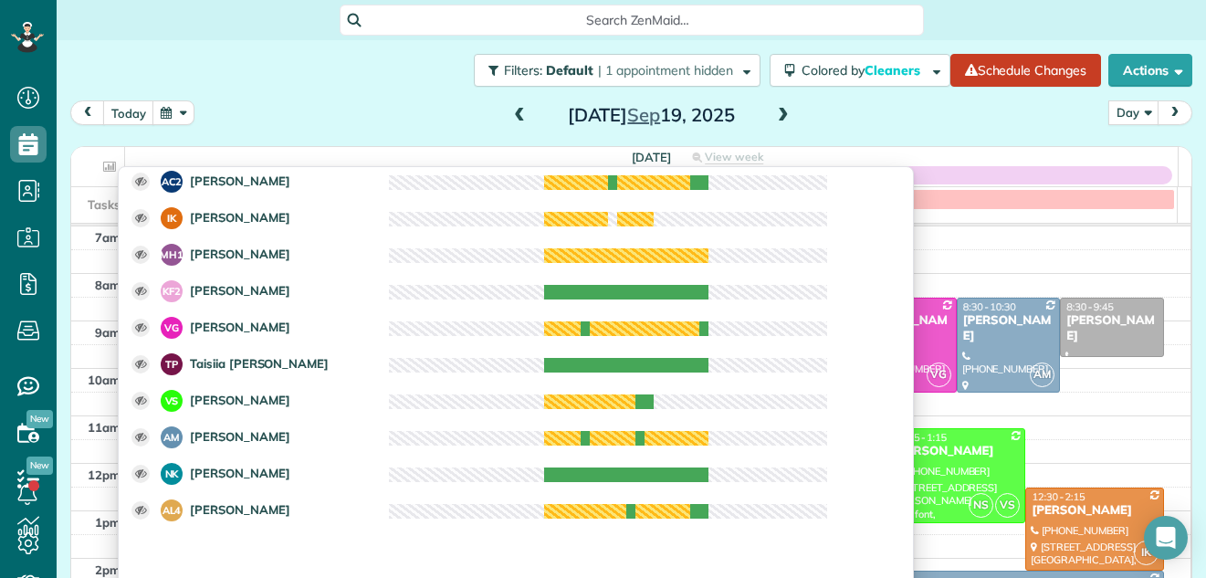
scroll to position [365, 0]
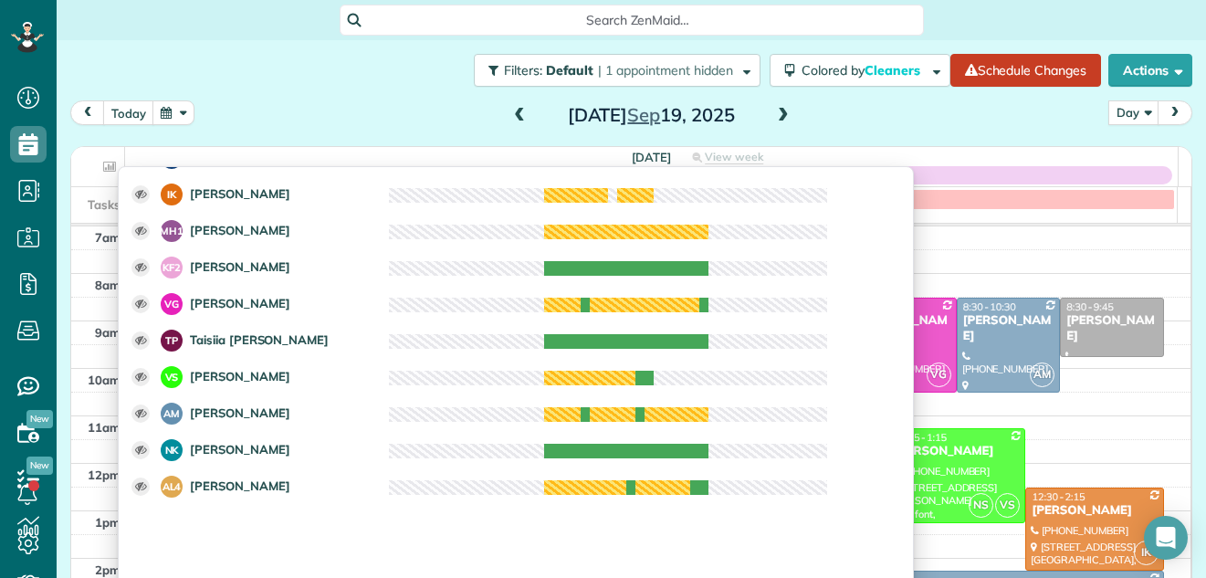
click at [952, 124] on div "today Day Day Week Month Friday Sep 19, 2025" at bounding box center [631, 117] width 1122 height 34
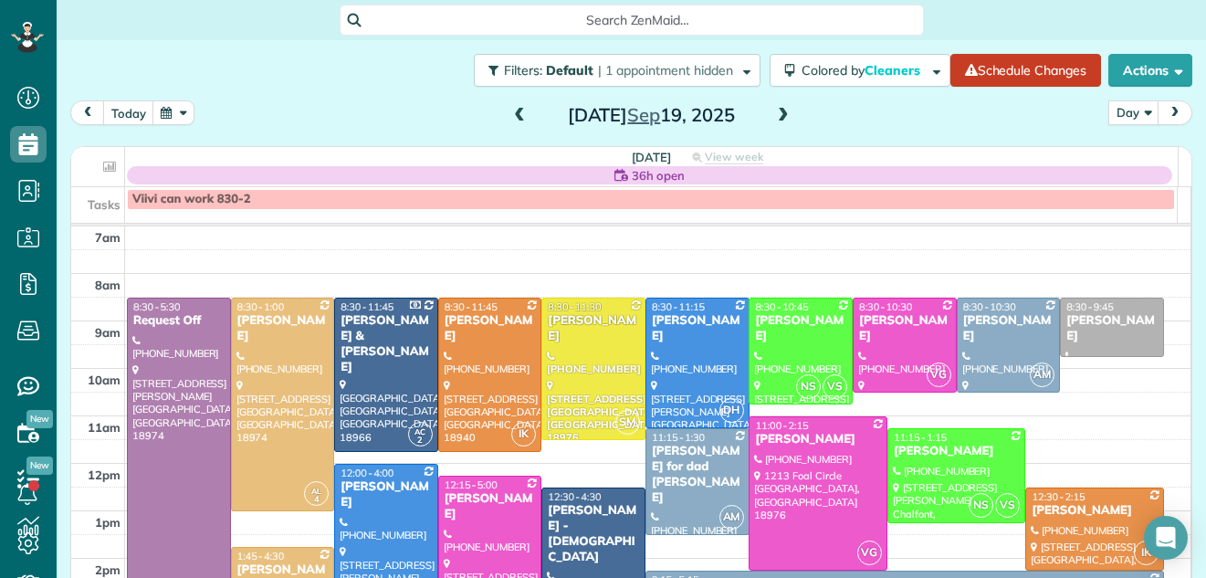
click at [623, 237] on div "7am 8am 9am 10am 11am 12pm 1pm 2pm 3pm 4pm 5pm 6pm 7pm 8pm MH 1 8:30 - 5:30 Req…" at bounding box center [630, 558] width 1119 height 664
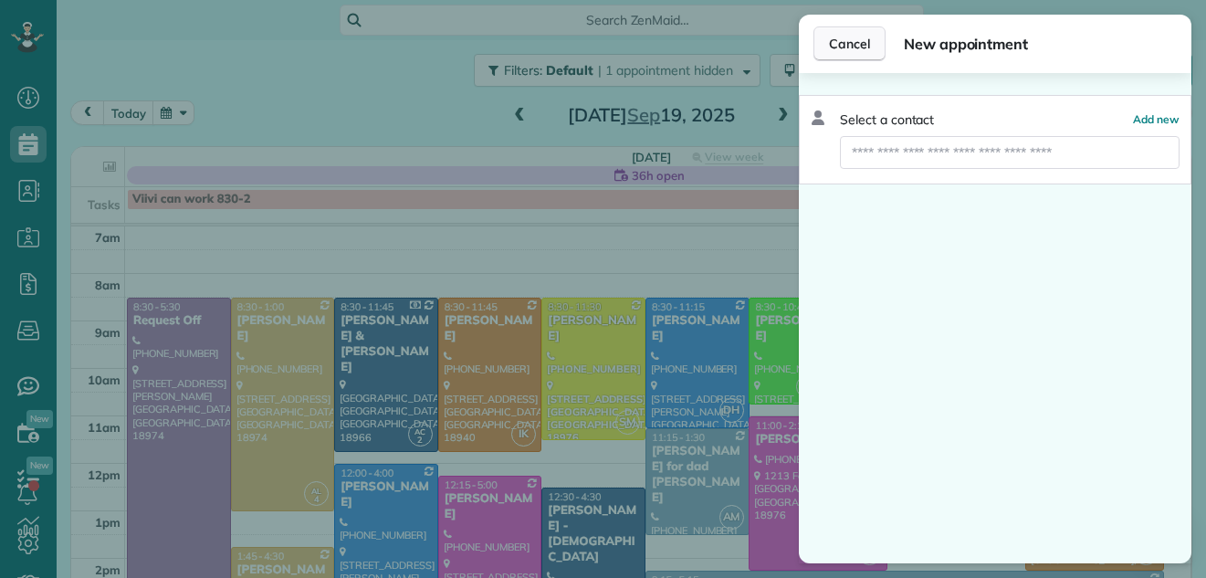
click at [872, 32] on button "Cancel" at bounding box center [849, 43] width 72 height 35
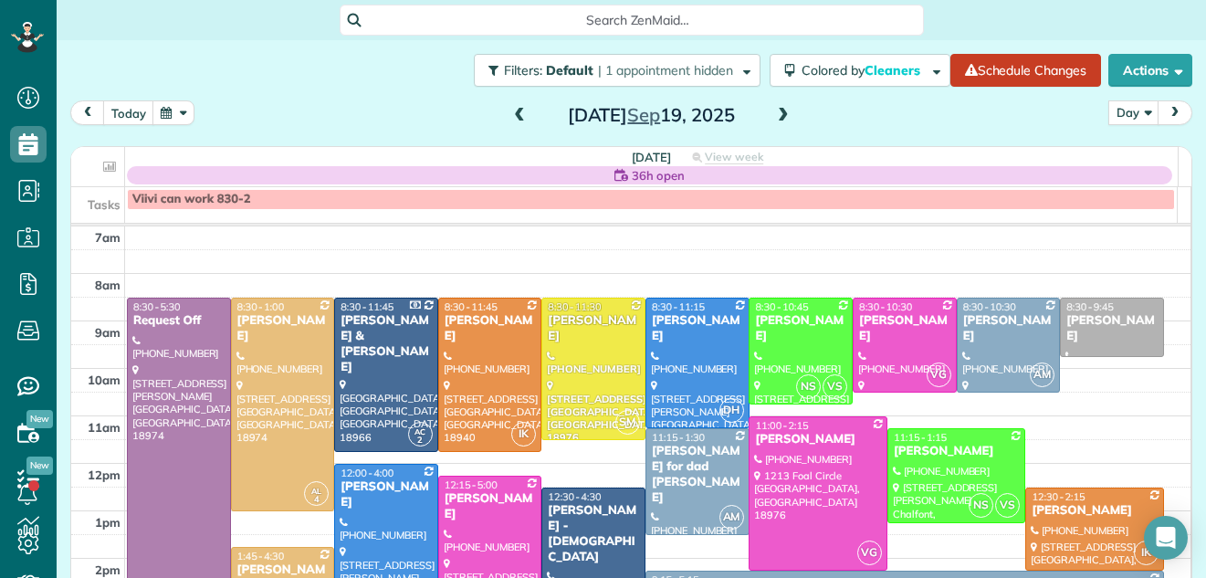
click at [511, 113] on span at bounding box center [519, 116] width 20 height 16
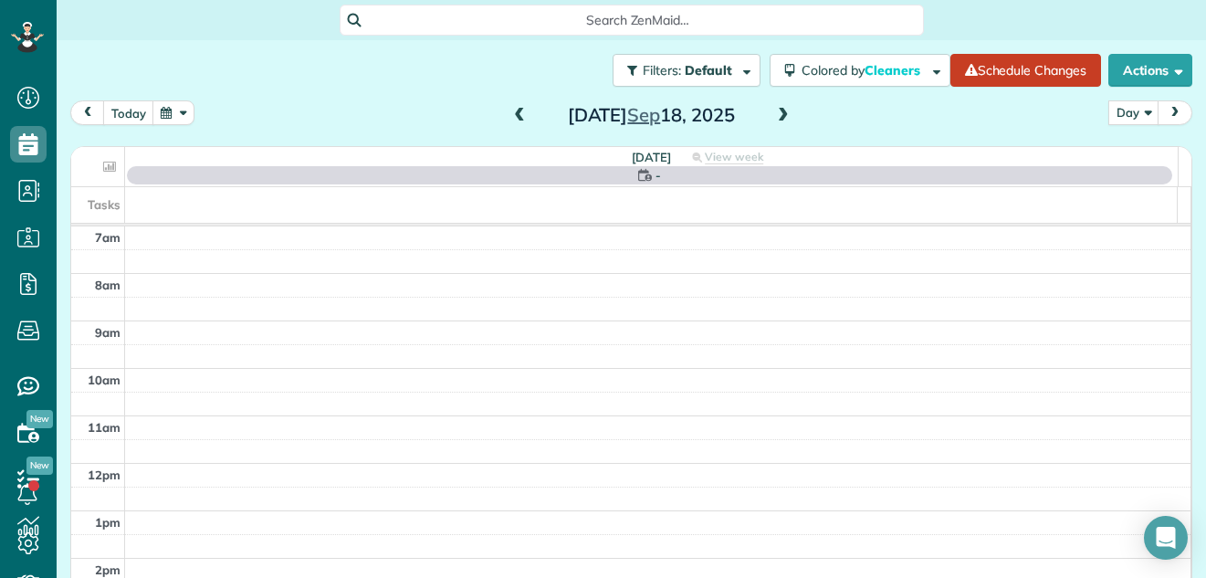
click at [511, 113] on span at bounding box center [519, 116] width 20 height 16
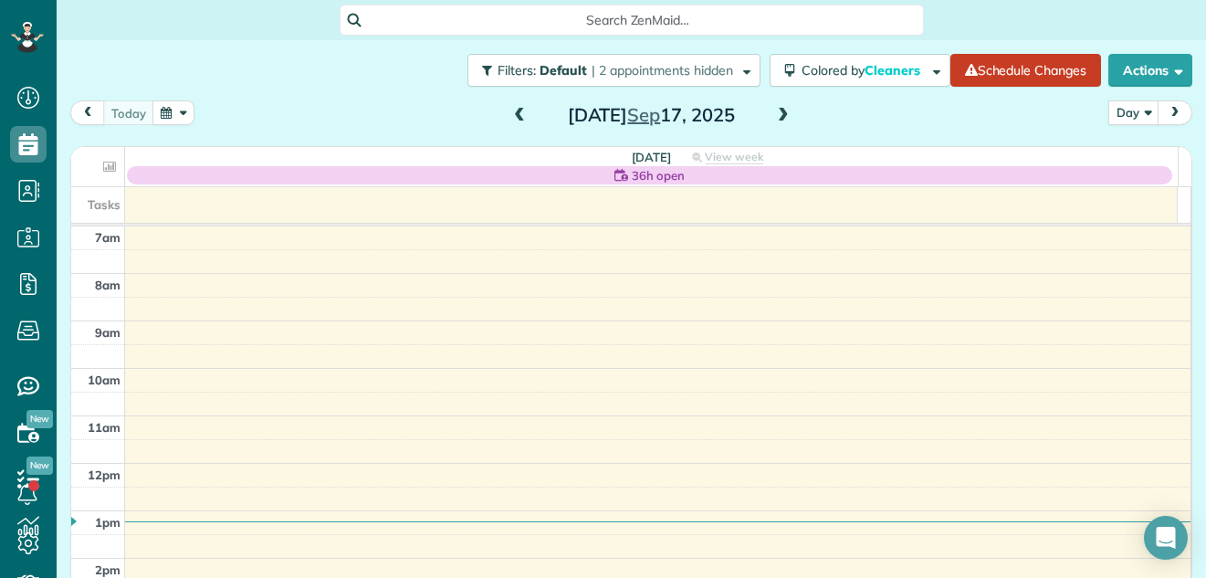
drag, startPoint x: 535, startPoint y: 111, endPoint x: 793, endPoint y: 110, distance: 258.3
click at [793, 110] on div "today Day Day Week Month Wednesday Sep 17, 2025" at bounding box center [631, 117] width 1122 height 34
click at [777, 110] on span at bounding box center [783, 116] width 20 height 16
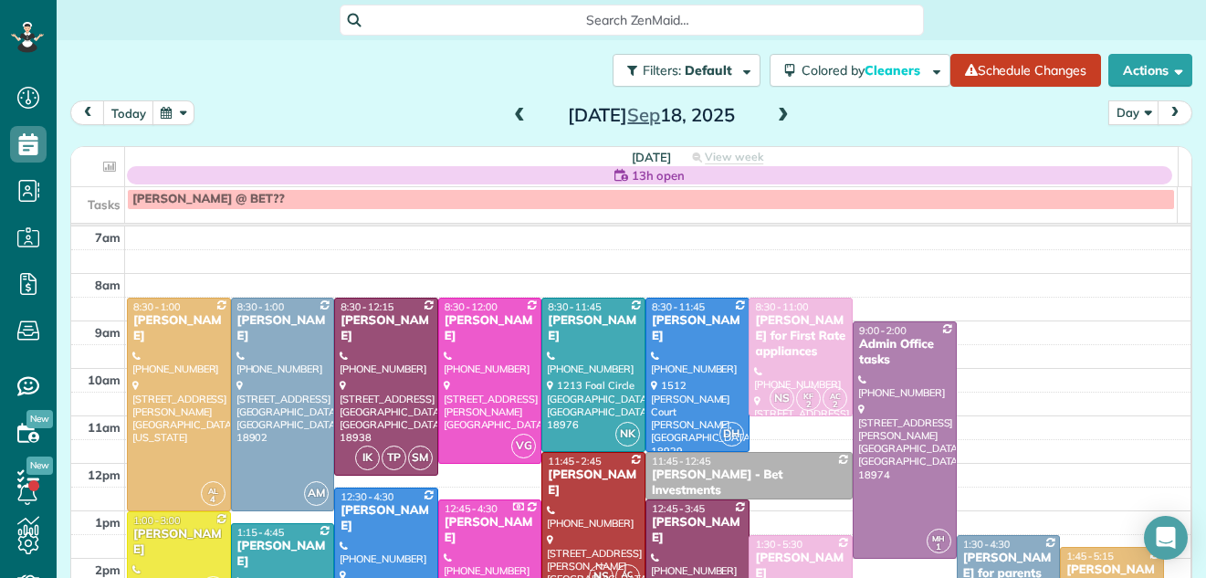
click at [513, 112] on span at bounding box center [519, 116] width 20 height 16
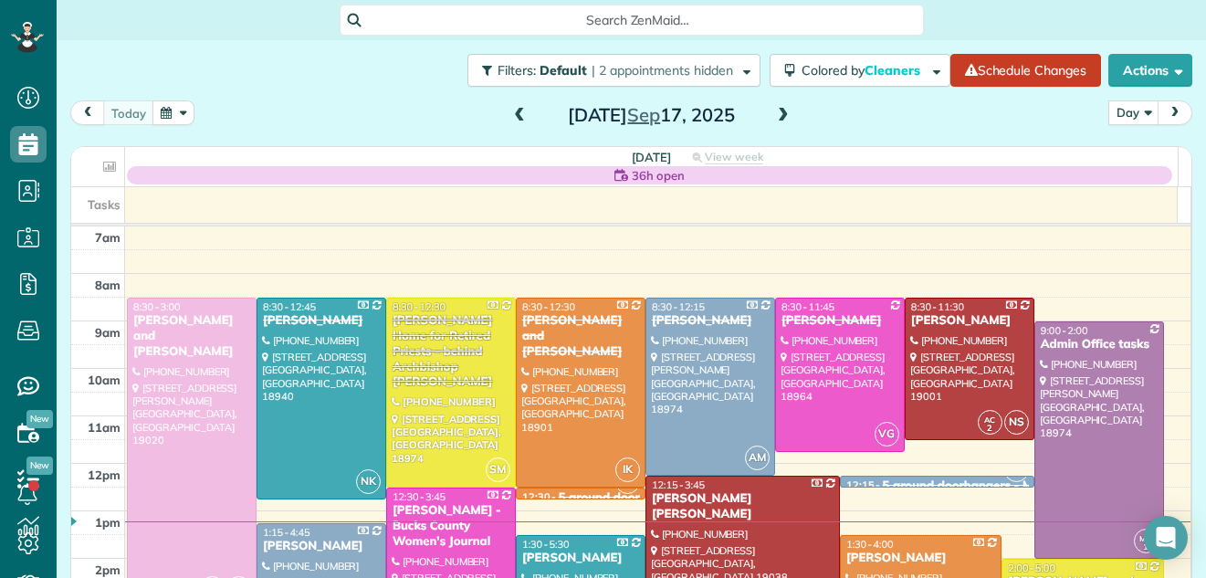
click at [201, 457] on div at bounding box center [192, 451] width 128 height 307
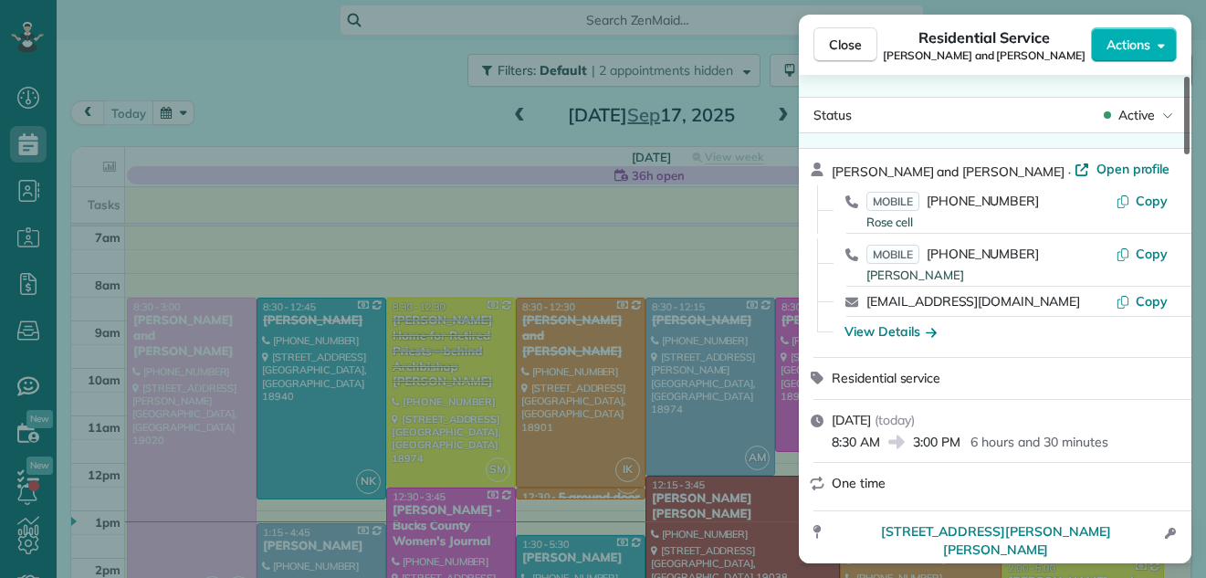
drag, startPoint x: 1185, startPoint y: 92, endPoint x: 1171, endPoint y: 89, distance: 14.2
click at [1184, 89] on div at bounding box center [1186, 116] width 5 height 78
click at [1096, 171] on span "Open profile" at bounding box center [1133, 169] width 74 height 18
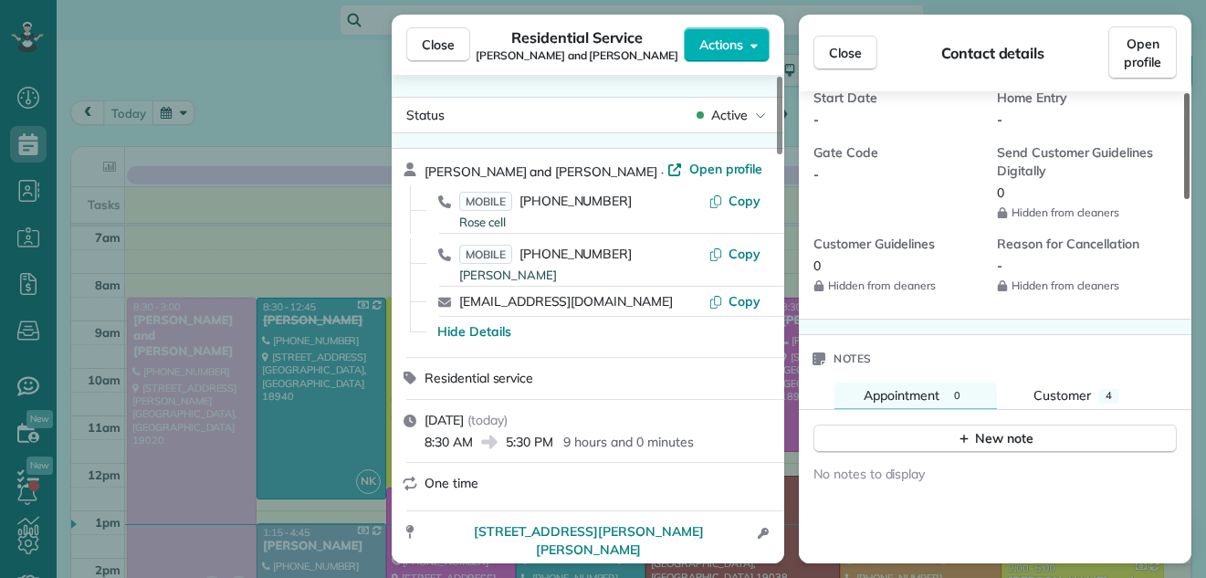
scroll to position [1439, 0]
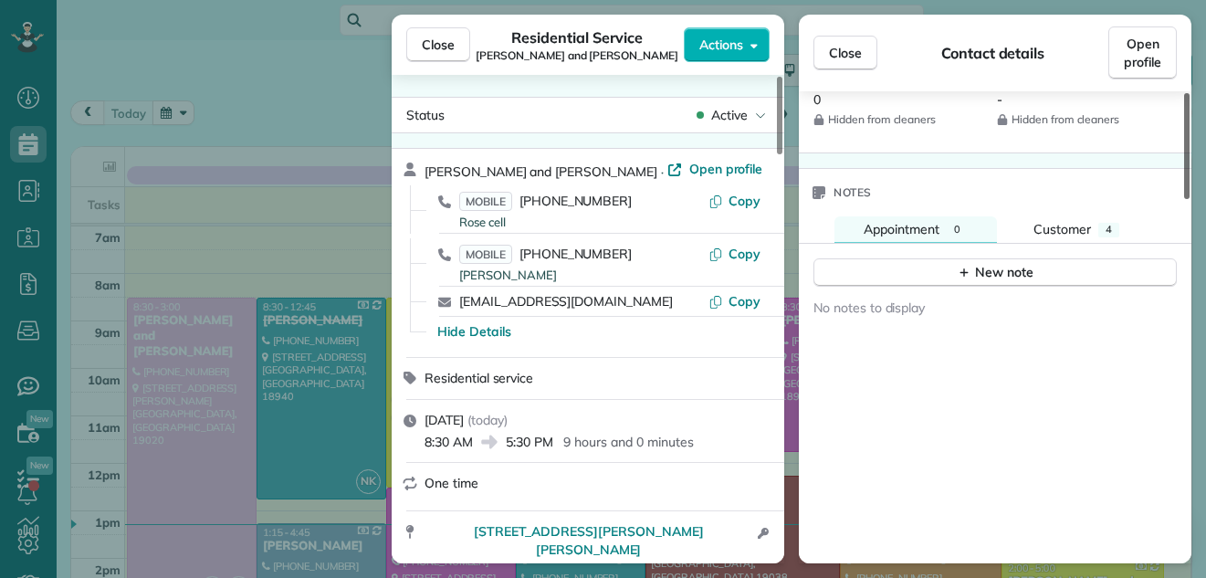
drag, startPoint x: 1187, startPoint y: 118, endPoint x: 1178, endPoint y: 442, distance: 324.1
click at [1184, 199] on div at bounding box center [1186, 146] width 5 height 106
click at [1017, 263] on div "New note" at bounding box center [995, 272] width 77 height 19
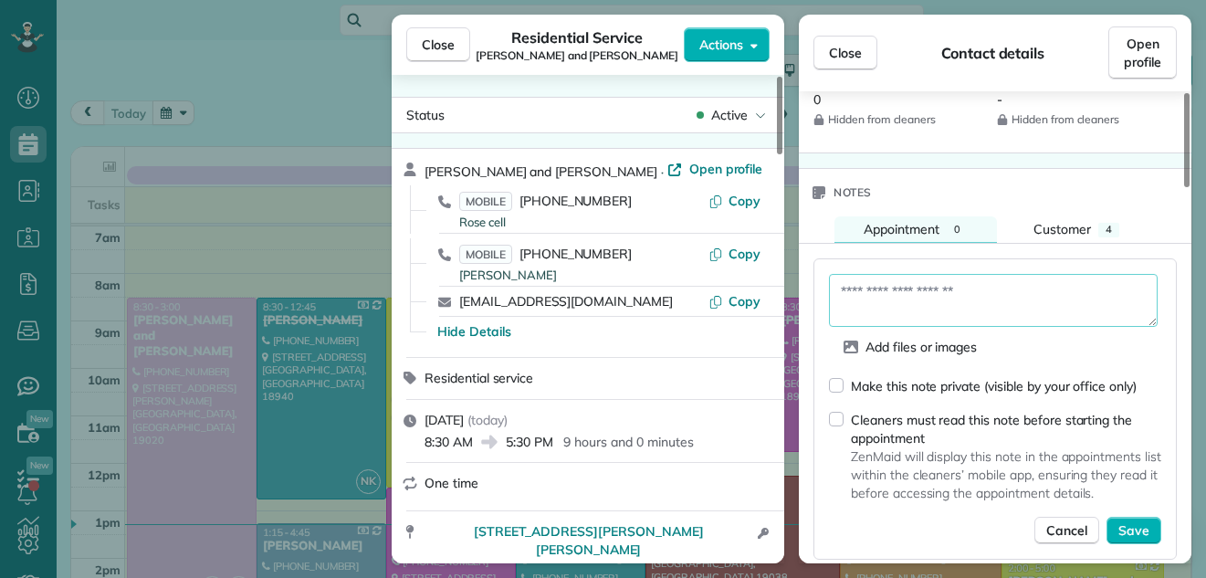
click at [938, 274] on textarea at bounding box center [993, 300] width 329 height 53
click at [941, 274] on textarea "**********" at bounding box center [993, 300] width 329 height 53
type textarea "**********"
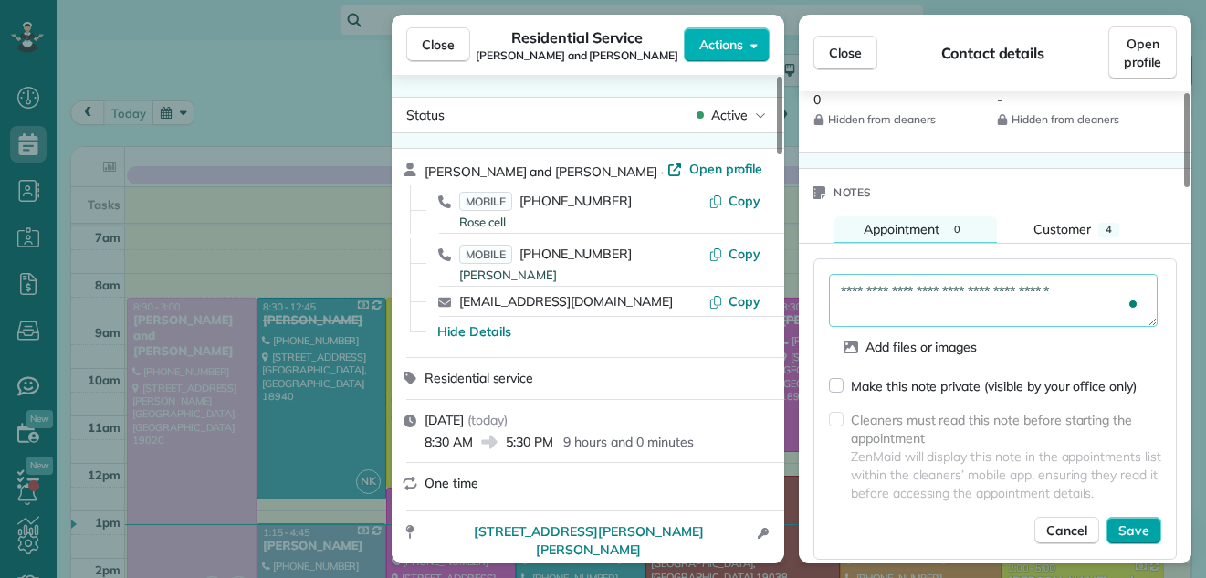
click at [1123, 521] on span "Save" at bounding box center [1133, 530] width 31 height 18
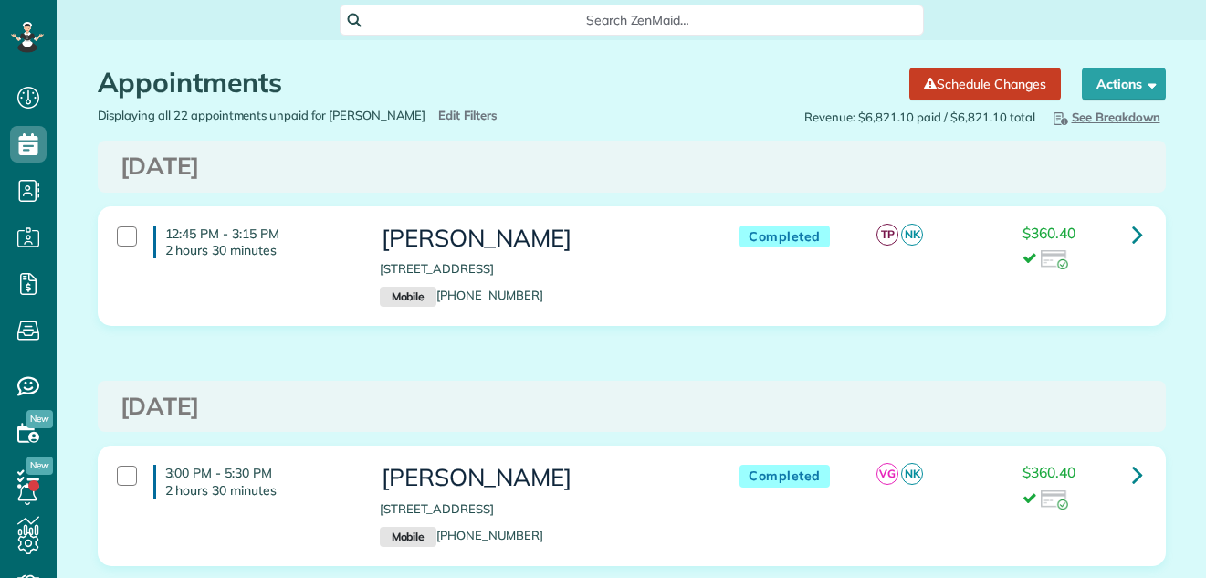
scroll to position [8, 8]
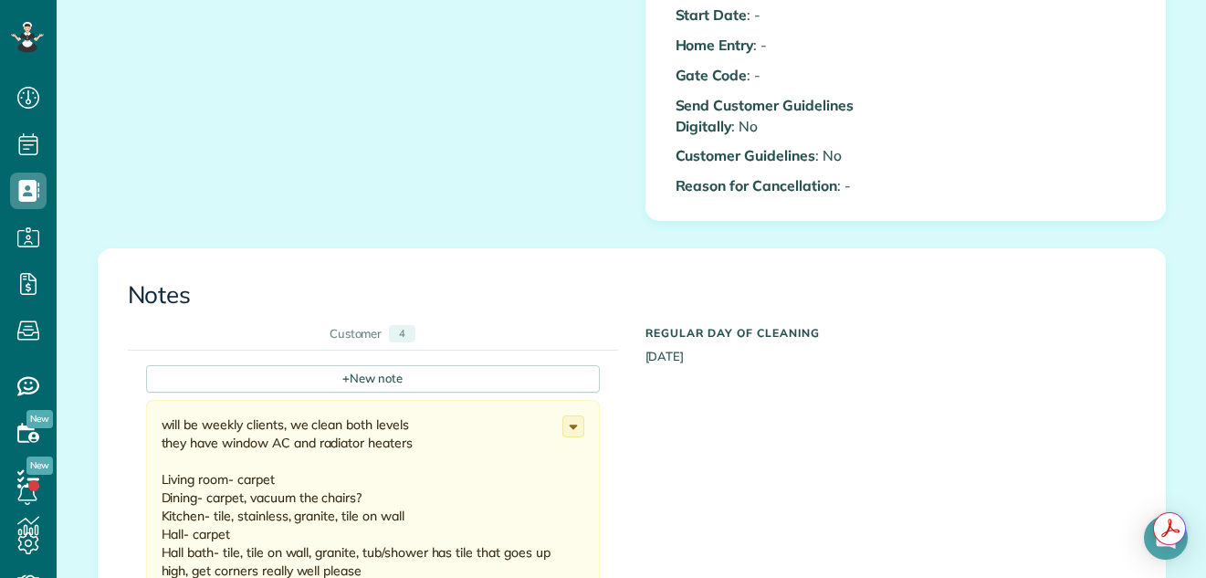
scroll to position [1006, 0]
